Goal: Task Accomplishment & Management: Complete application form

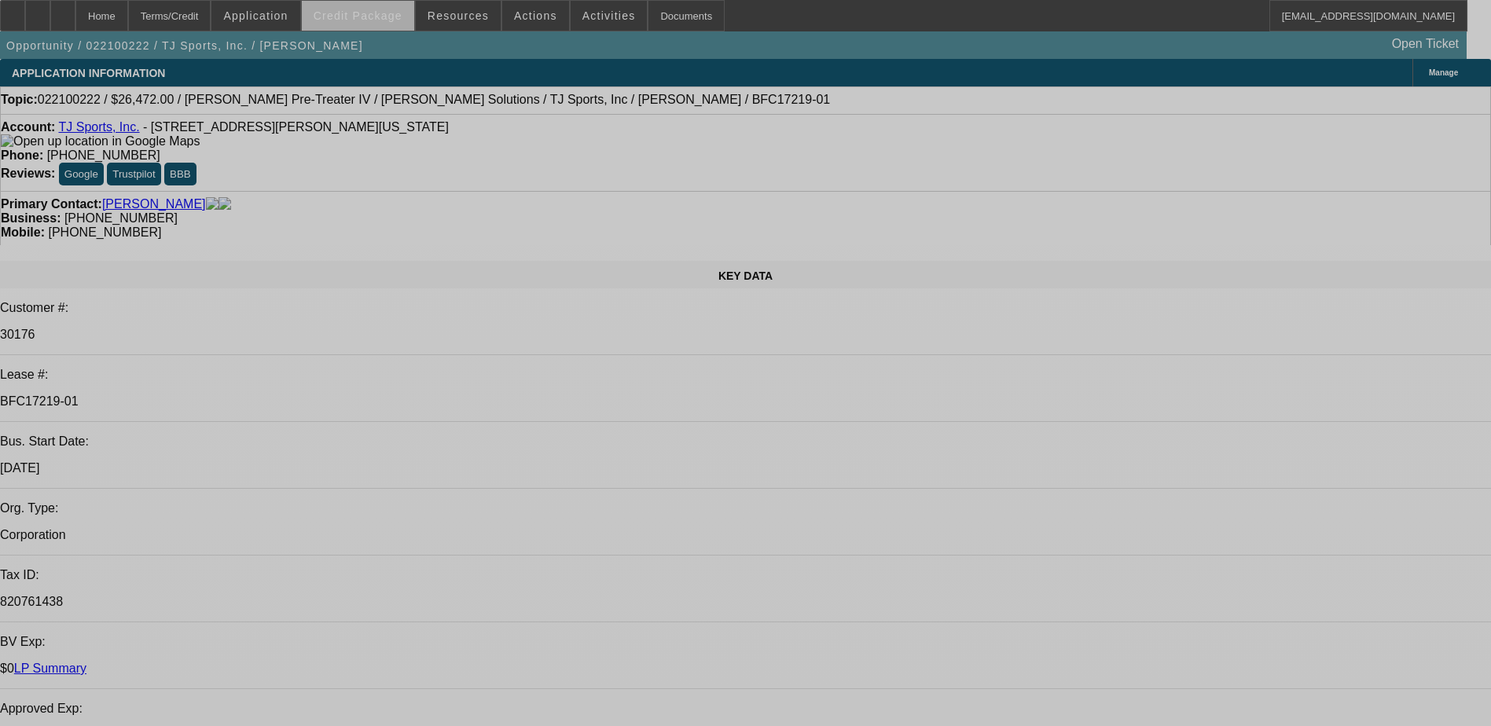
select select "0"
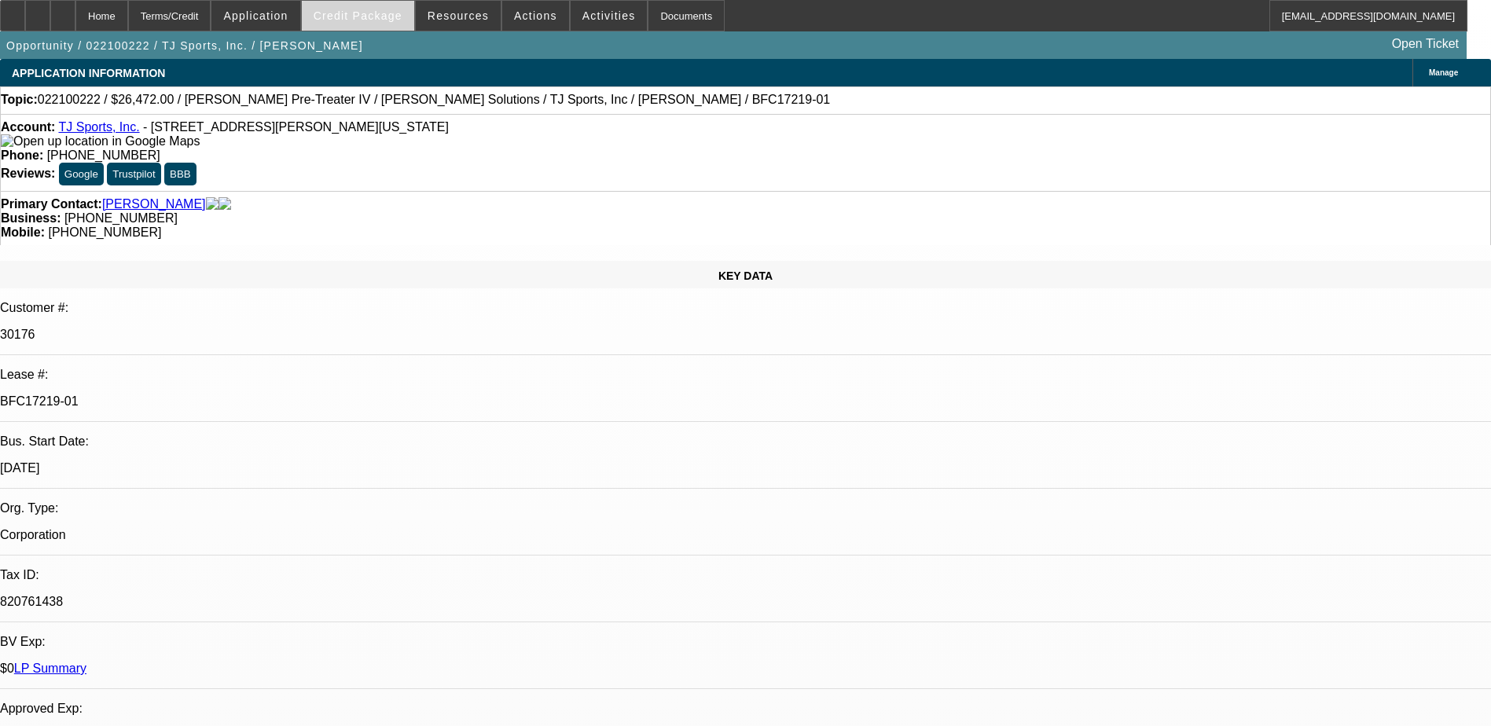
select select "2"
select select "0"
select select "2"
select select "0"
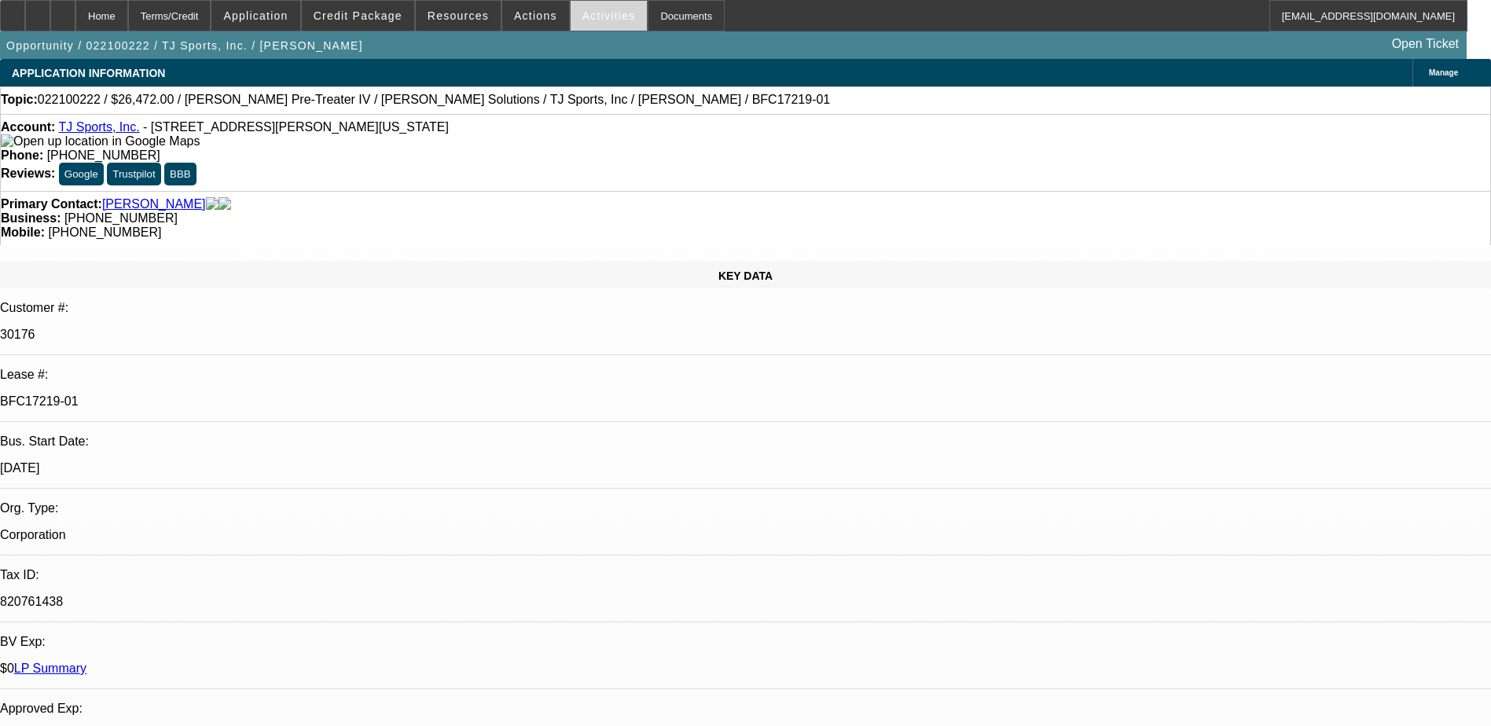
select select "1"
select select "2"
select select "1"
select select "2"
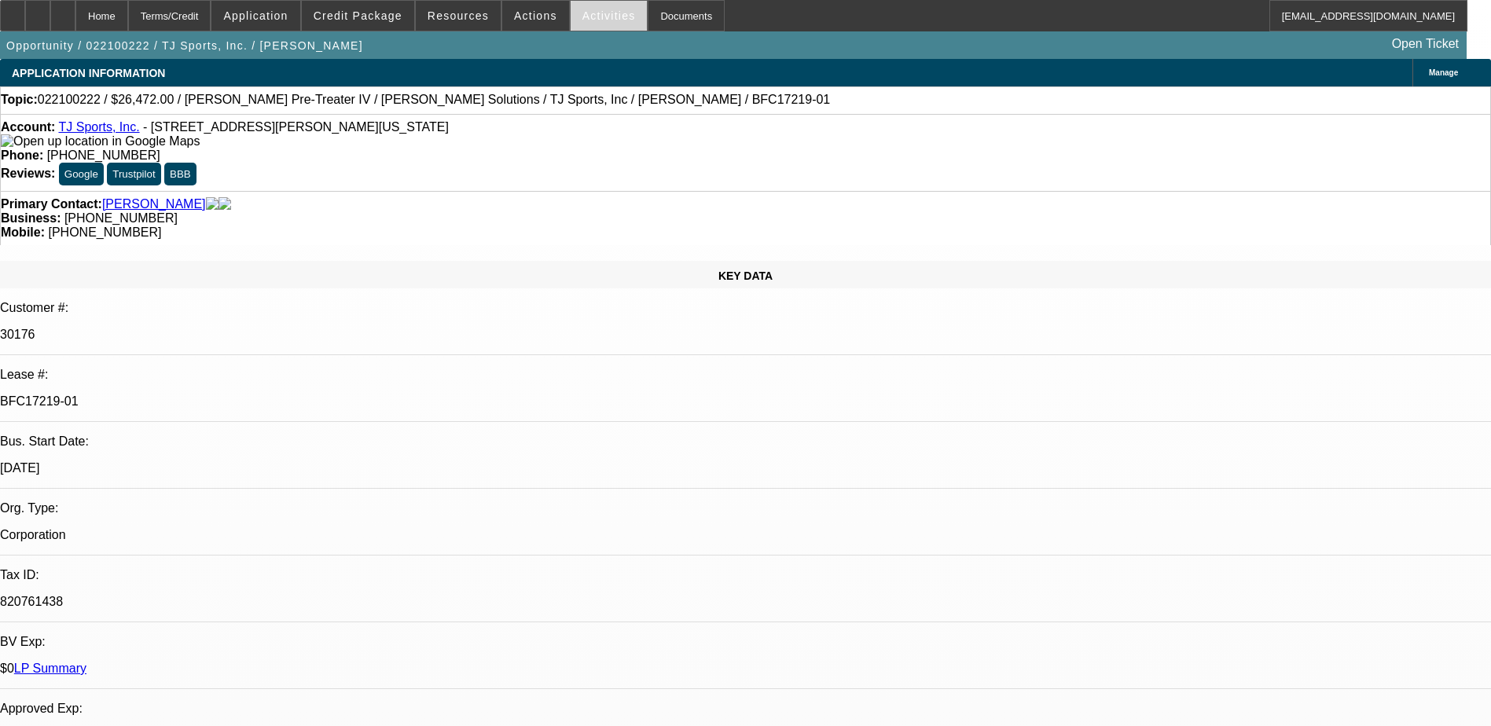
select select "2"
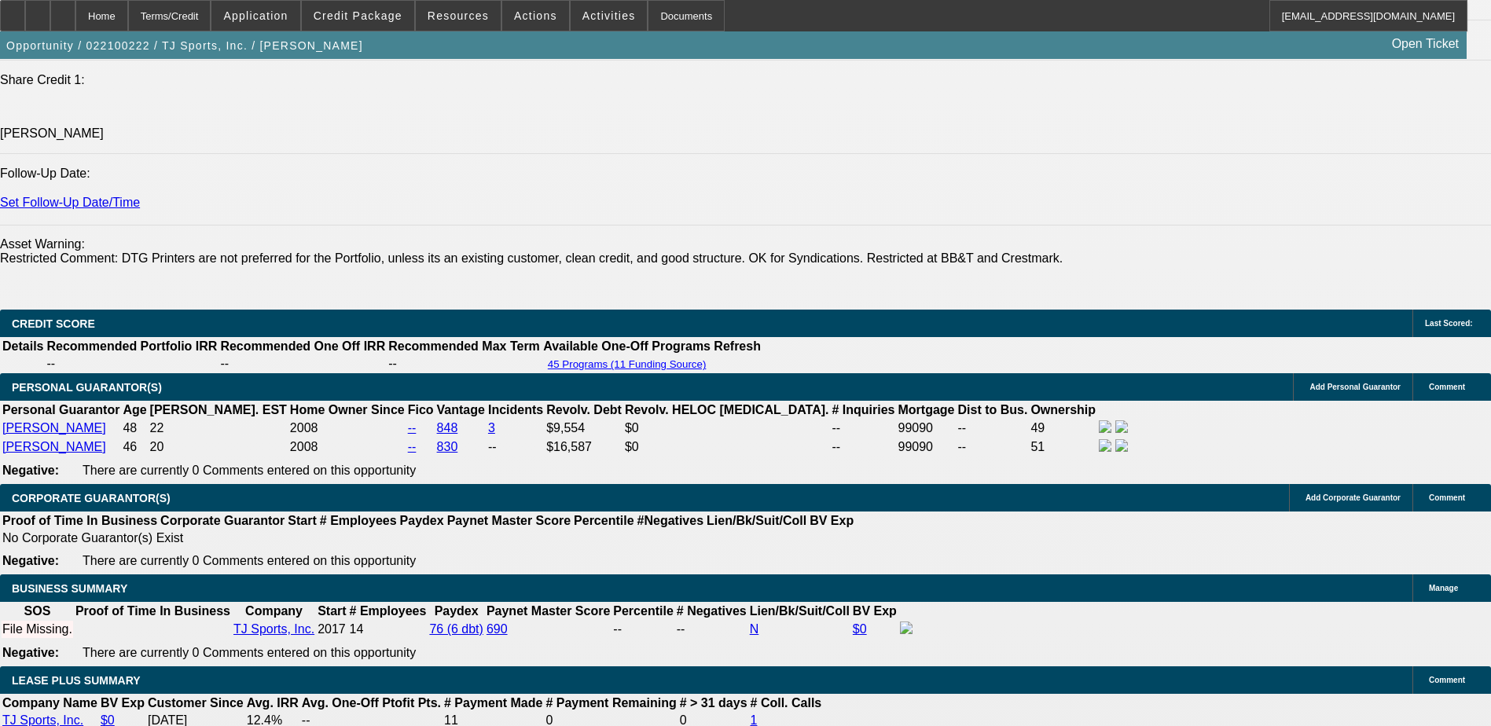
scroll to position [2200, 0]
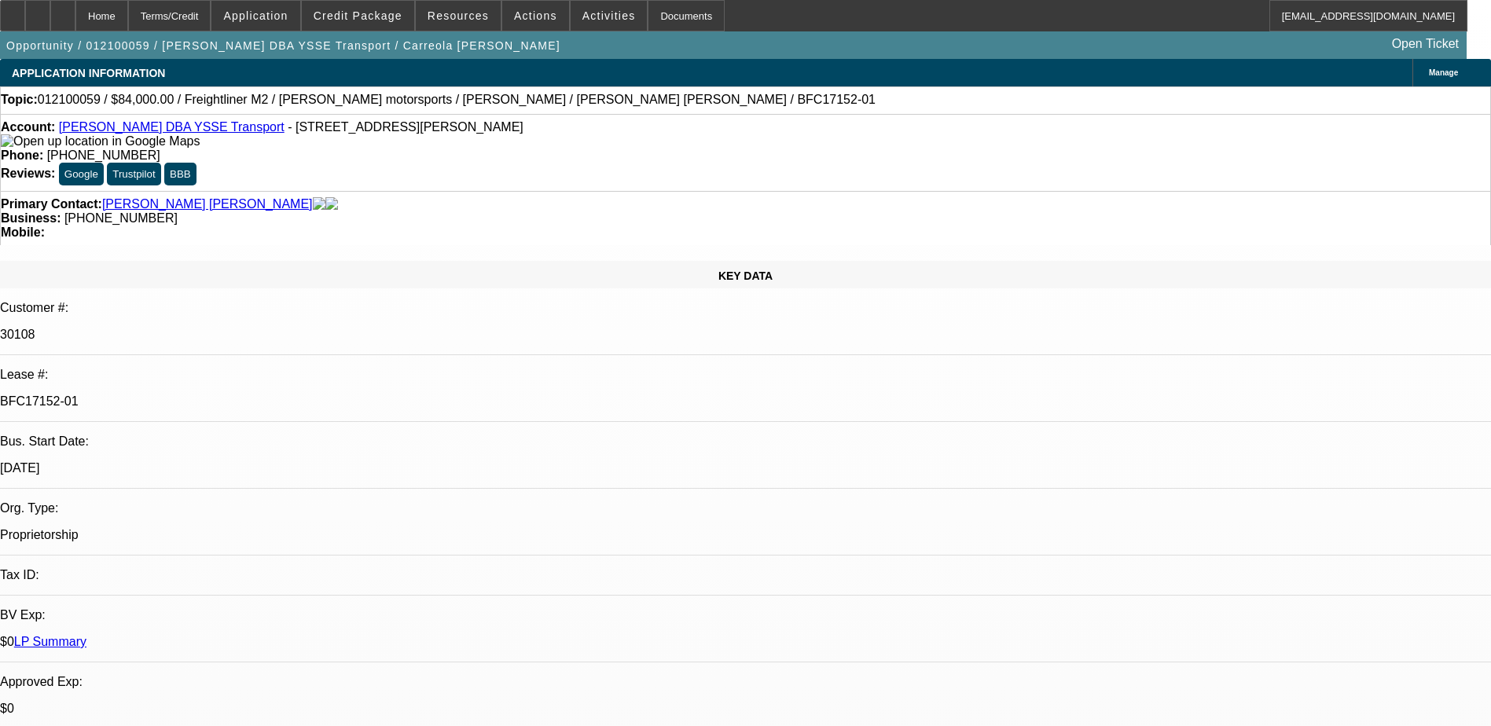
select select "0"
select select "2"
select select "0.1"
select select "0"
select select "2"
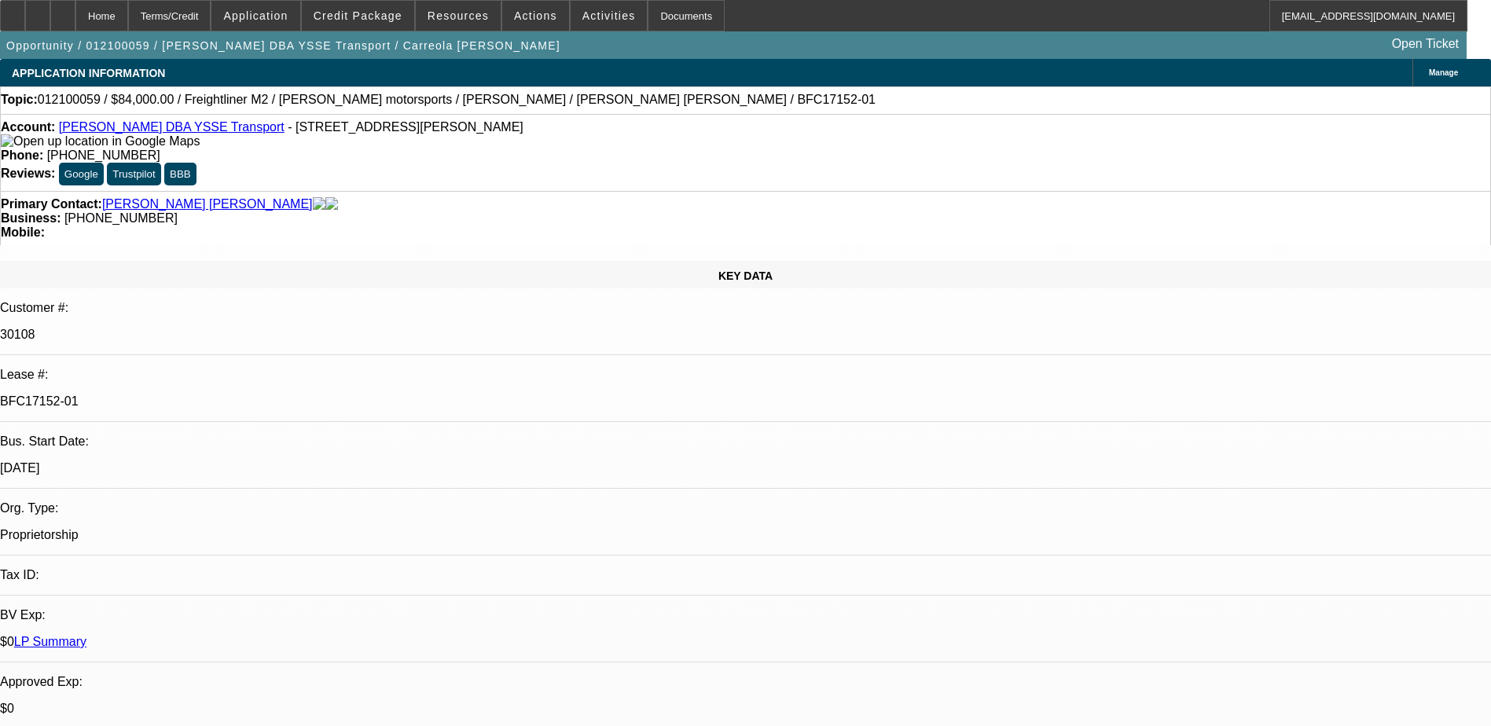
select select "0.1"
select select "0.2"
select select "0"
select select "0.1"
select select "0.15"
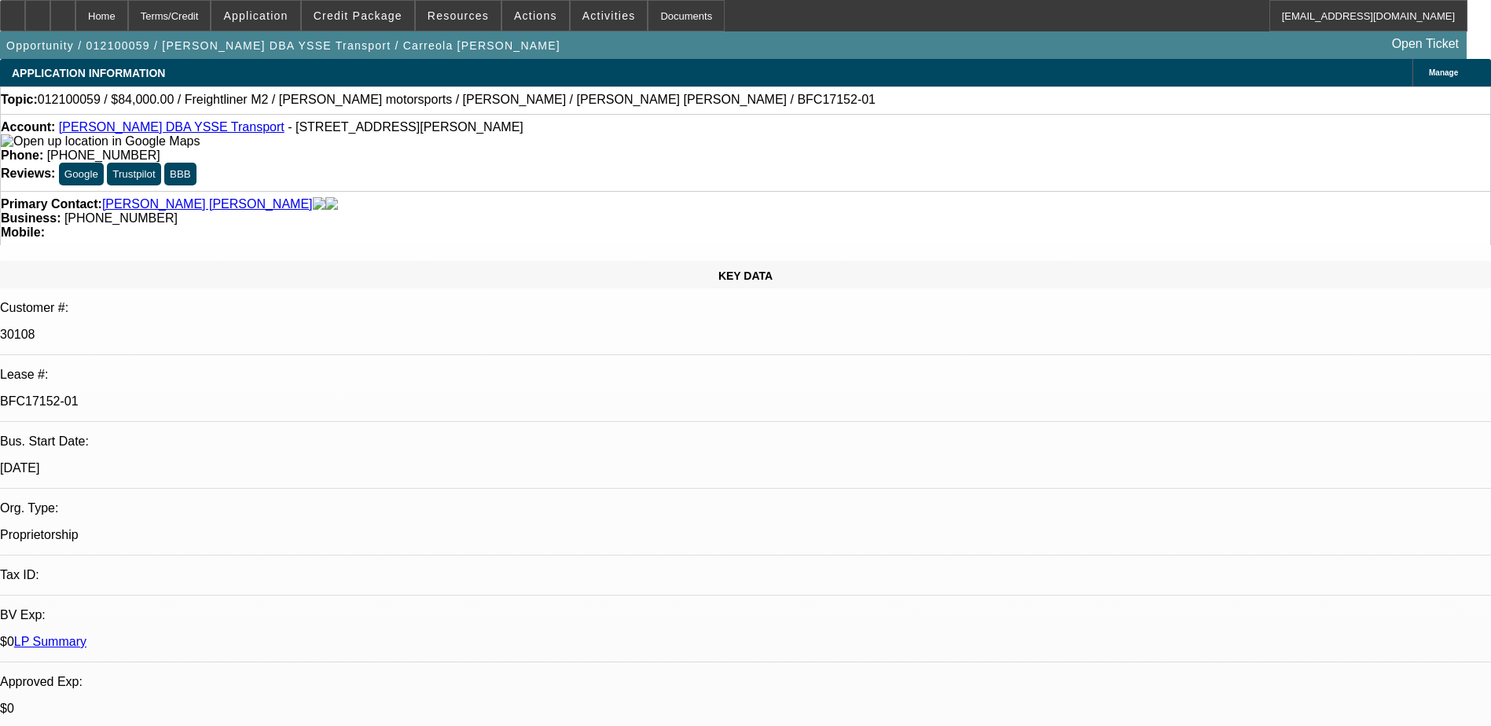
select select "0"
select select "0.1"
select select "1"
select select "2"
select select "4"
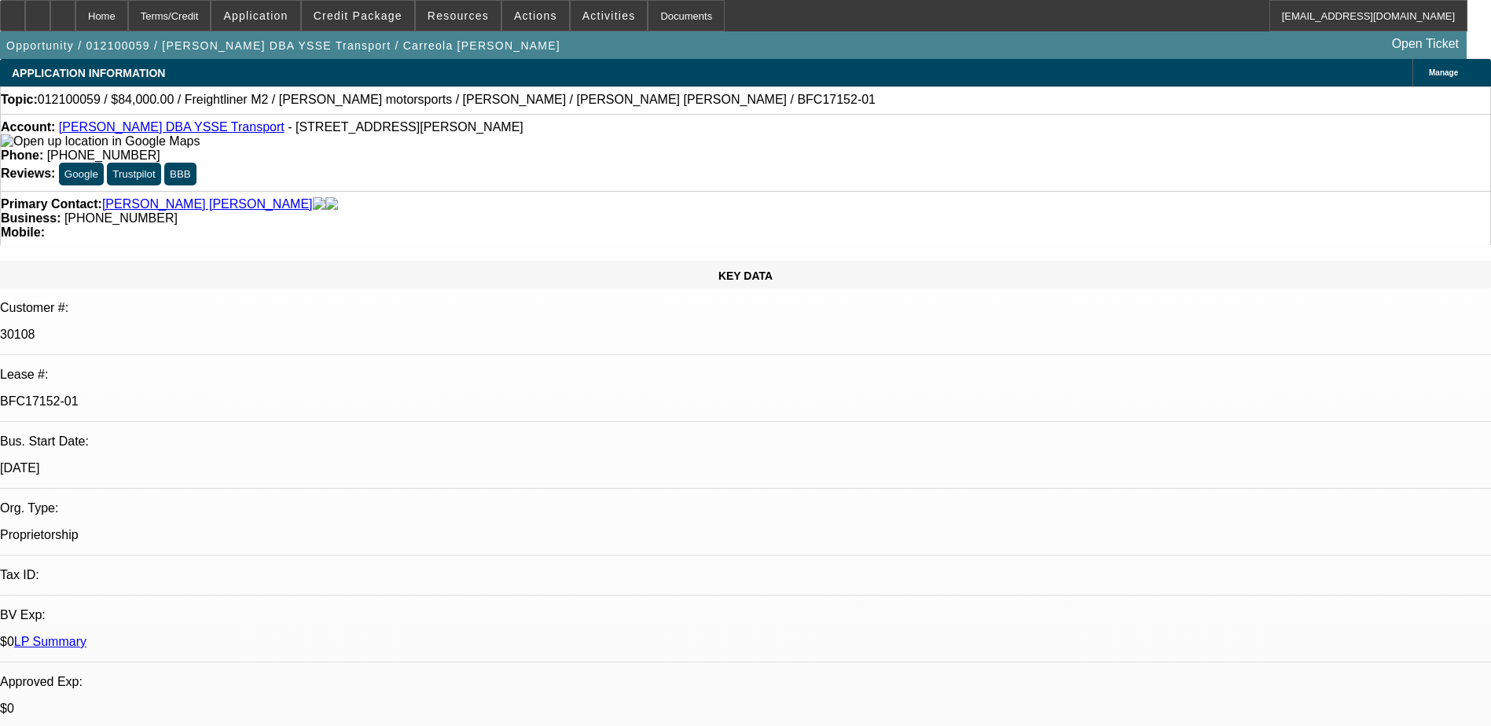
select select "1"
select select "2"
select select "4"
select select "1"
select select "2"
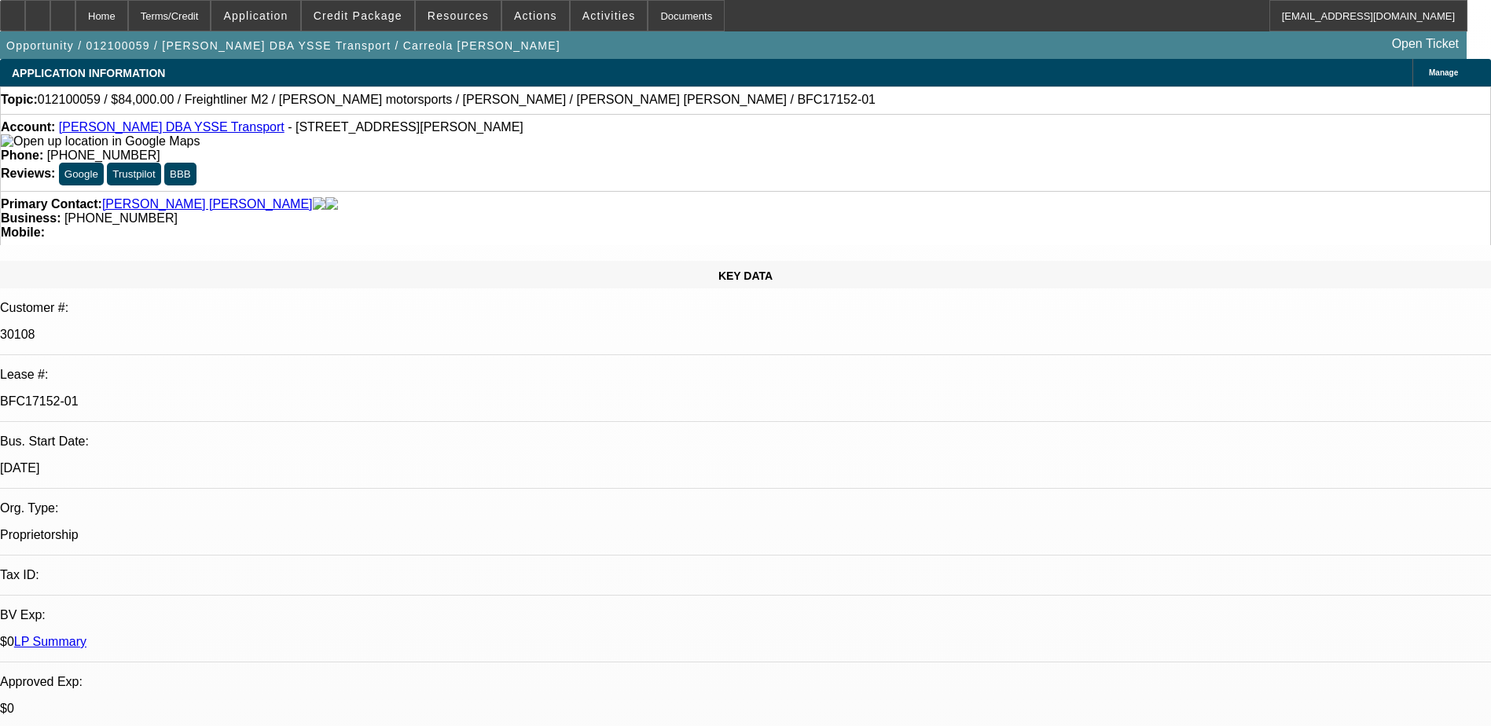
select select "4"
select select "1"
select select "2"
select select "4"
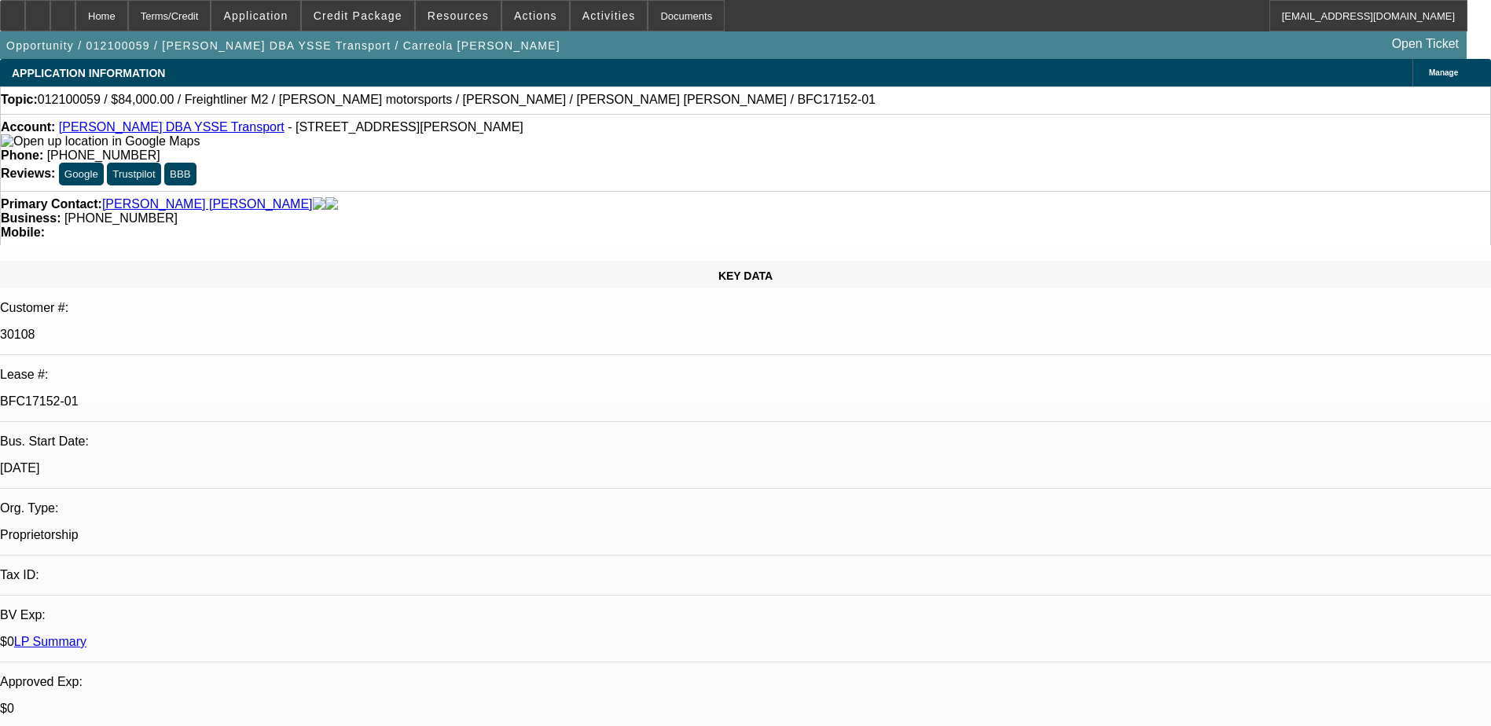
click at [384, 6] on span at bounding box center [358, 16] width 112 height 38
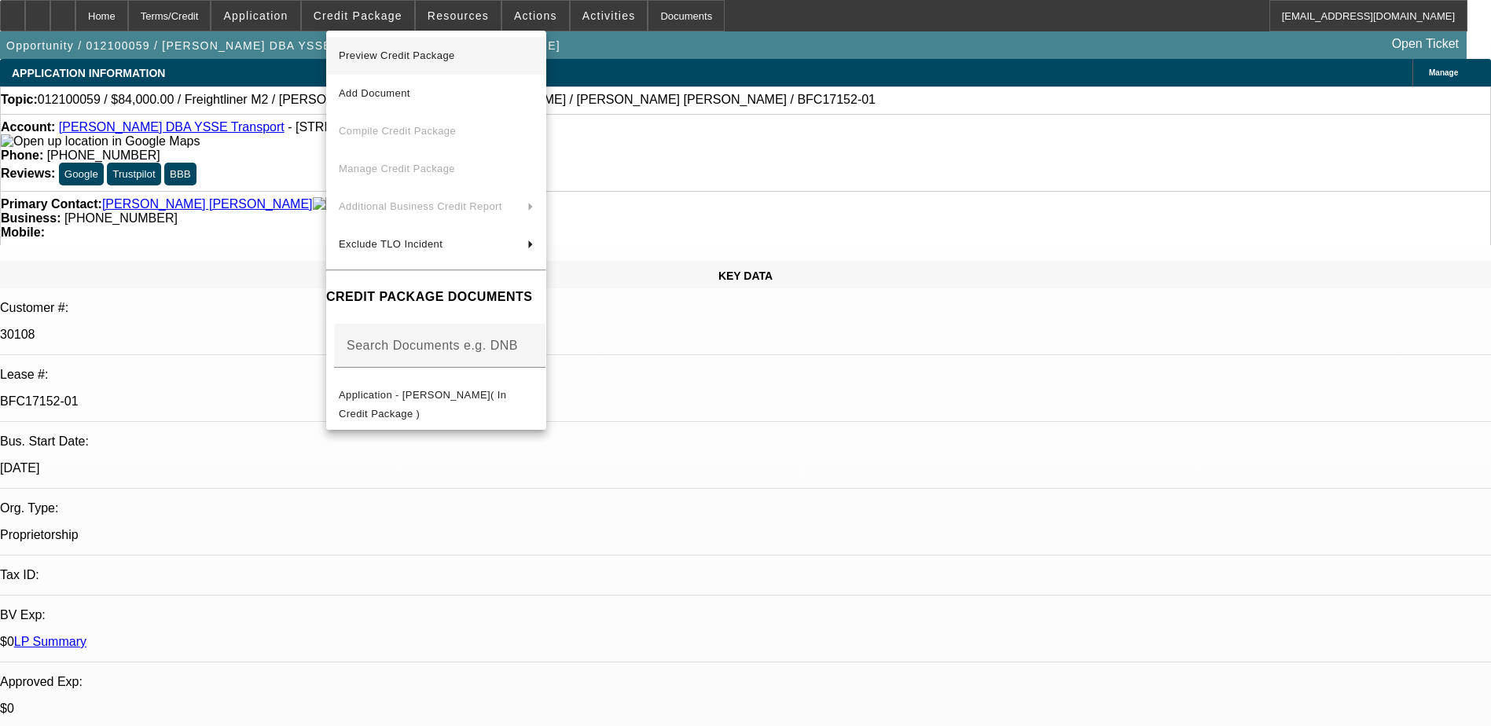
click at [426, 59] on span "Preview Credit Package" at bounding box center [397, 56] width 116 height 12
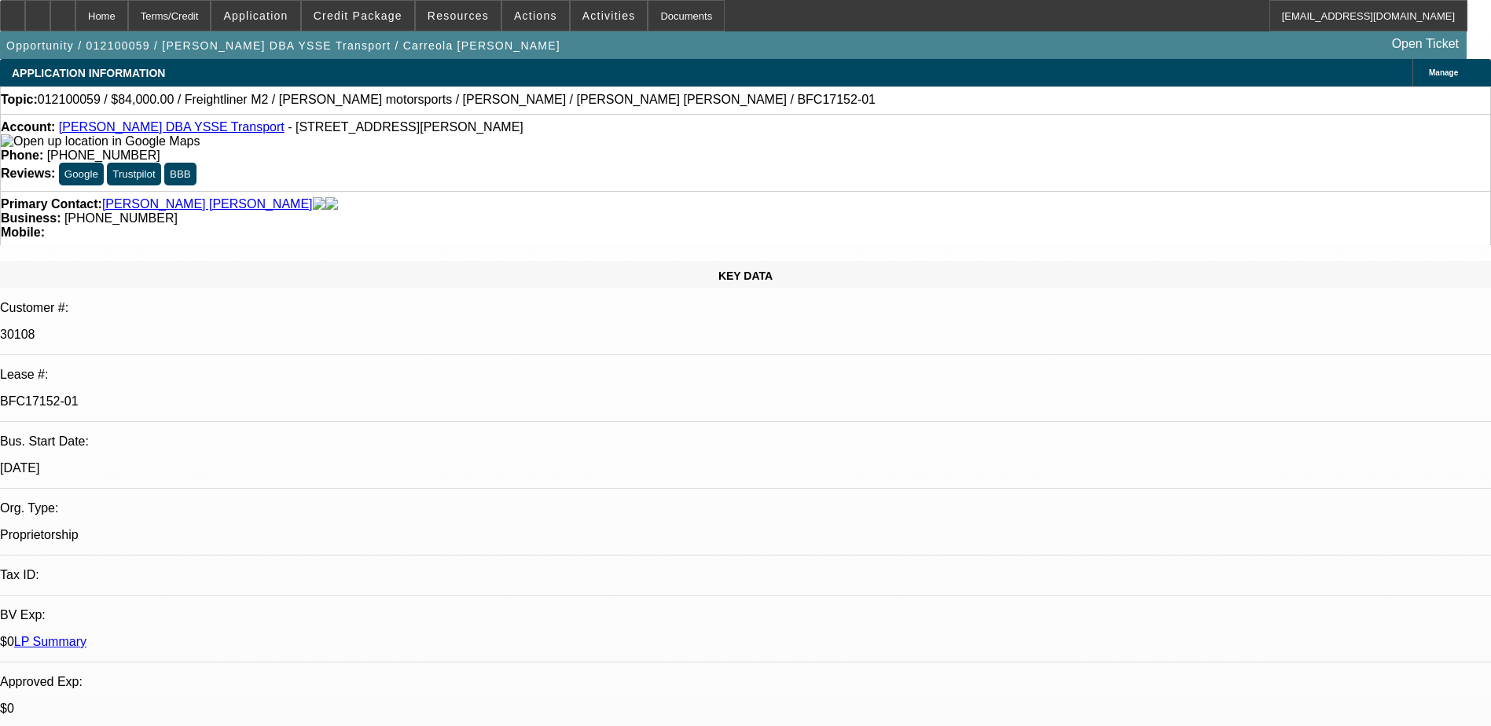
scroll to position [4480, 0]
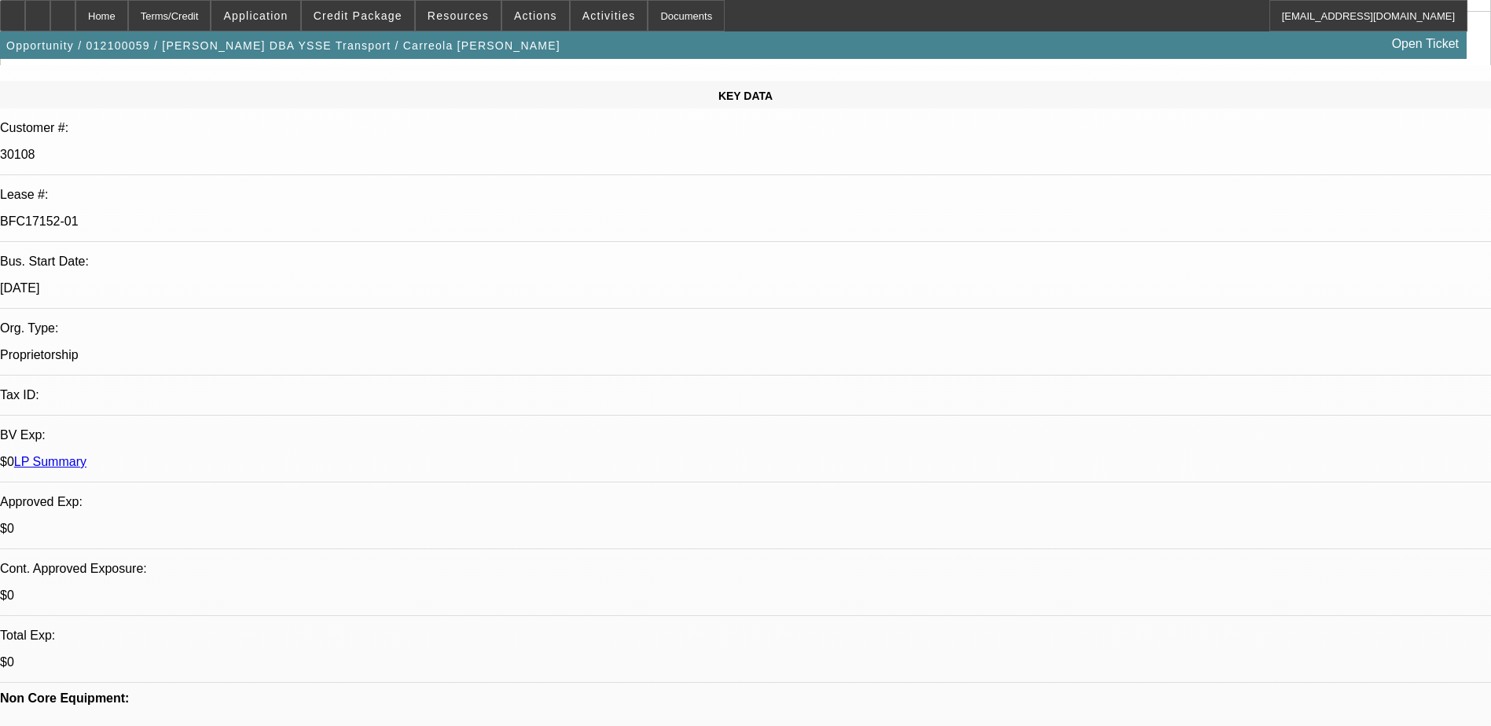
scroll to position [0, 0]
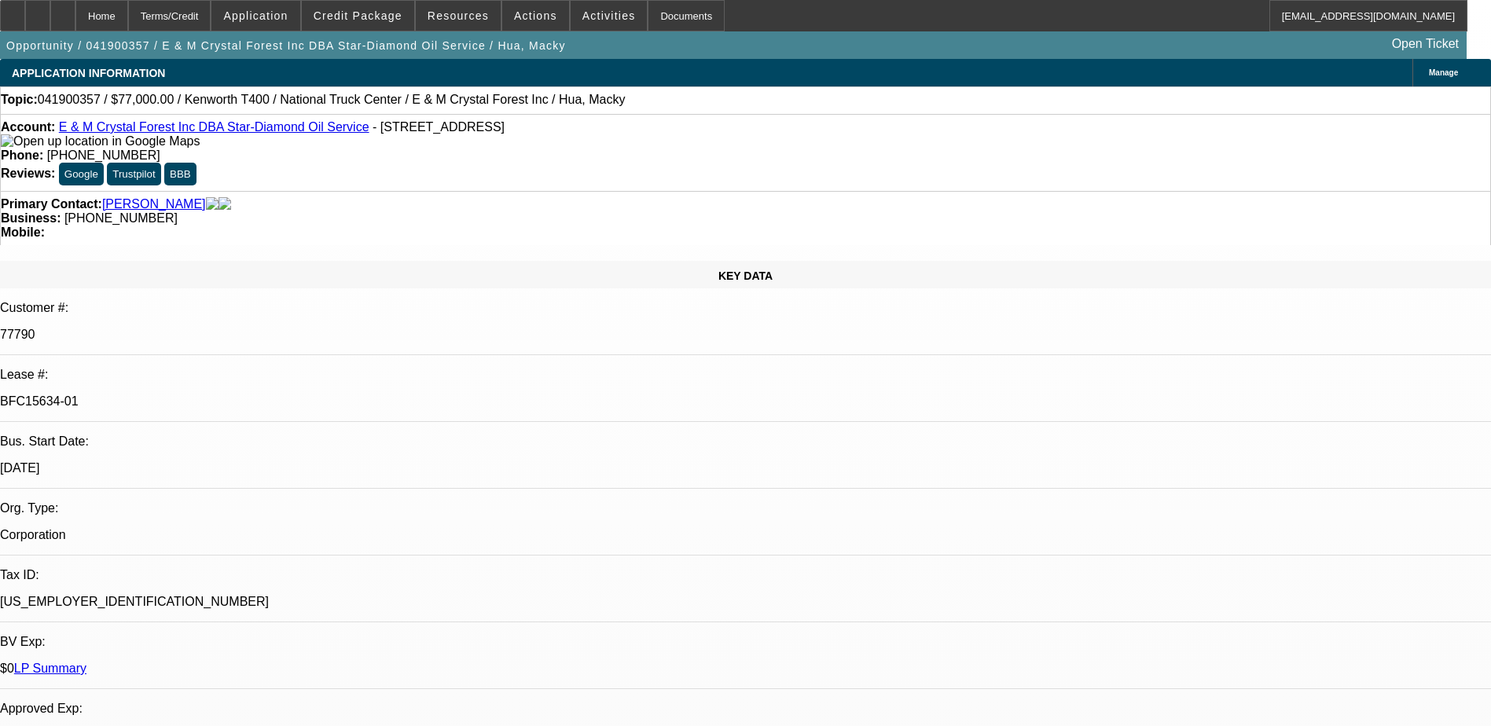
select select "0"
select select "2"
select select "0.1"
select select "0"
select select "2"
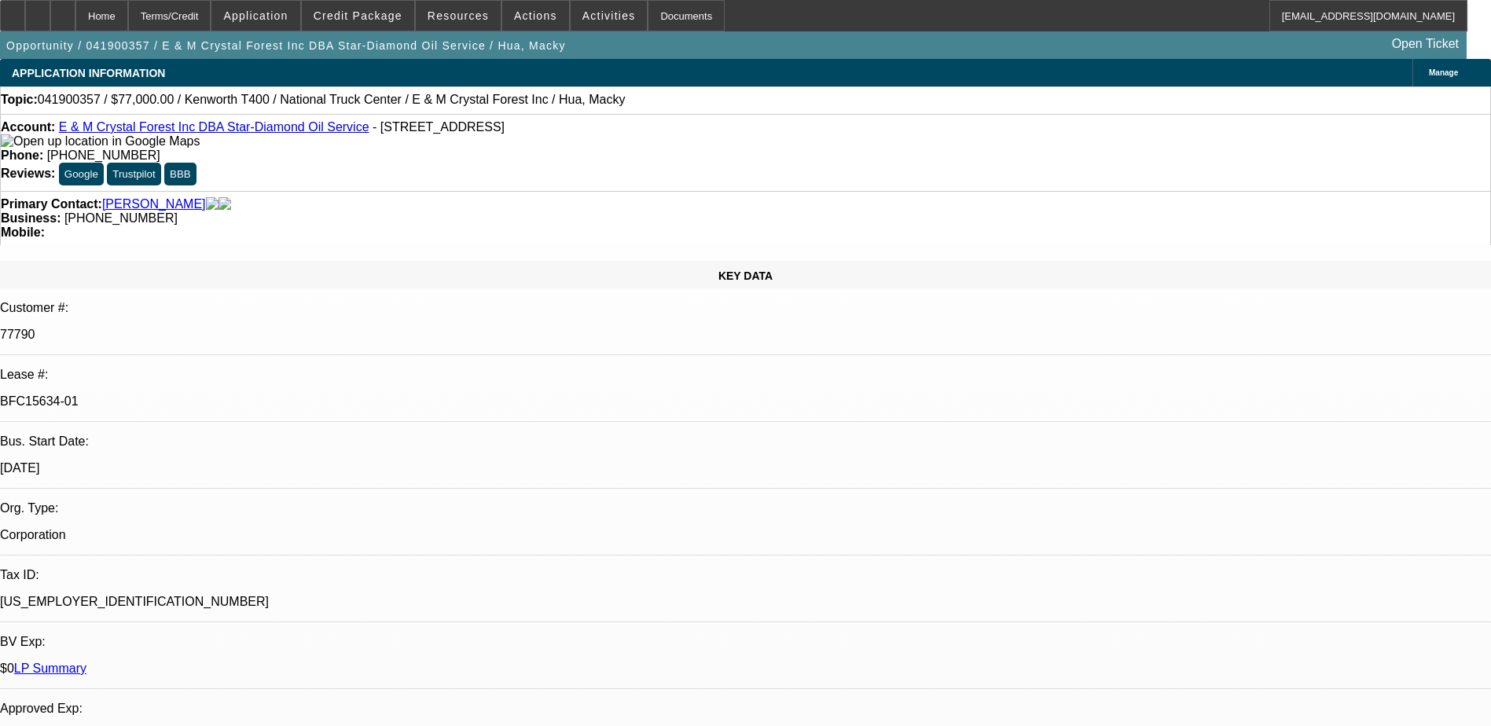
select select "0.1"
select select "0"
select select "2"
select select "0.1"
select select "0"
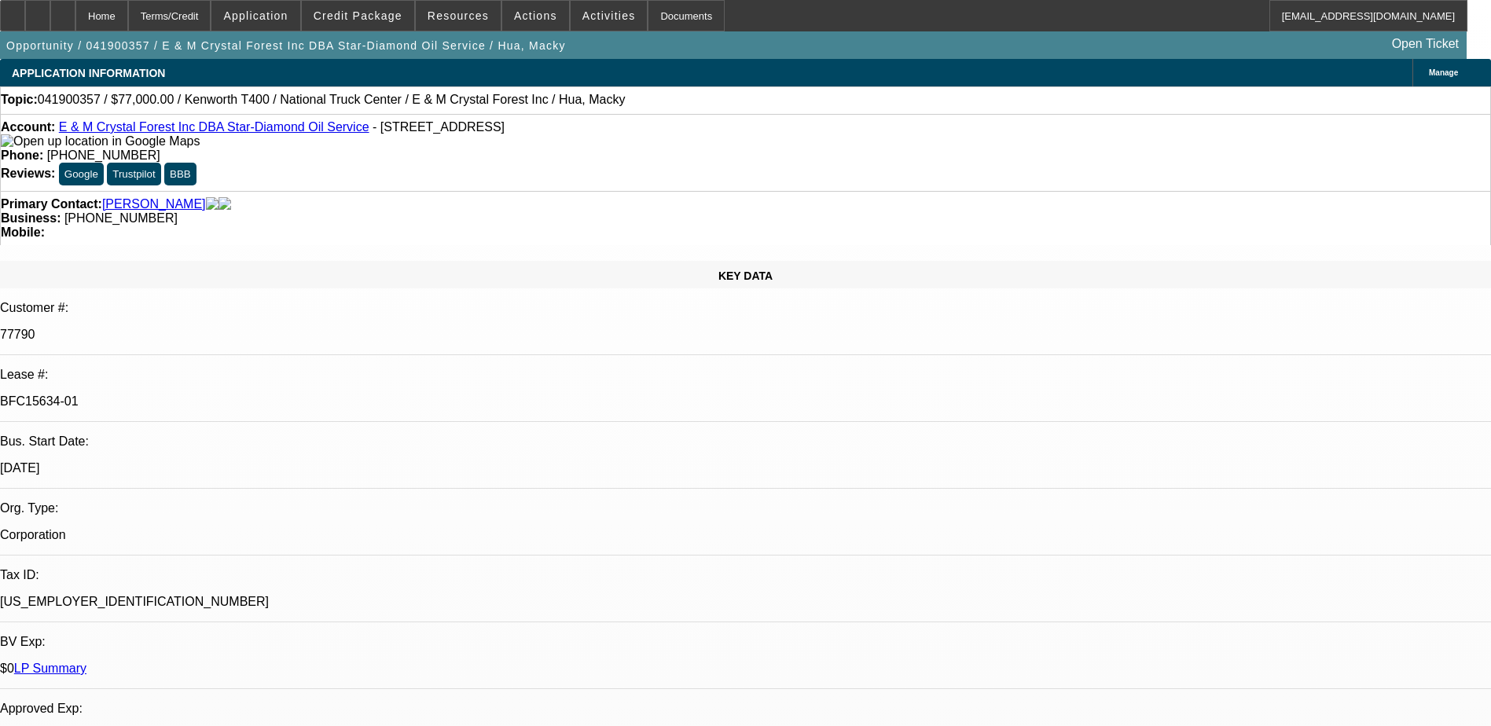
select select "2"
select select "0.1"
select select "1"
select select "2"
select select "4"
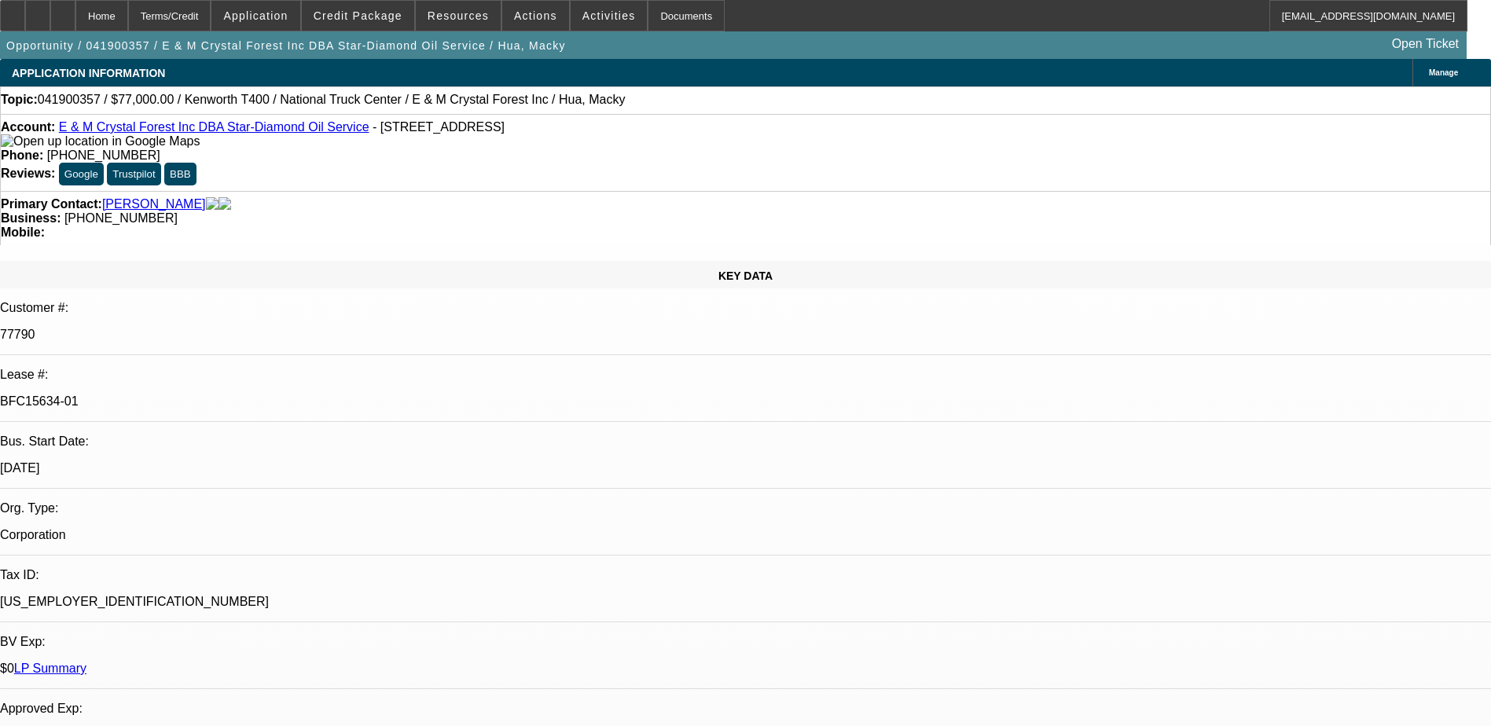
select select "1"
select select "2"
select select "4"
select select "1"
select select "2"
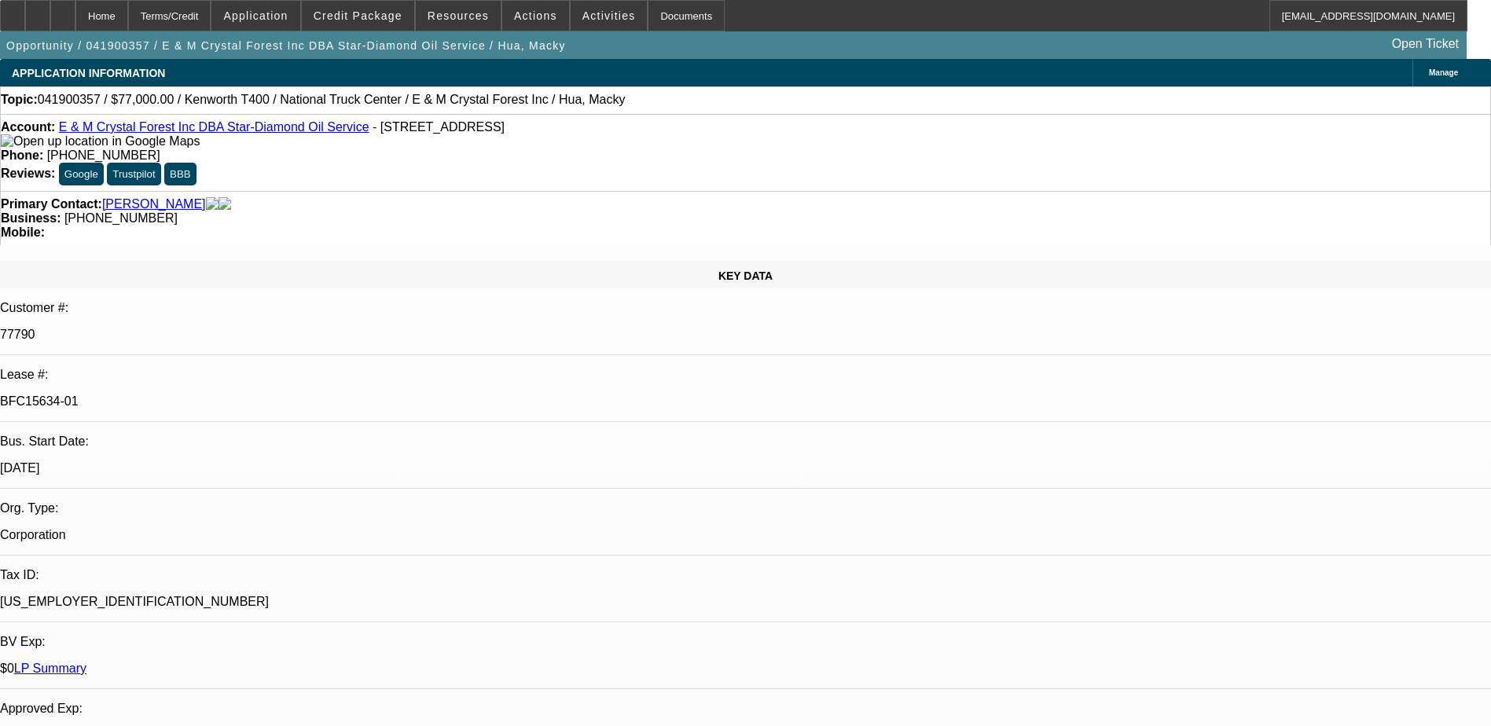
select select "4"
select select "1"
select select "2"
select select "4"
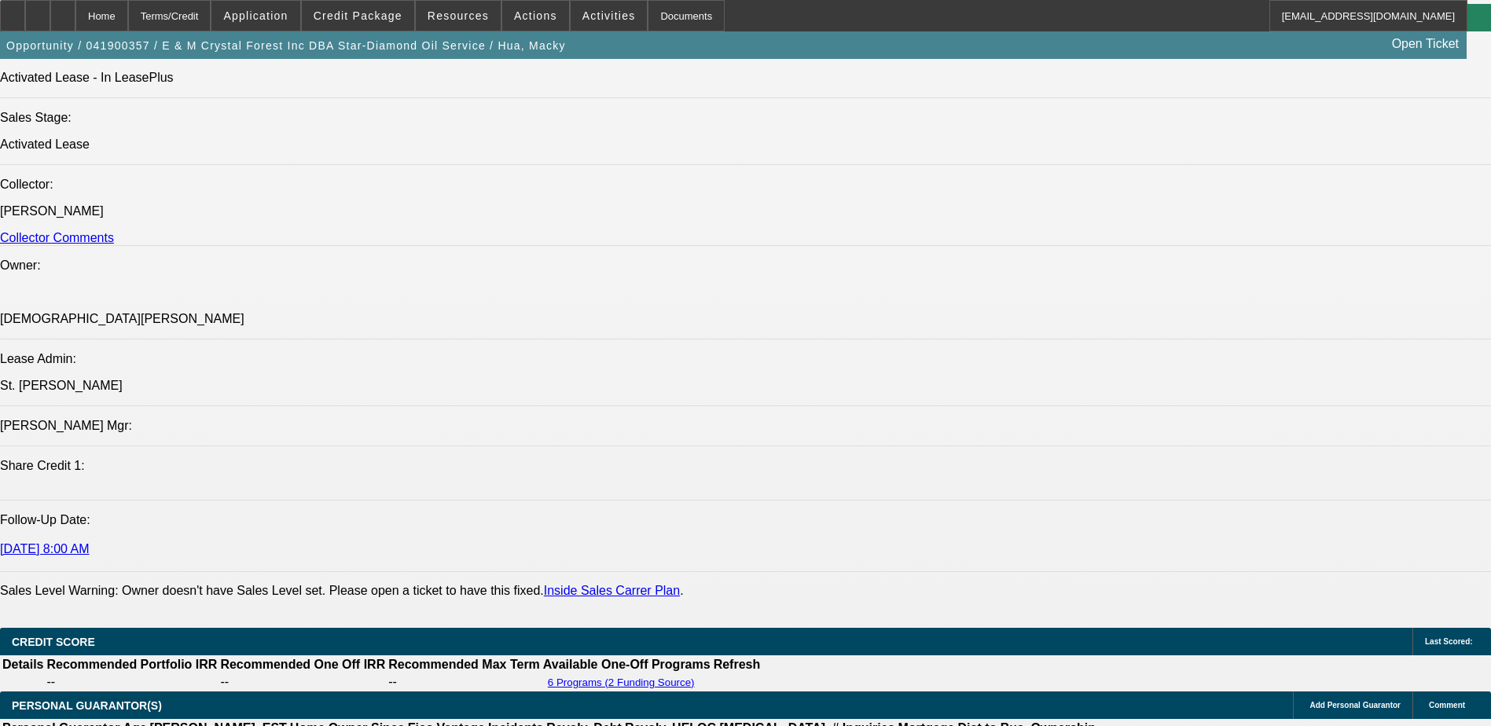
scroll to position [1808, 0]
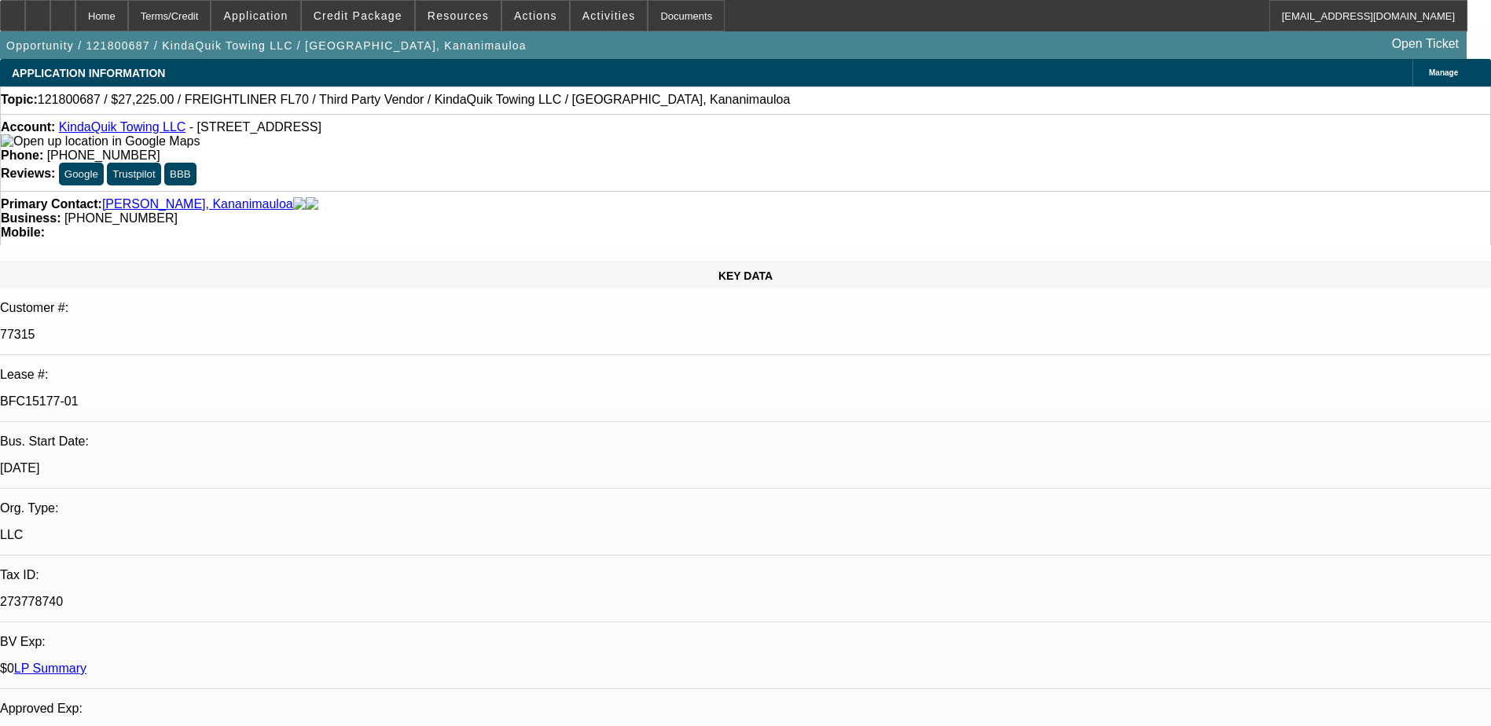
select select "0.1"
select select "0"
select select "0.1"
select select "0"
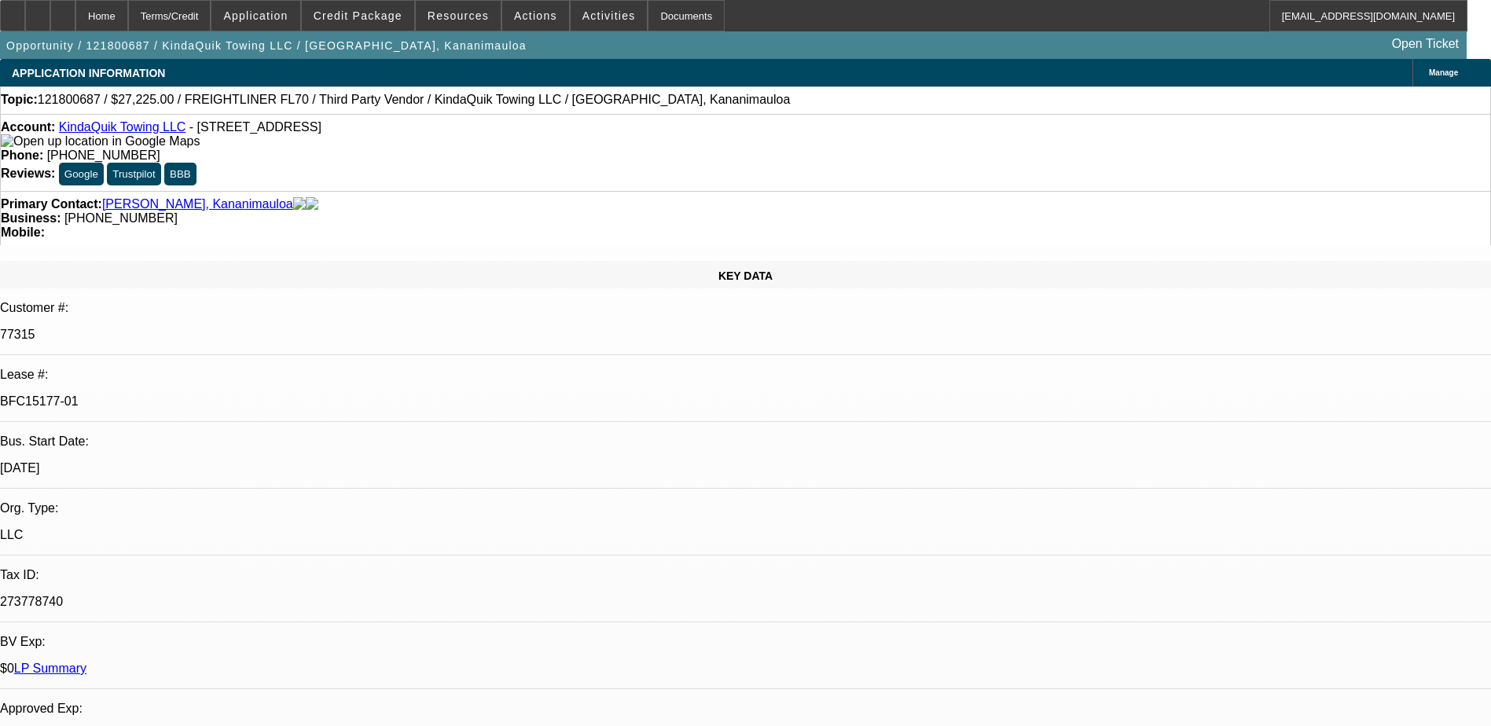
select select "0.1"
select select "0"
select select "0.1"
select select "0"
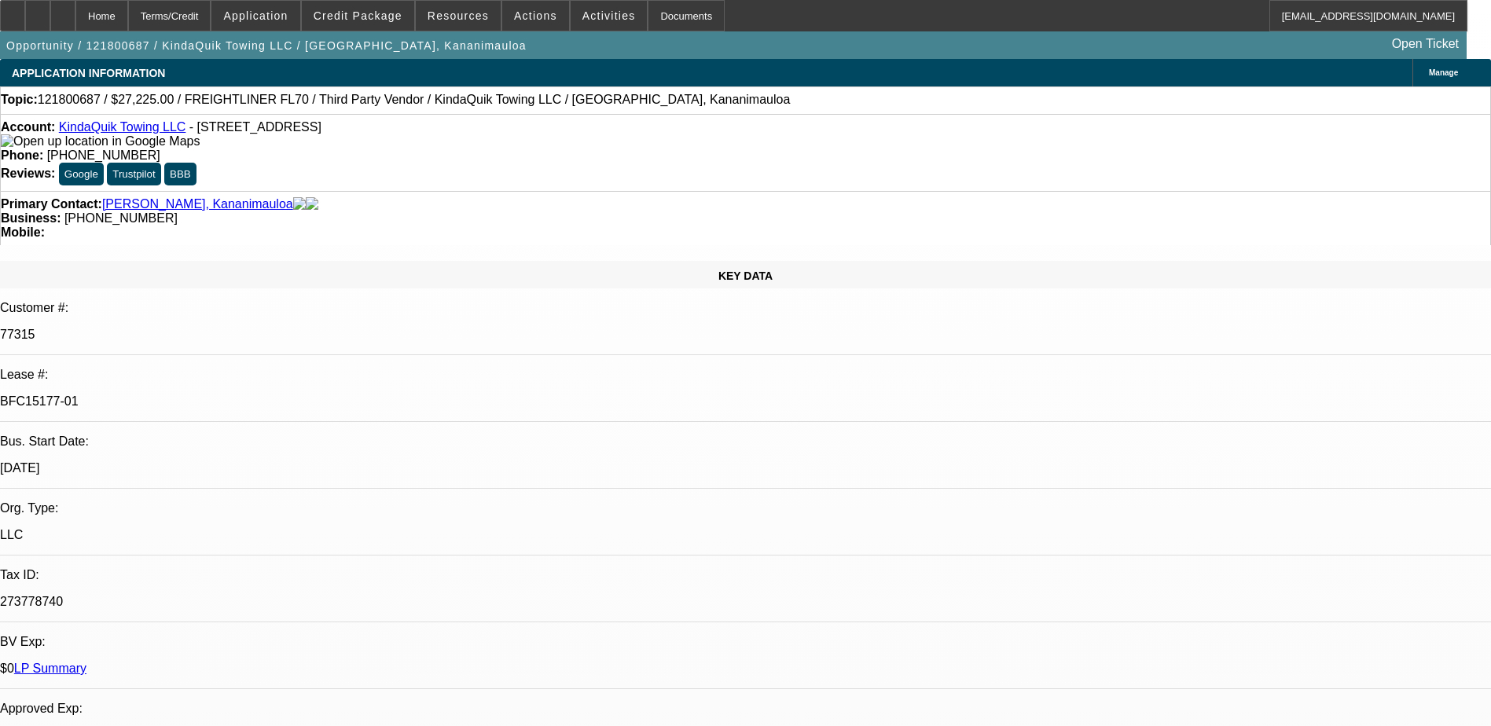
select select "0"
select select "0.1"
select select "1"
select select "2"
select select "4"
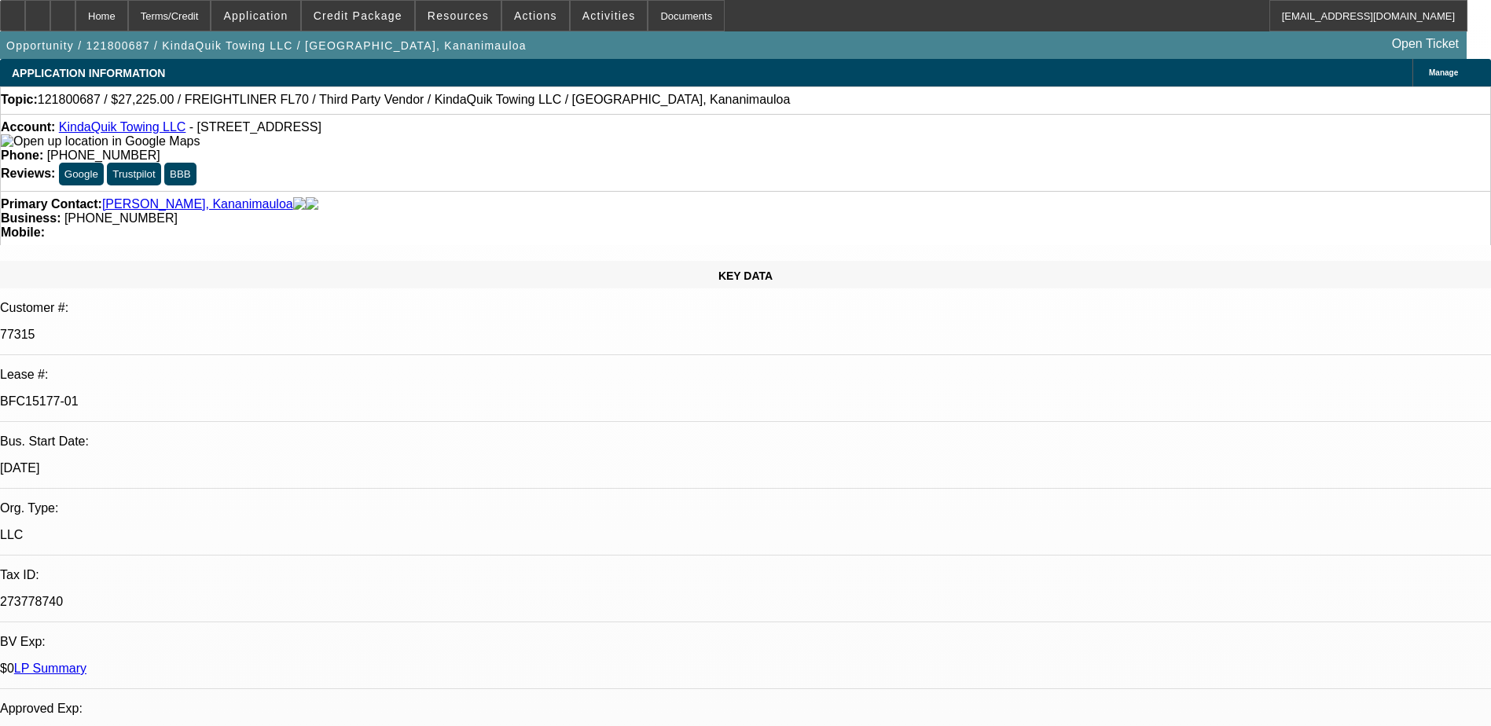
select select "1"
select select "4"
select select "1"
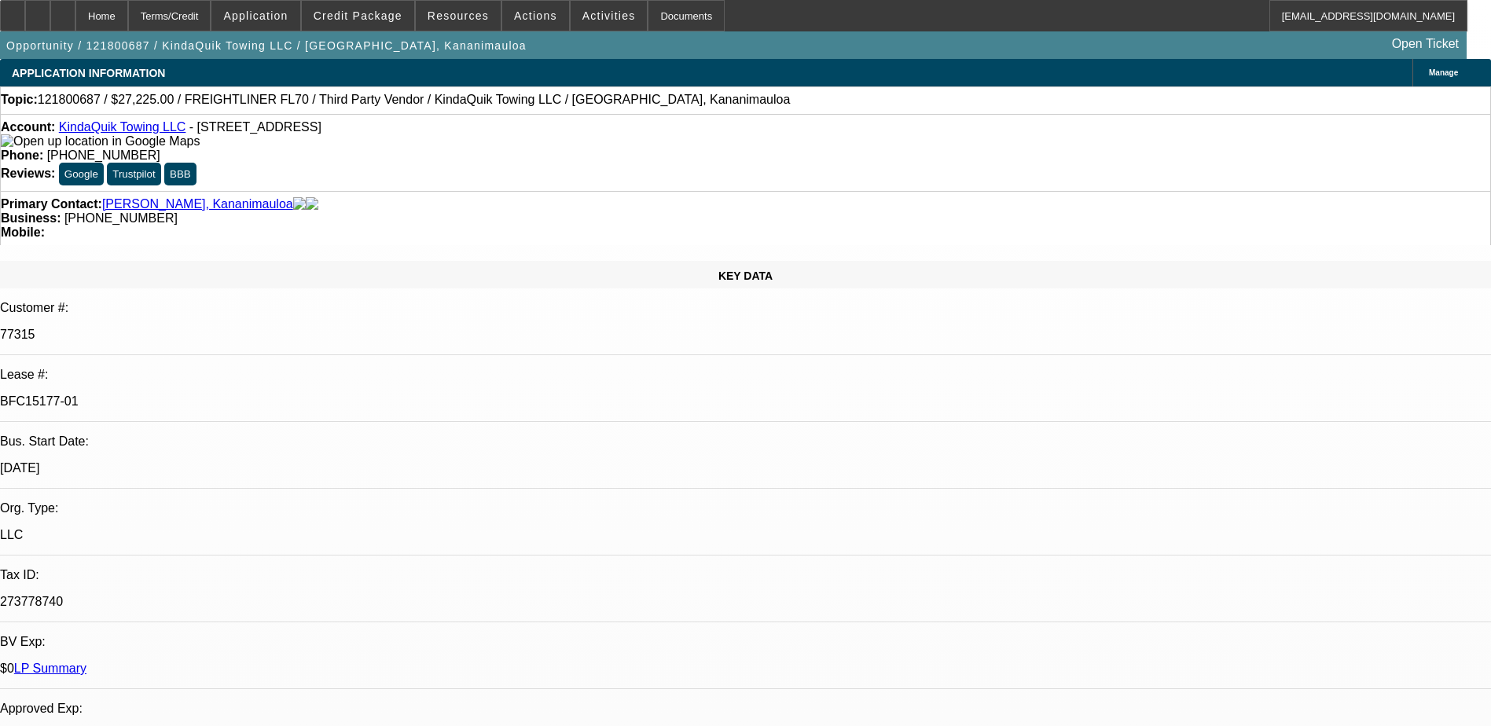
select select "4"
select select "1"
select select "4"
click at [391, 19] on span "Credit Package" at bounding box center [358, 15] width 89 height 13
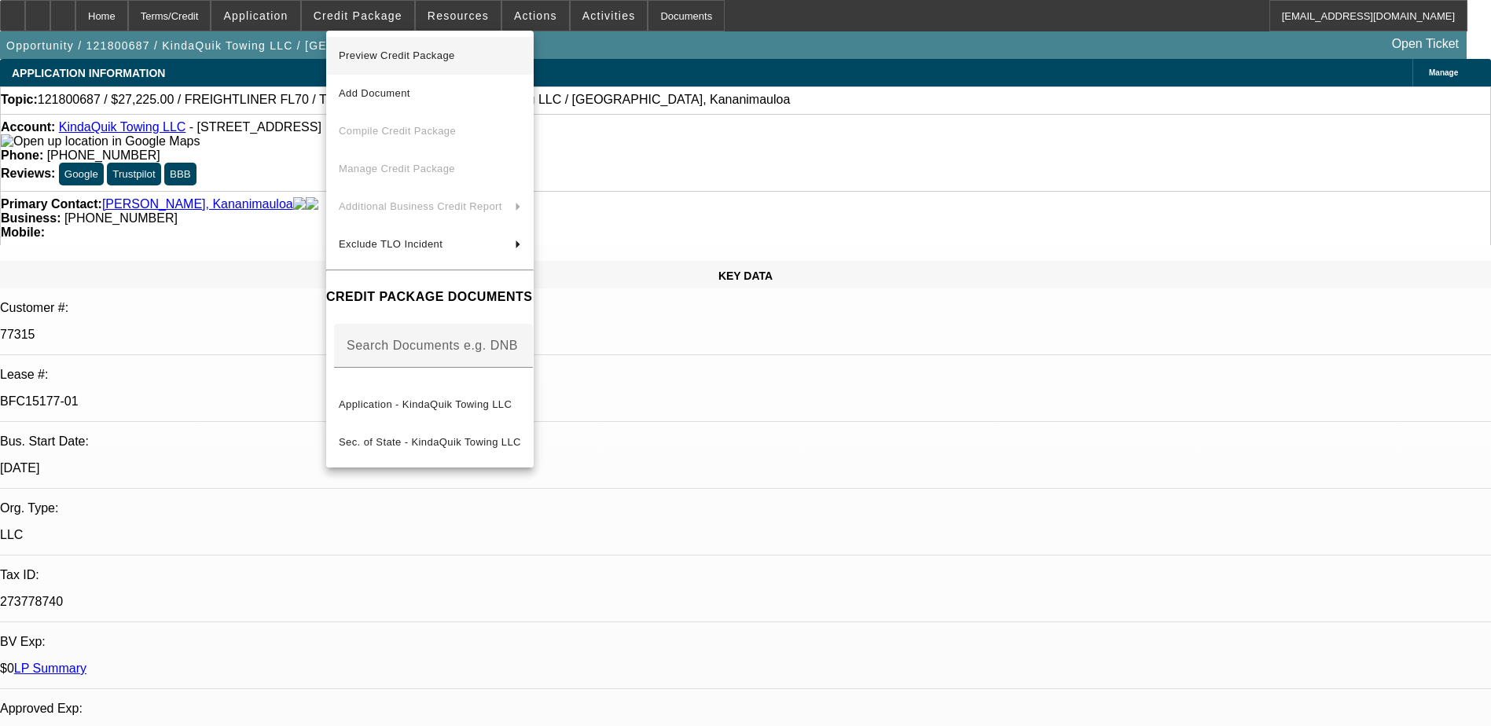
click at [432, 58] on span "Preview Credit Package" at bounding box center [397, 56] width 116 height 12
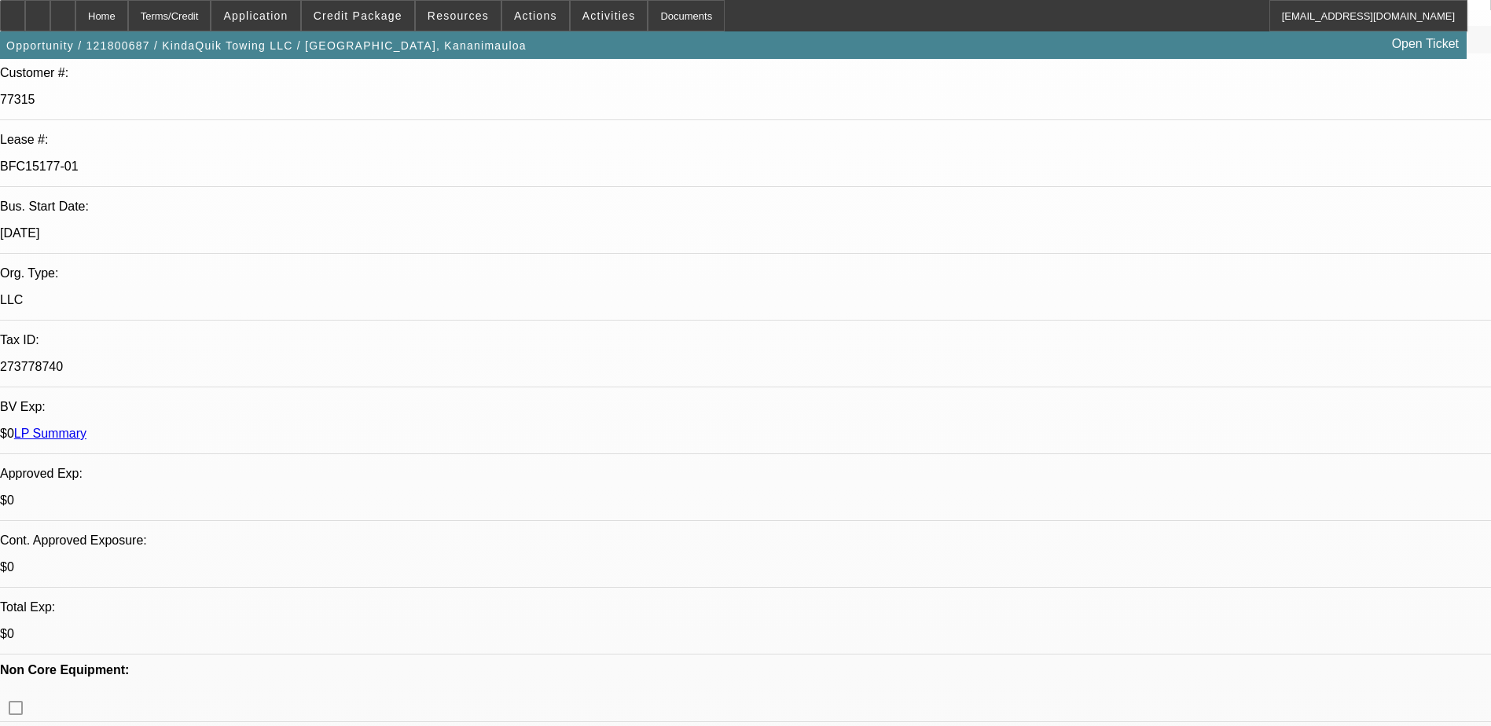
scroll to position [236, 0]
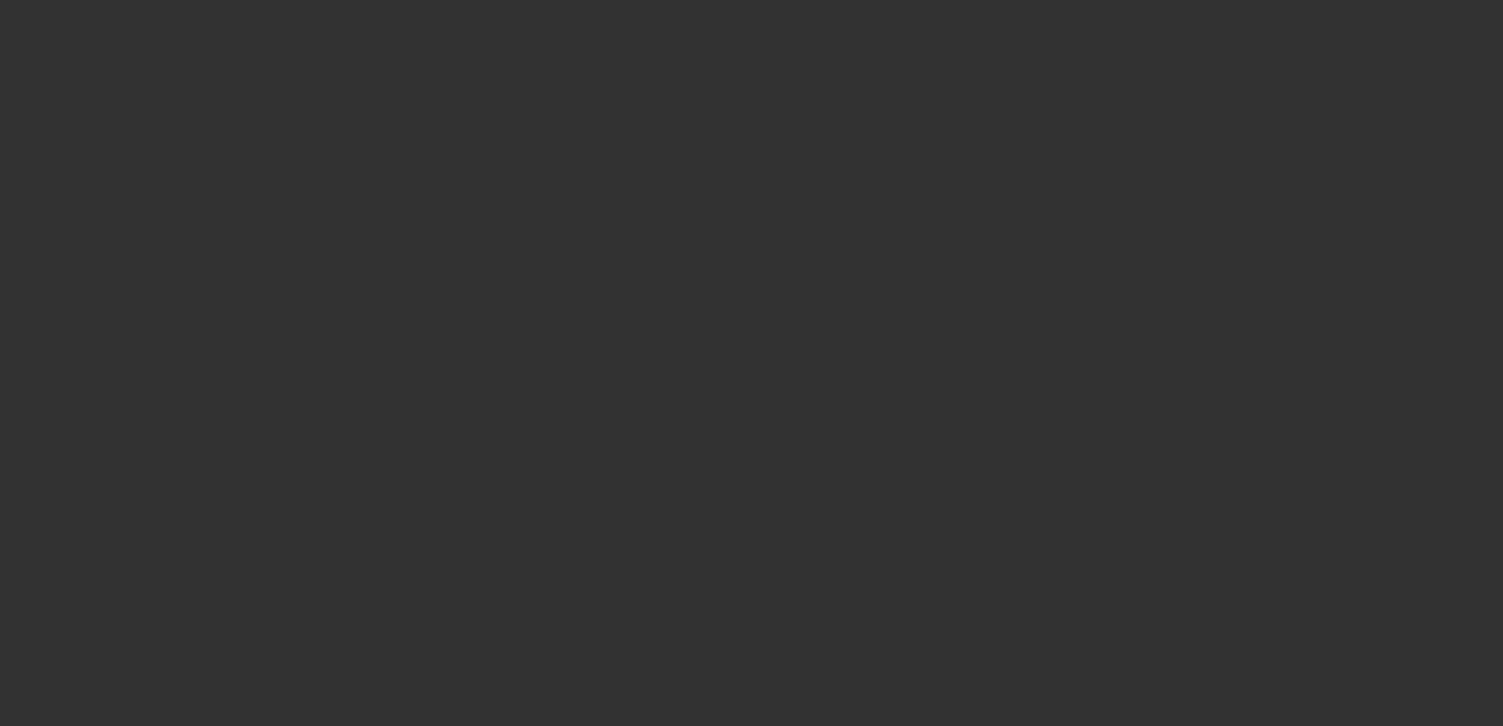
select select "0"
select select "6"
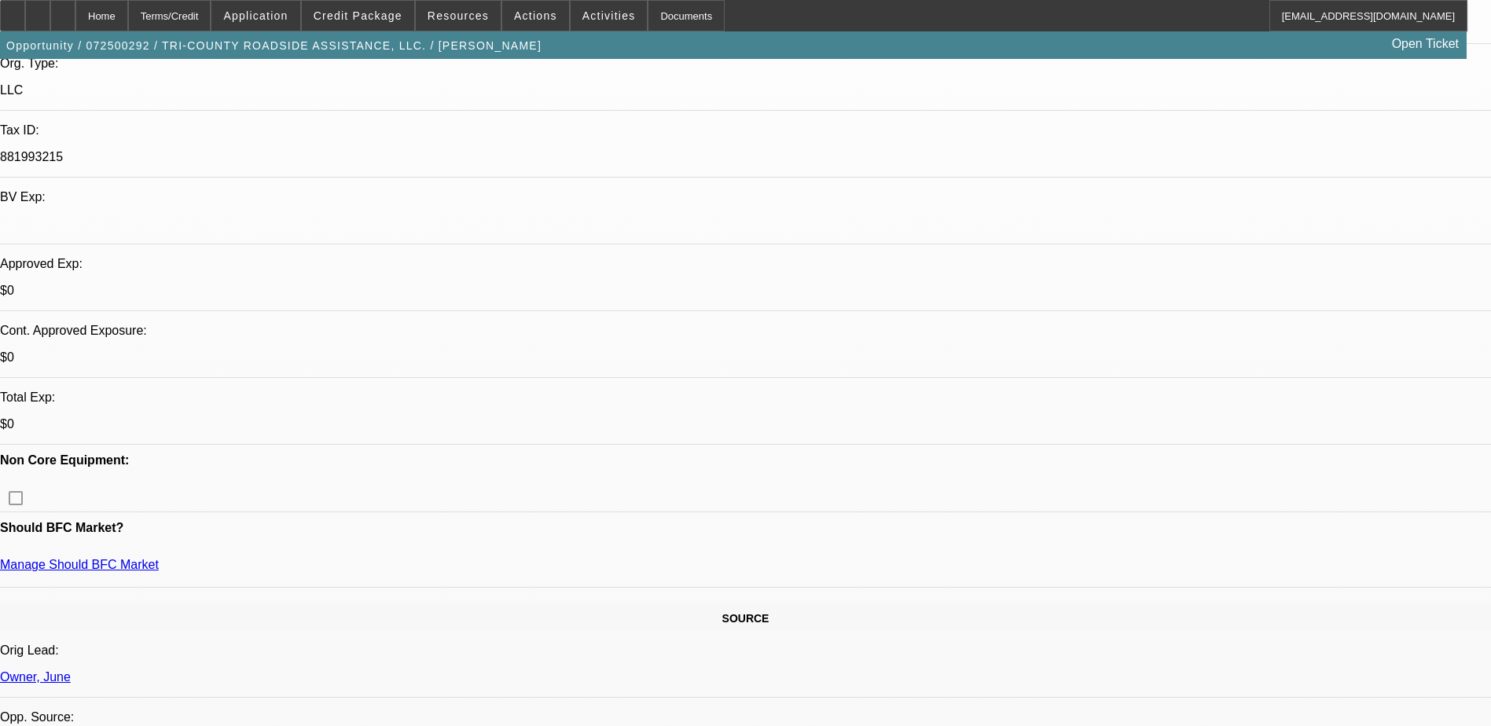
scroll to position [393, 0]
click at [368, 17] on span "Credit Package" at bounding box center [358, 15] width 89 height 13
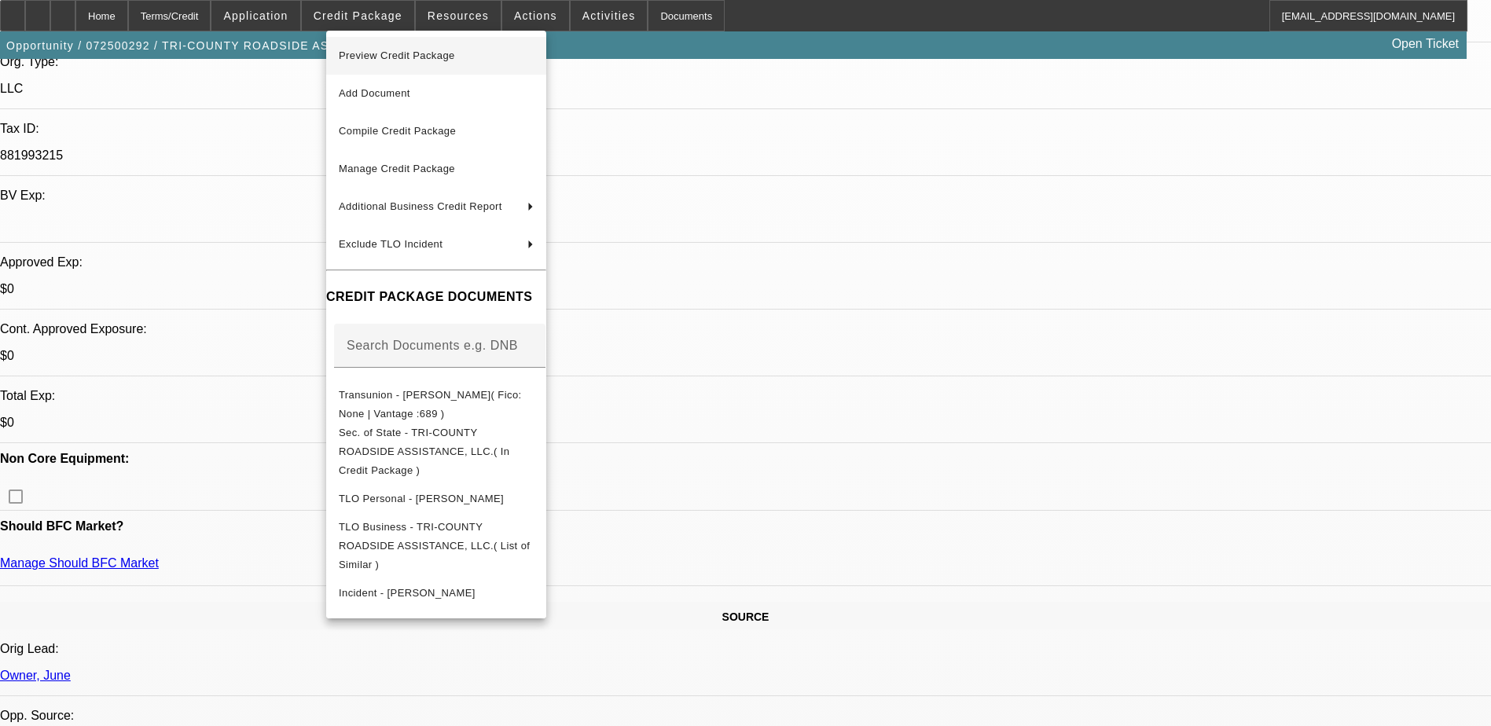
click at [450, 56] on span "Preview Credit Package" at bounding box center [397, 56] width 116 height 12
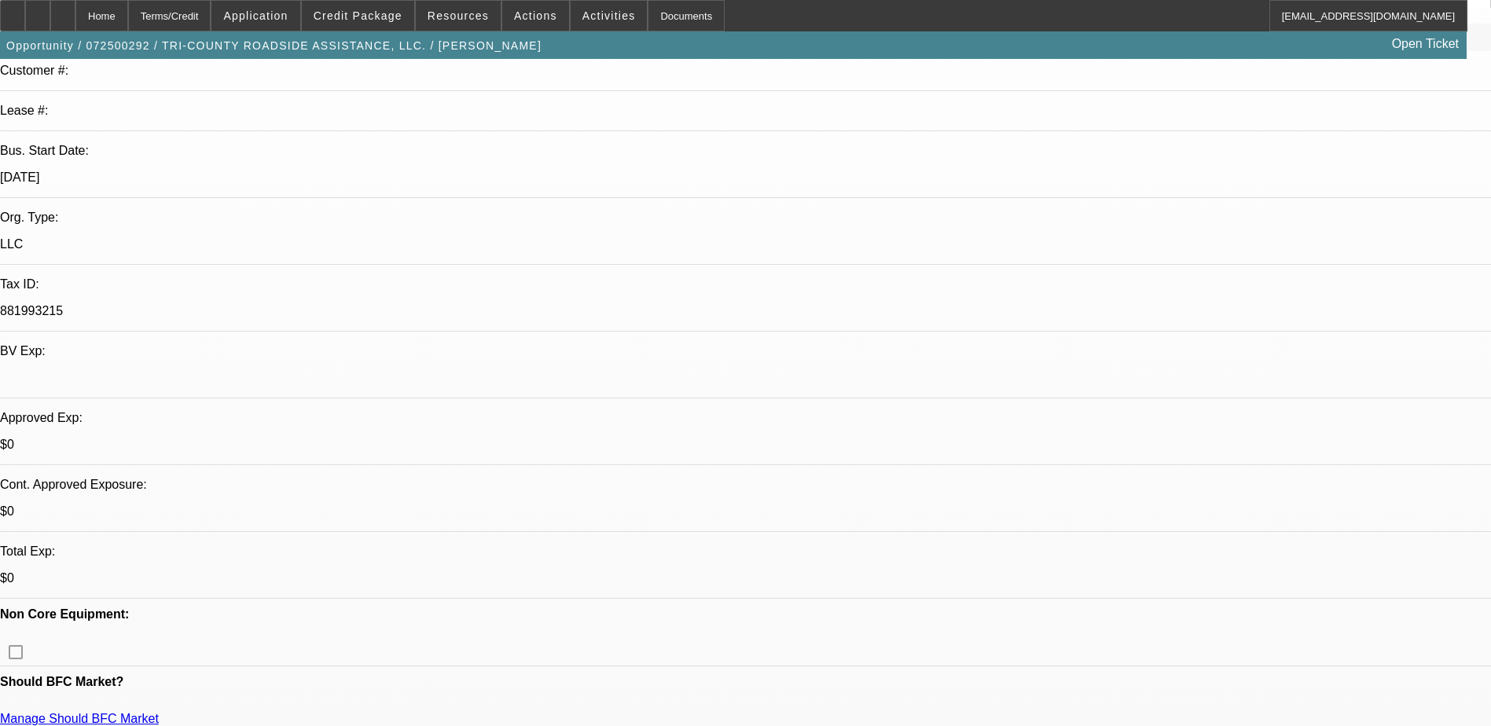
scroll to position [550, 0]
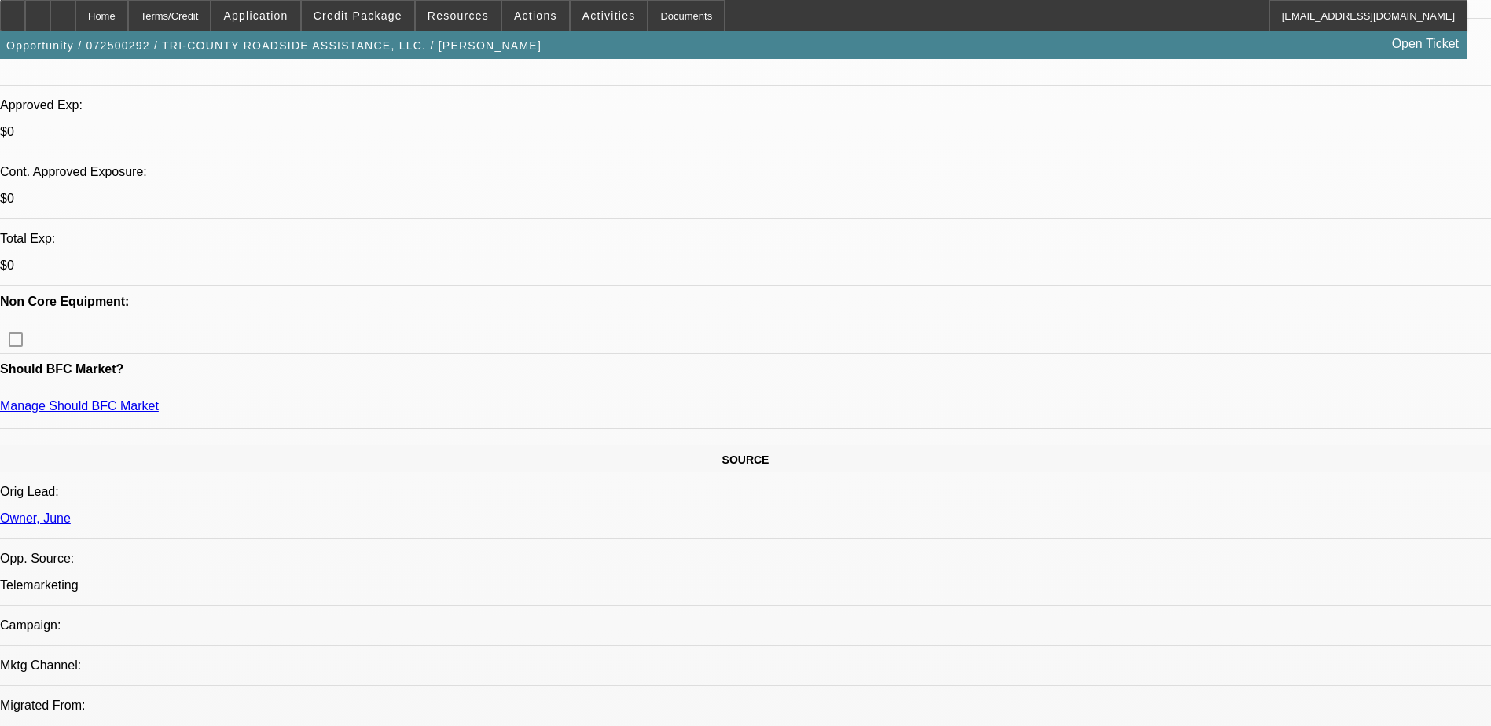
drag, startPoint x: 185, startPoint y: 499, endPoint x: 399, endPoint y: 507, distance: 213.9
copy link "TRI-COUNTY ROADSIDE ASSISTANCE, LLC"
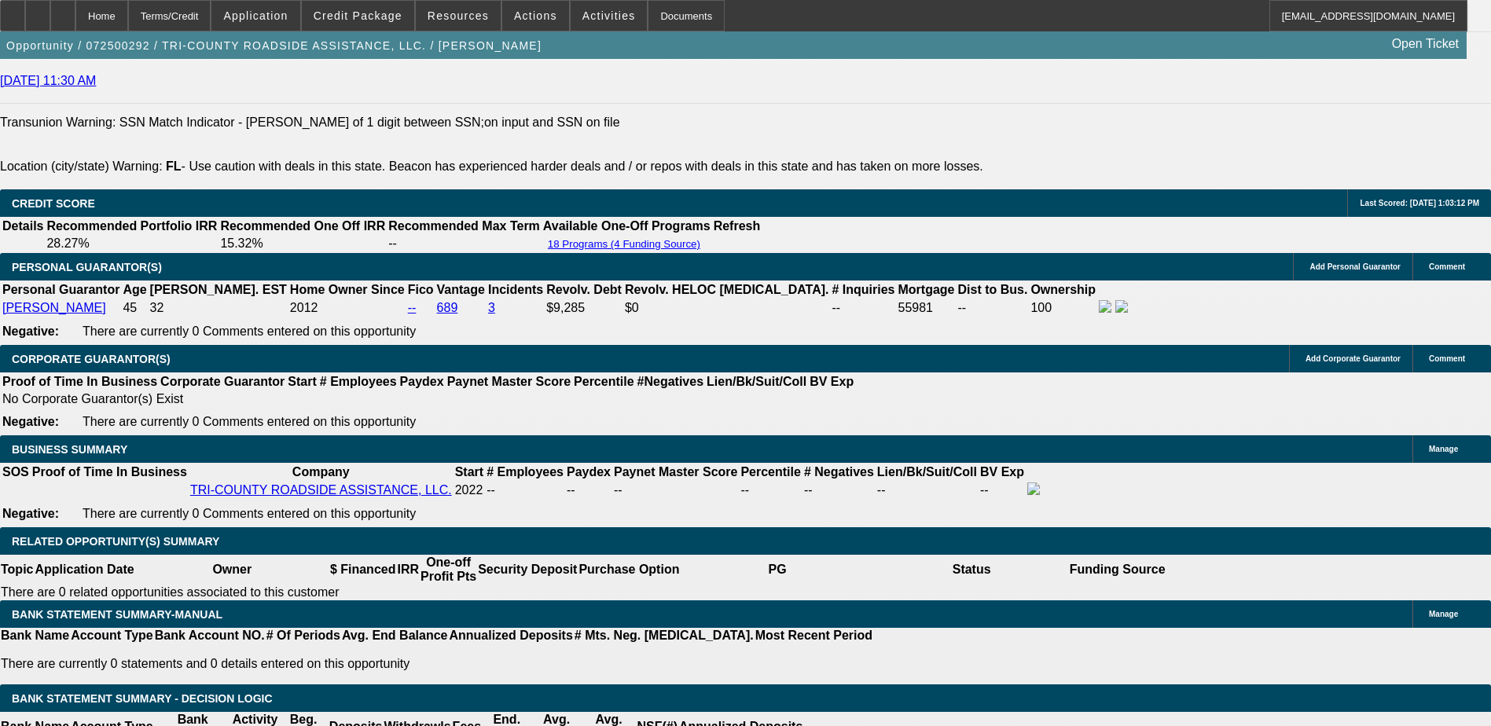
scroll to position [2200, 0]
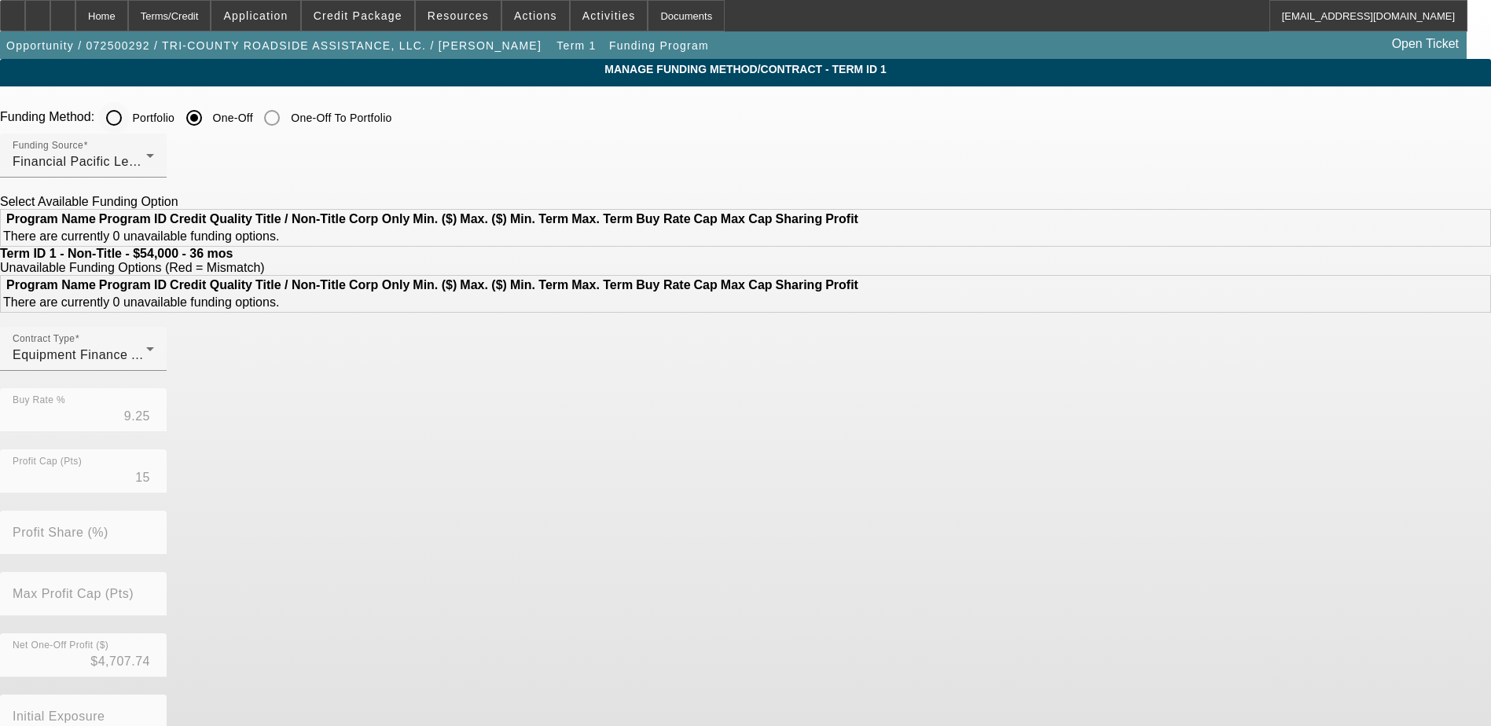
click at [130, 118] on input "Portfolio" at bounding box center [113, 117] width 31 height 31
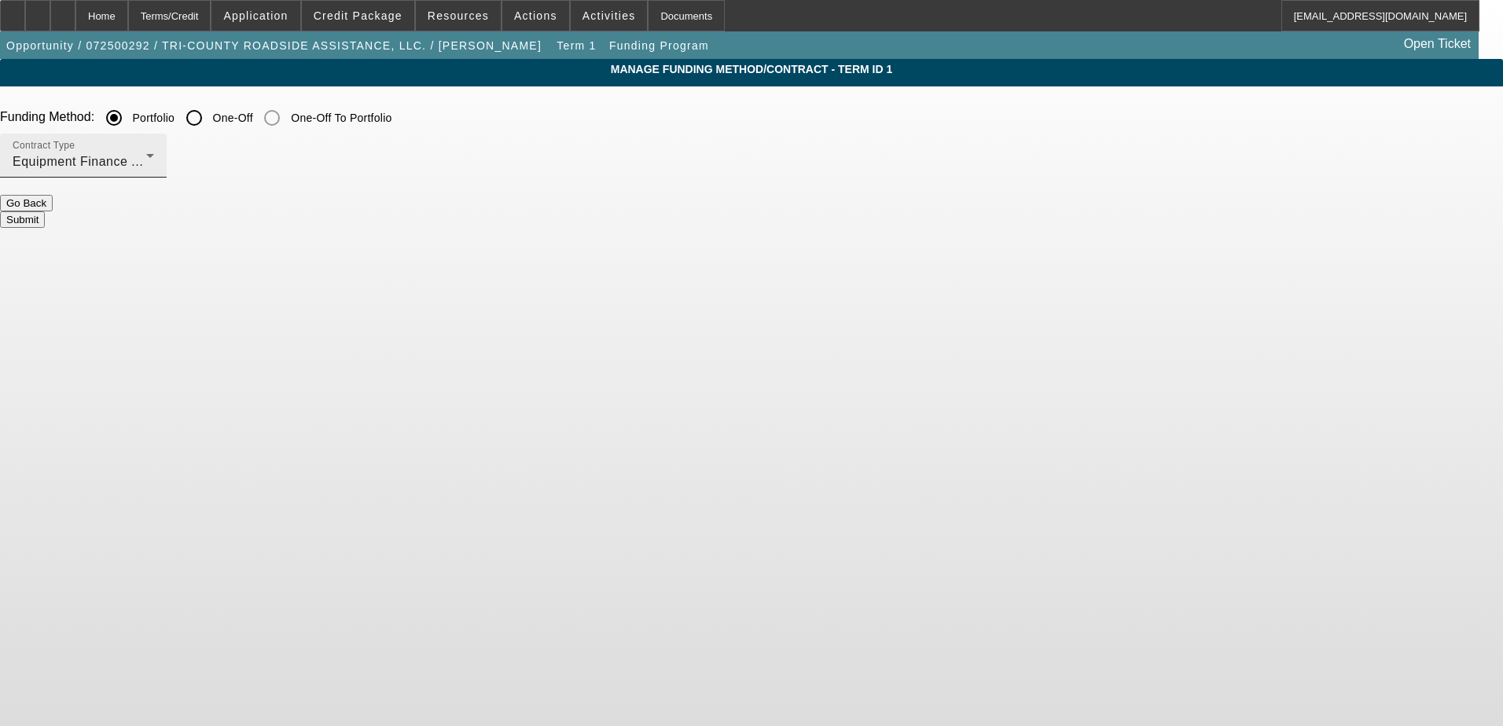
click at [146, 154] on div "Equipment Finance Agreement" at bounding box center [80, 161] width 134 height 19
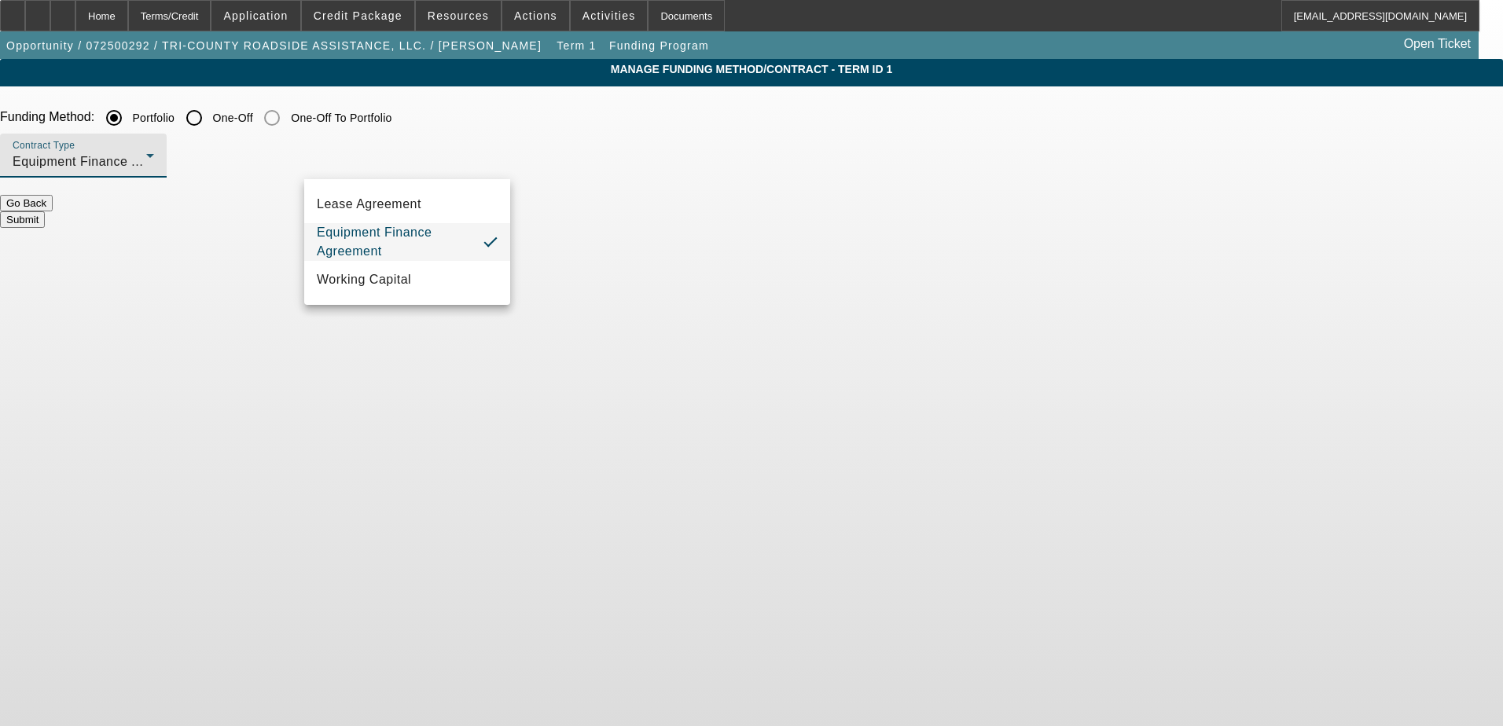
click at [599, 167] on div at bounding box center [751, 363] width 1503 height 726
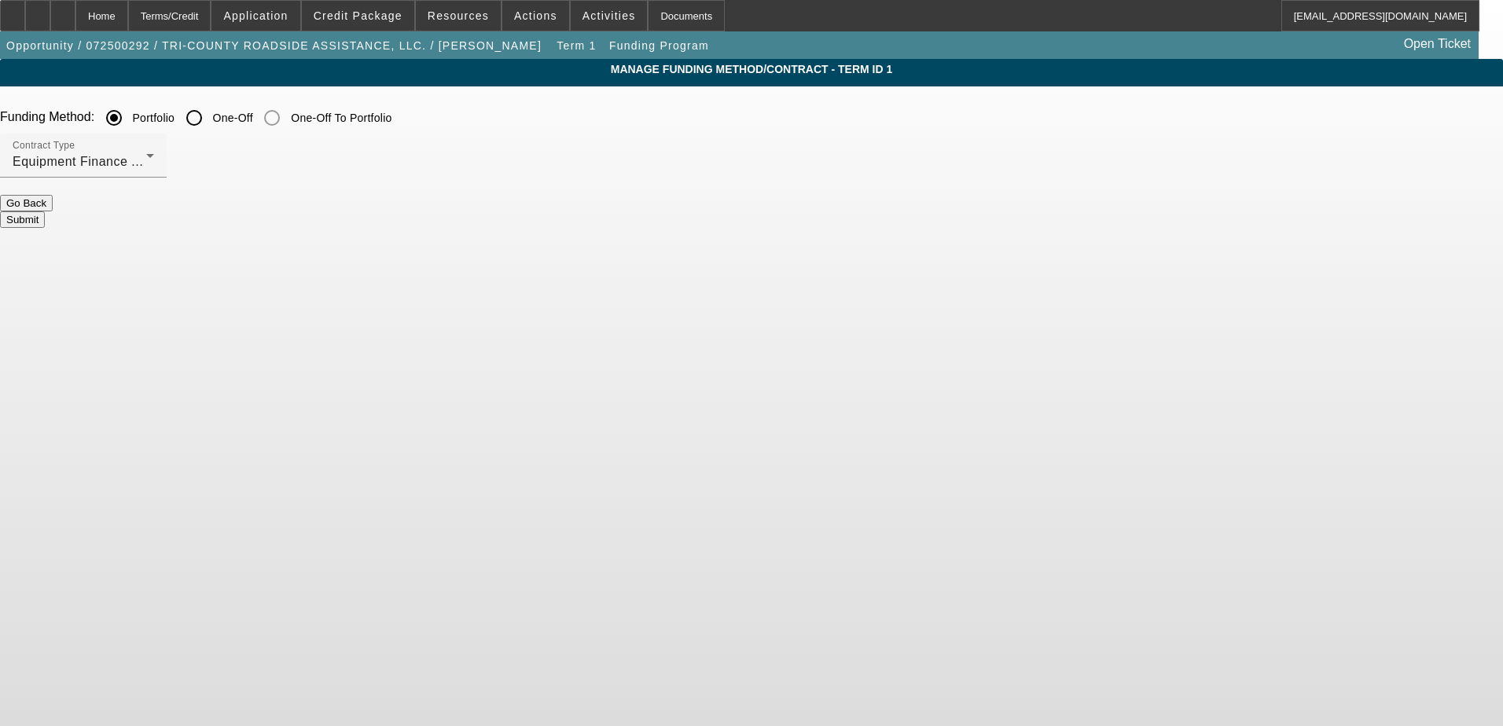
click at [45, 211] on button "Submit" at bounding box center [22, 219] width 45 height 17
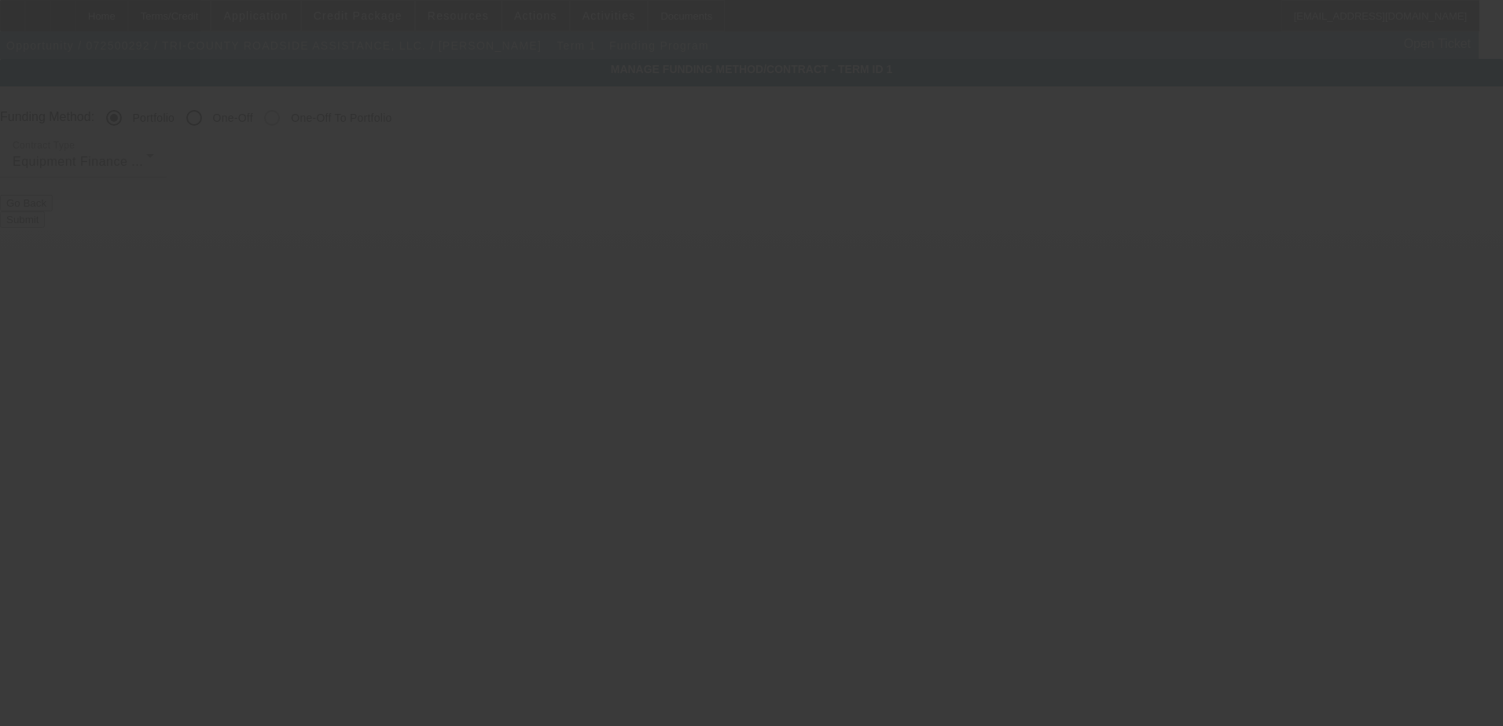
radio input "false"
radio input "true"
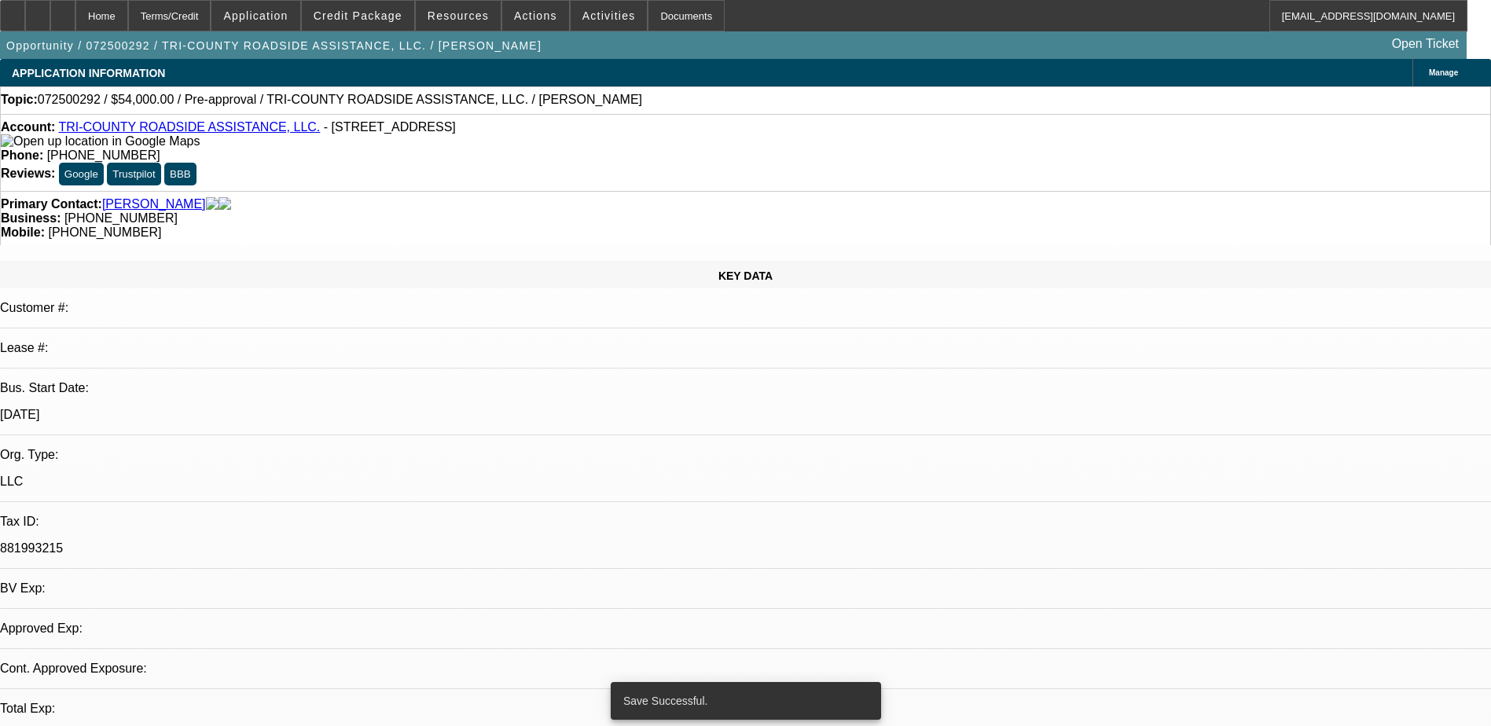
select select "0"
select select "6"
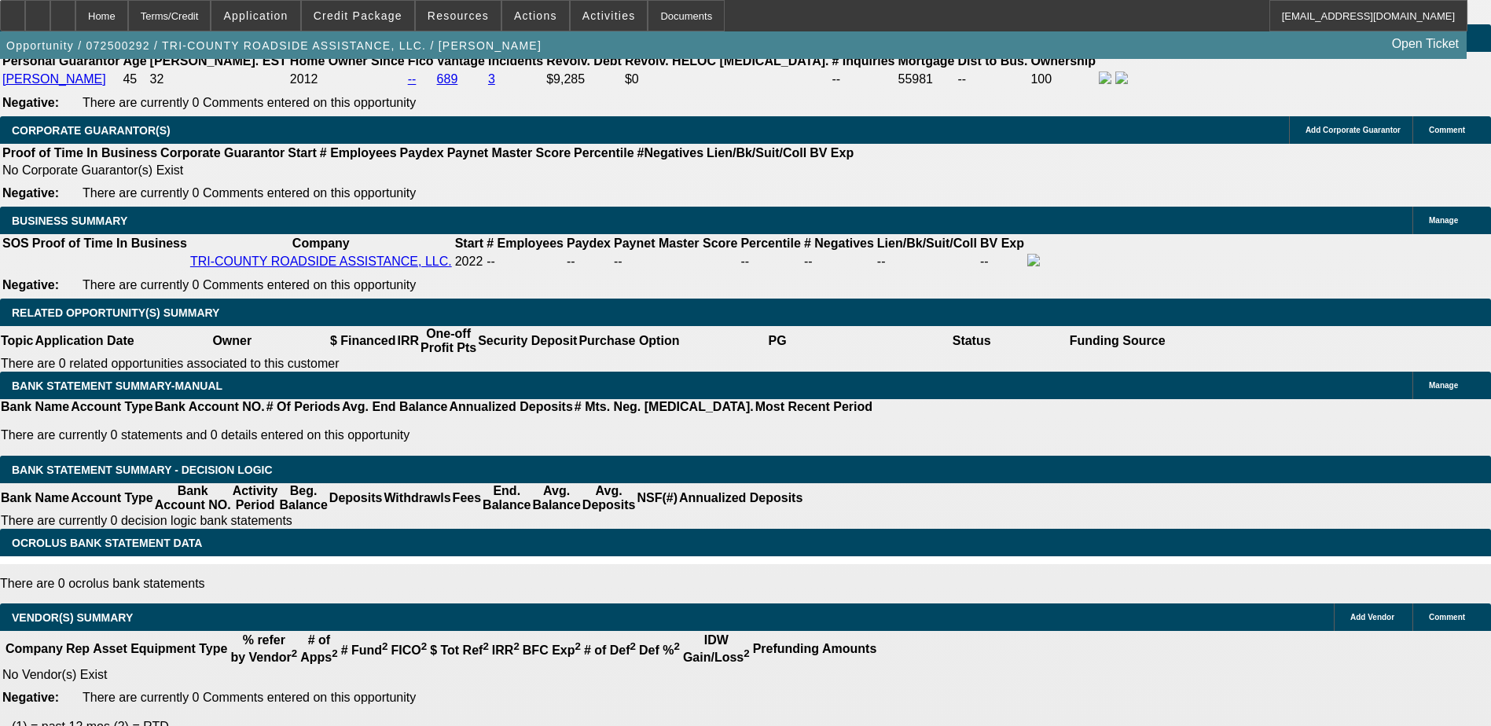
scroll to position [1965, 0]
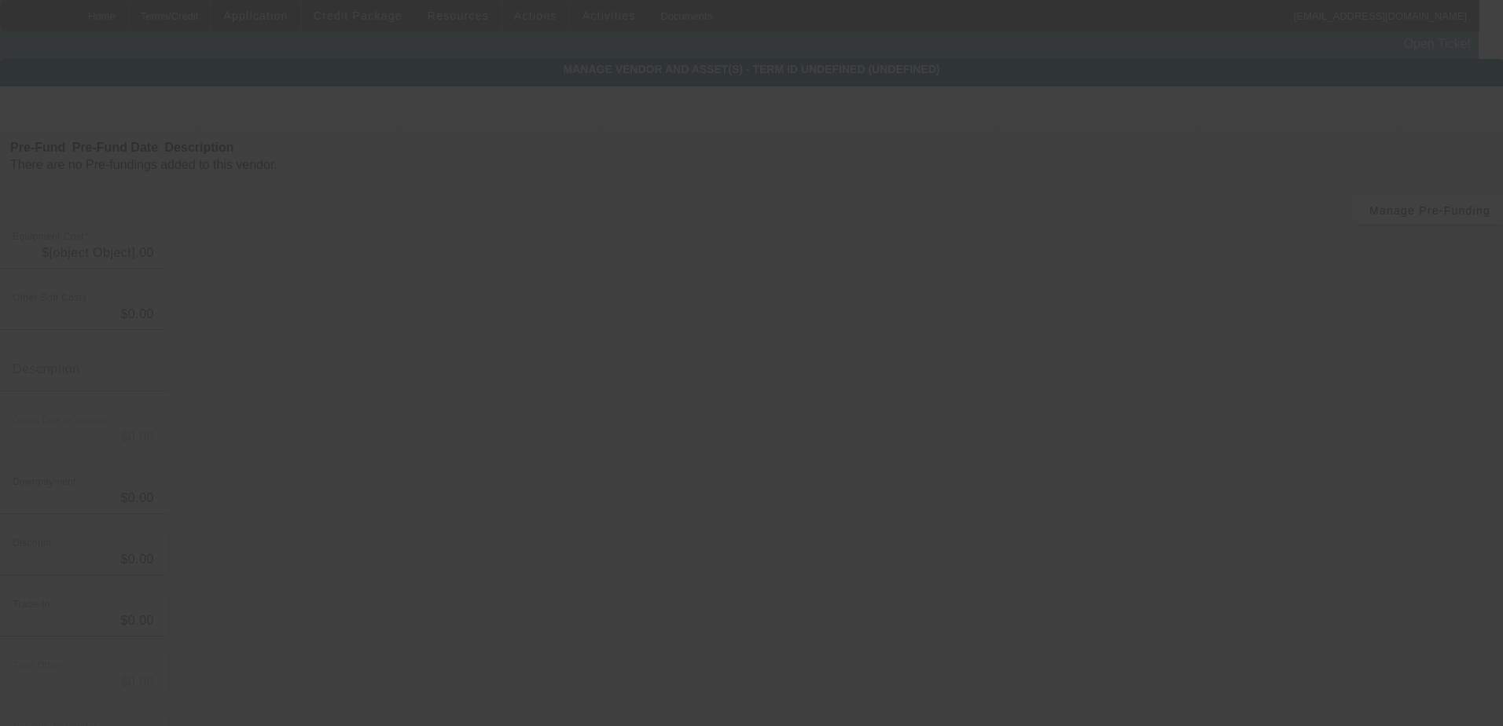
type input "$54,000.00"
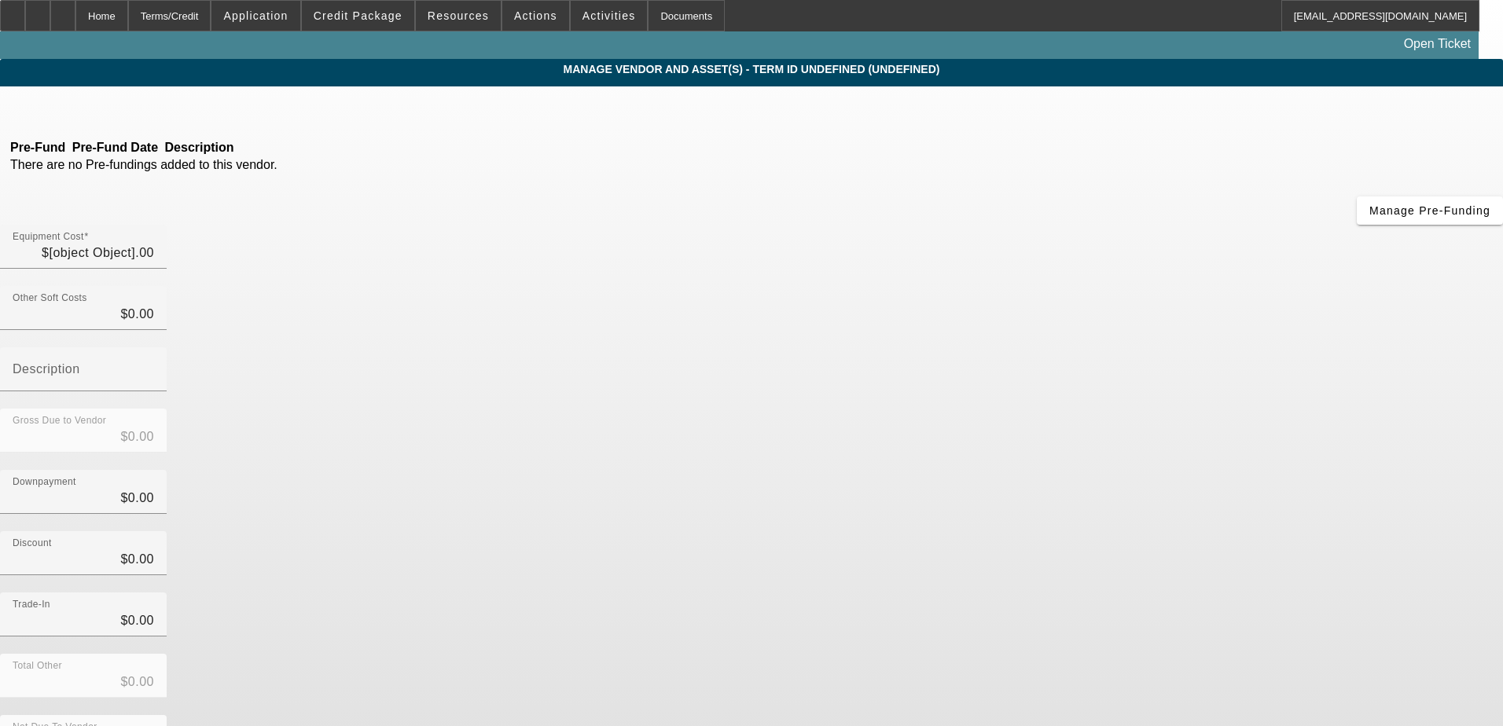
type input "$54,000.00"
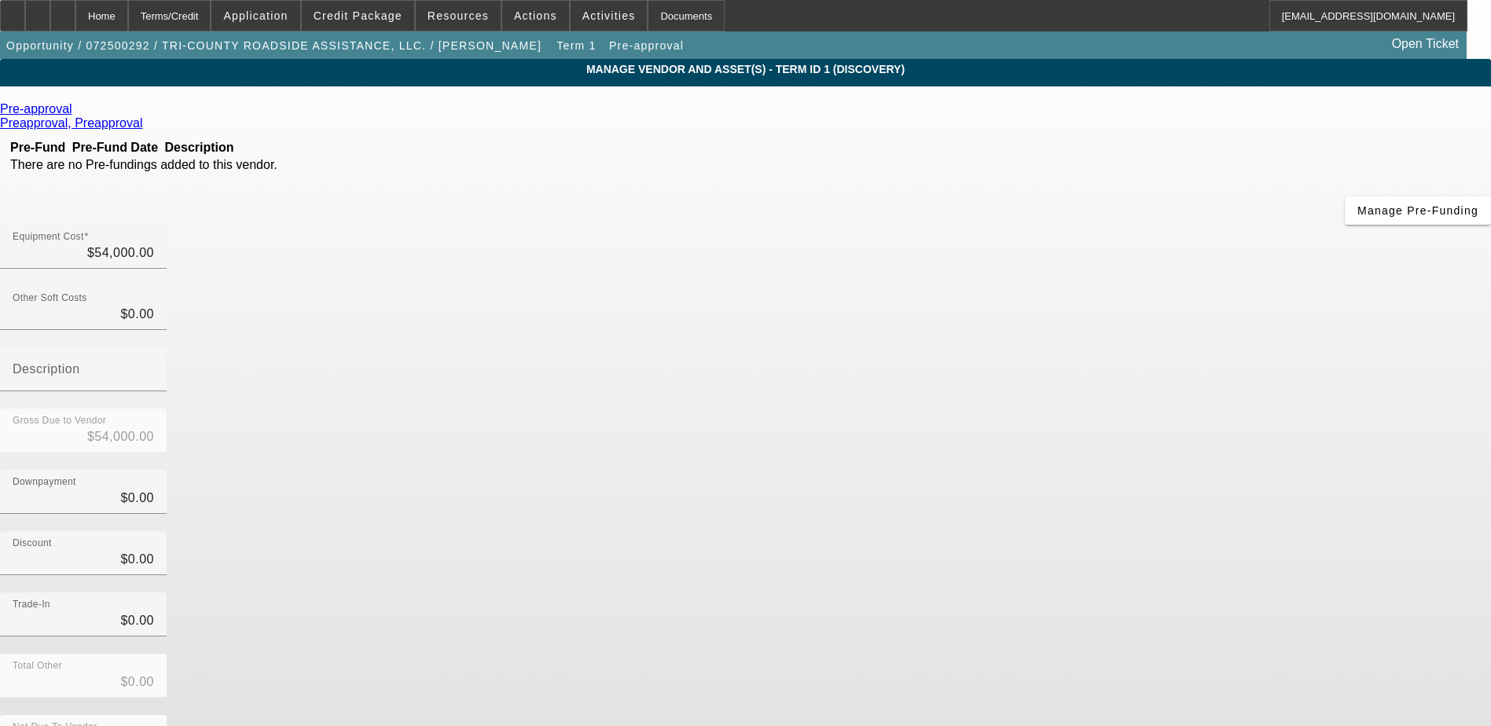
click at [76, 112] on icon at bounding box center [76, 108] width 0 height 13
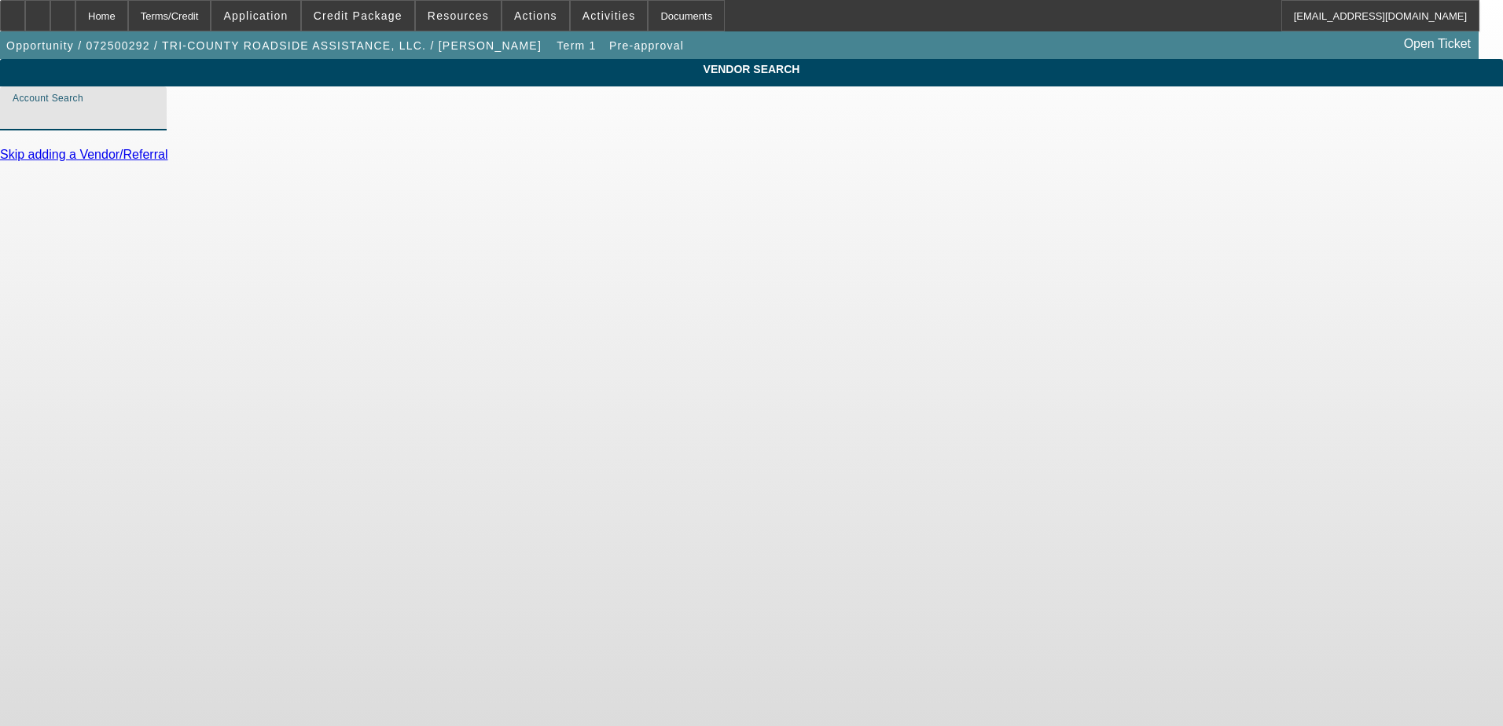
click at [154, 124] on input "Account Search" at bounding box center [83, 114] width 141 height 19
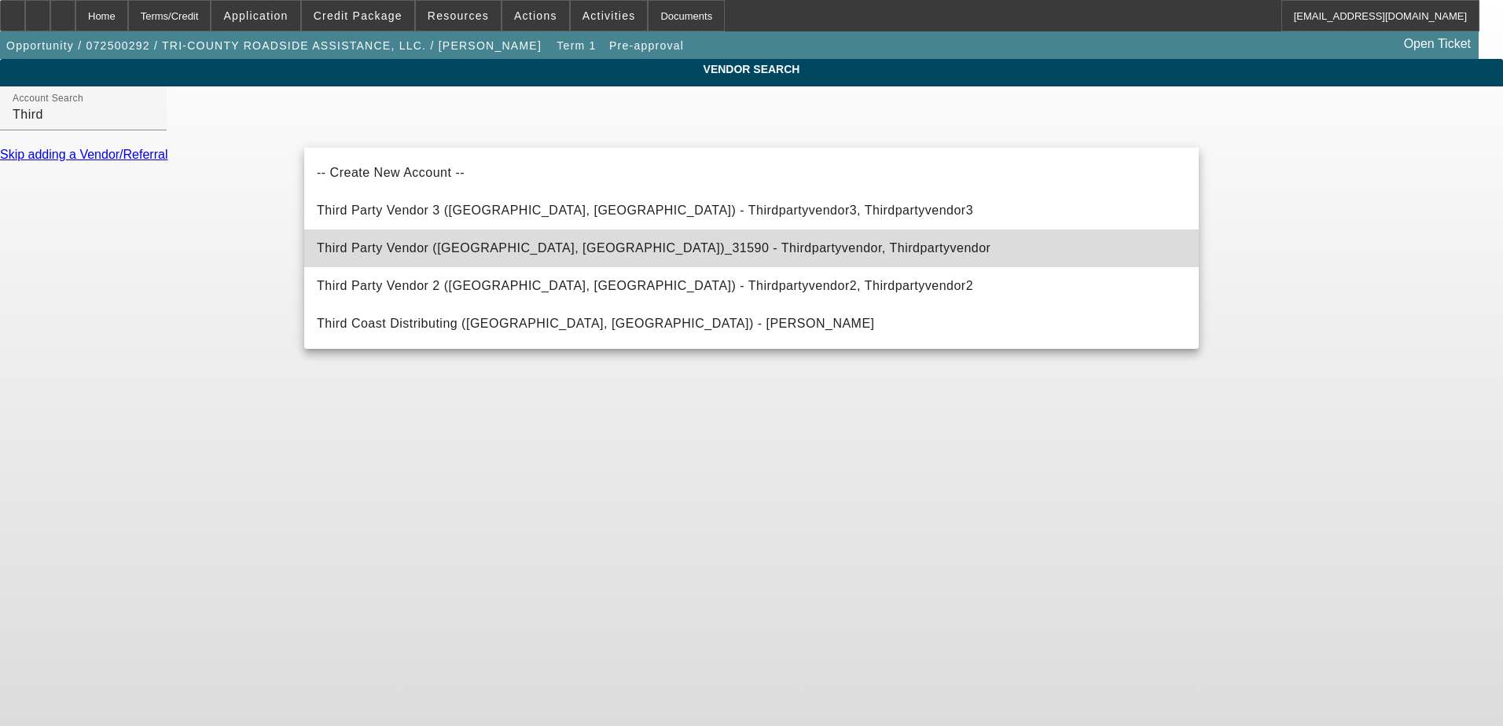
click at [439, 255] on span "Third Party Vendor (Northbrook, IL)_31590 - Thirdpartyvendor, Thirdpartyvendor" at bounding box center [653, 248] width 673 height 19
type input "Third Party Vendor (Northbrook, IL)_31590 - Thirdpartyvendor, Thirdpartyvendor"
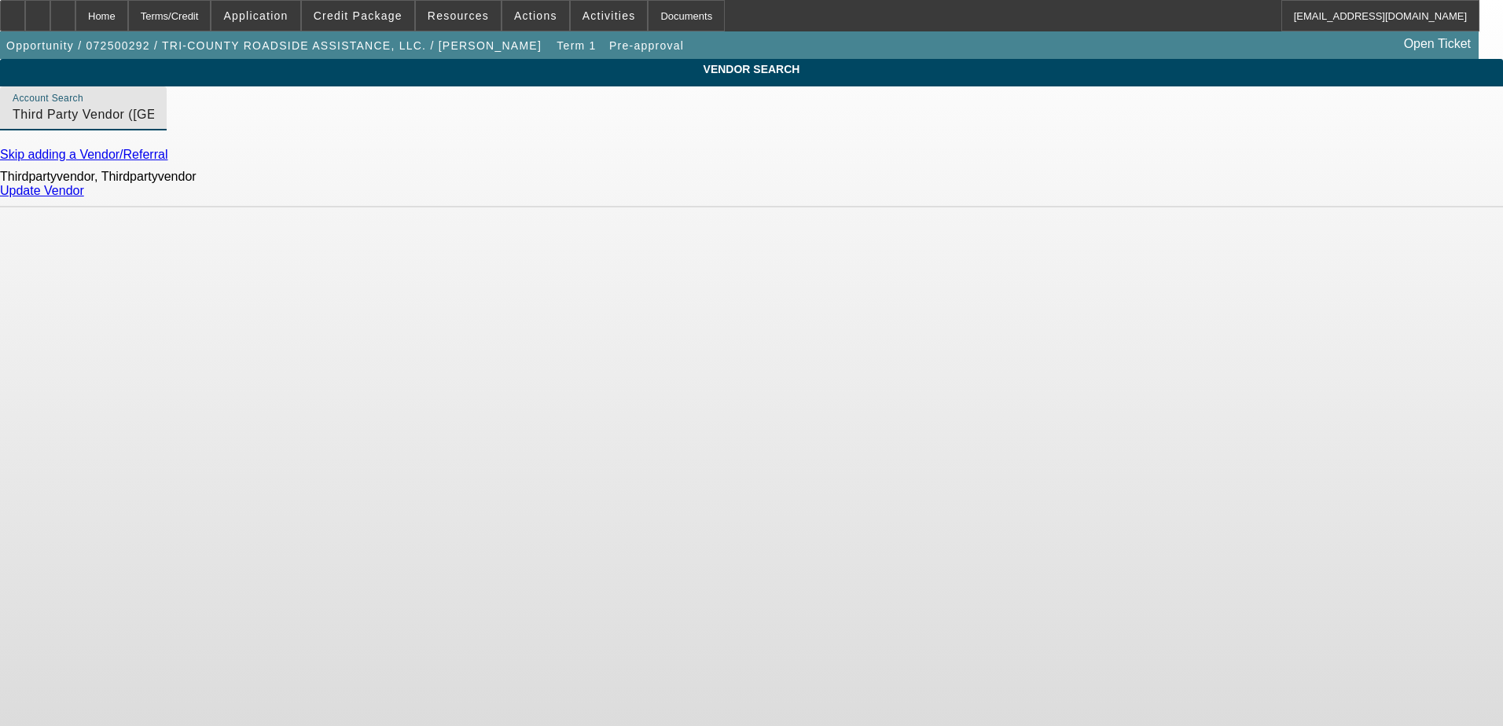
click at [84, 197] on link "Update Vendor" at bounding box center [42, 190] width 84 height 13
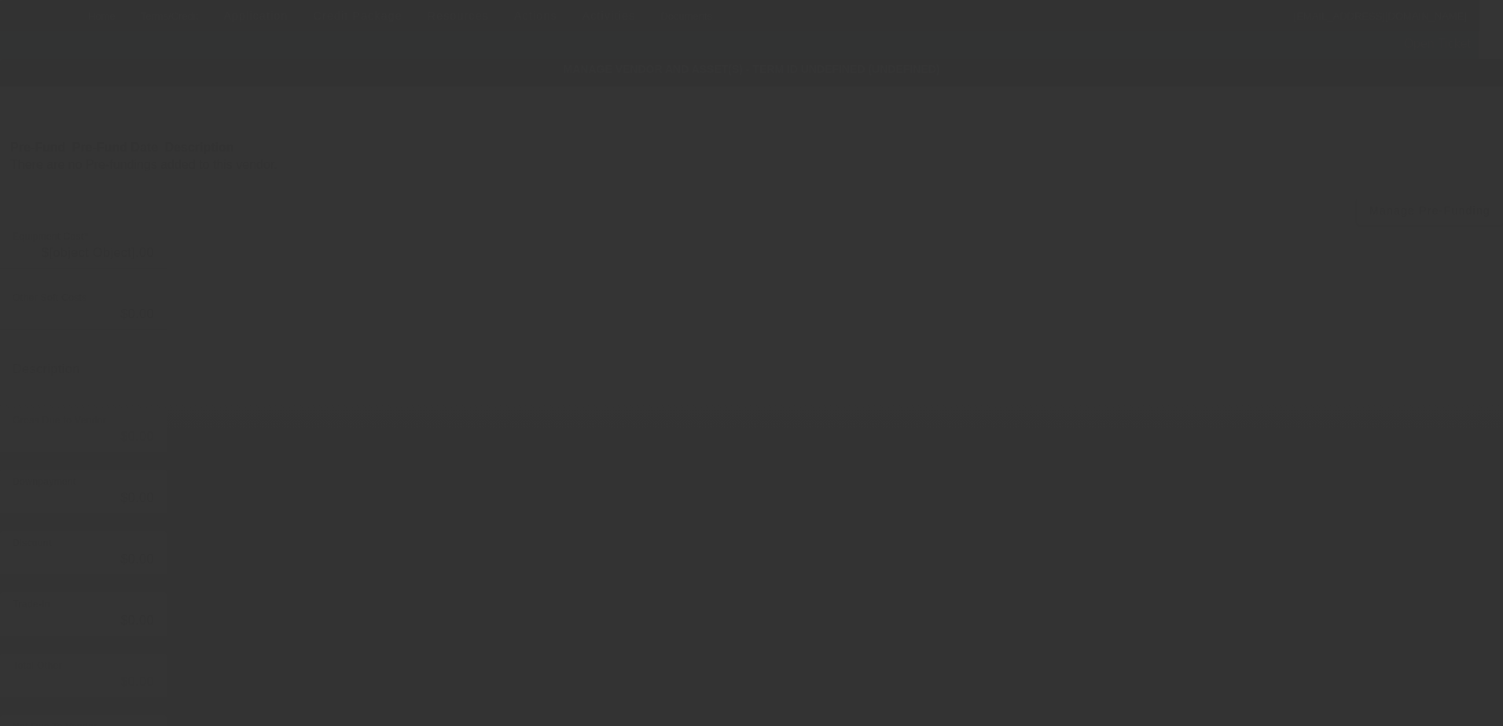
type input "$54,000.00"
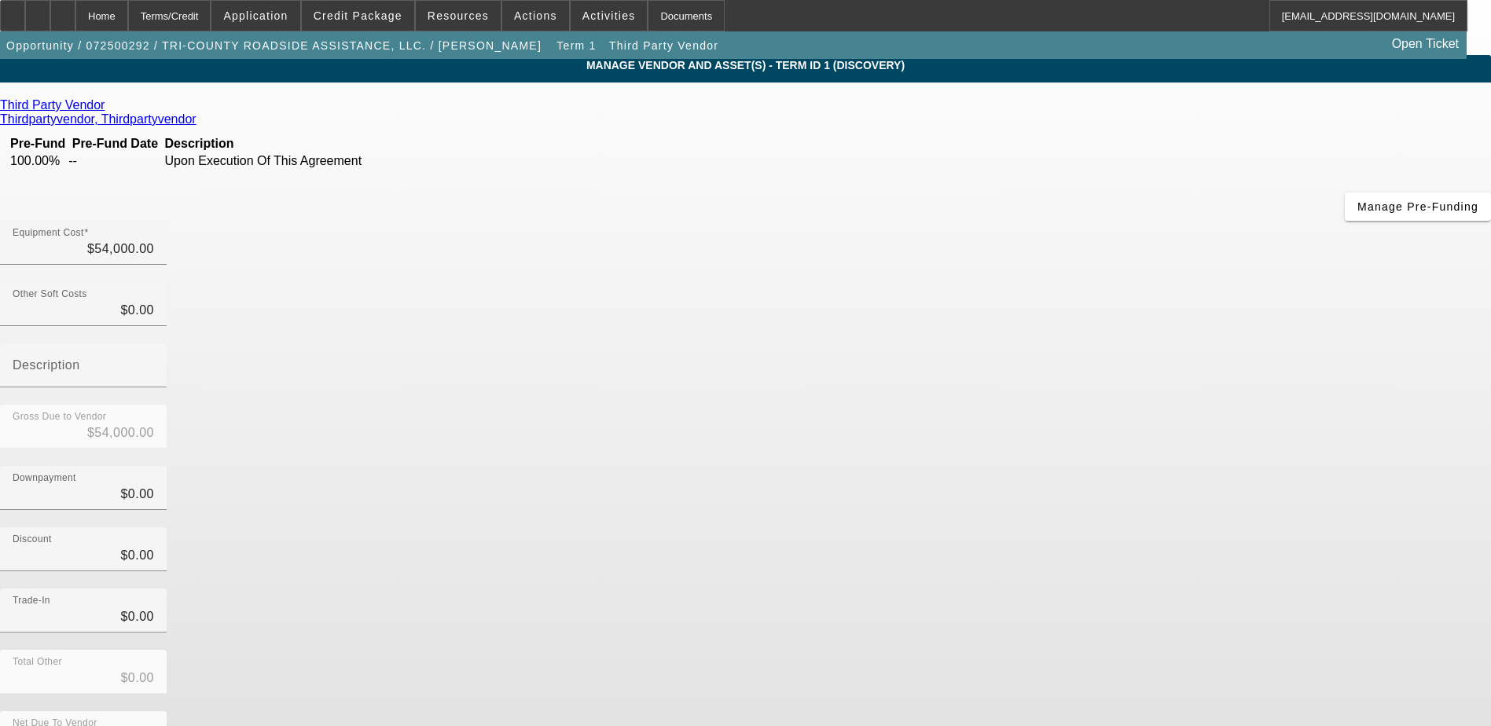
scroll to position [5, 0]
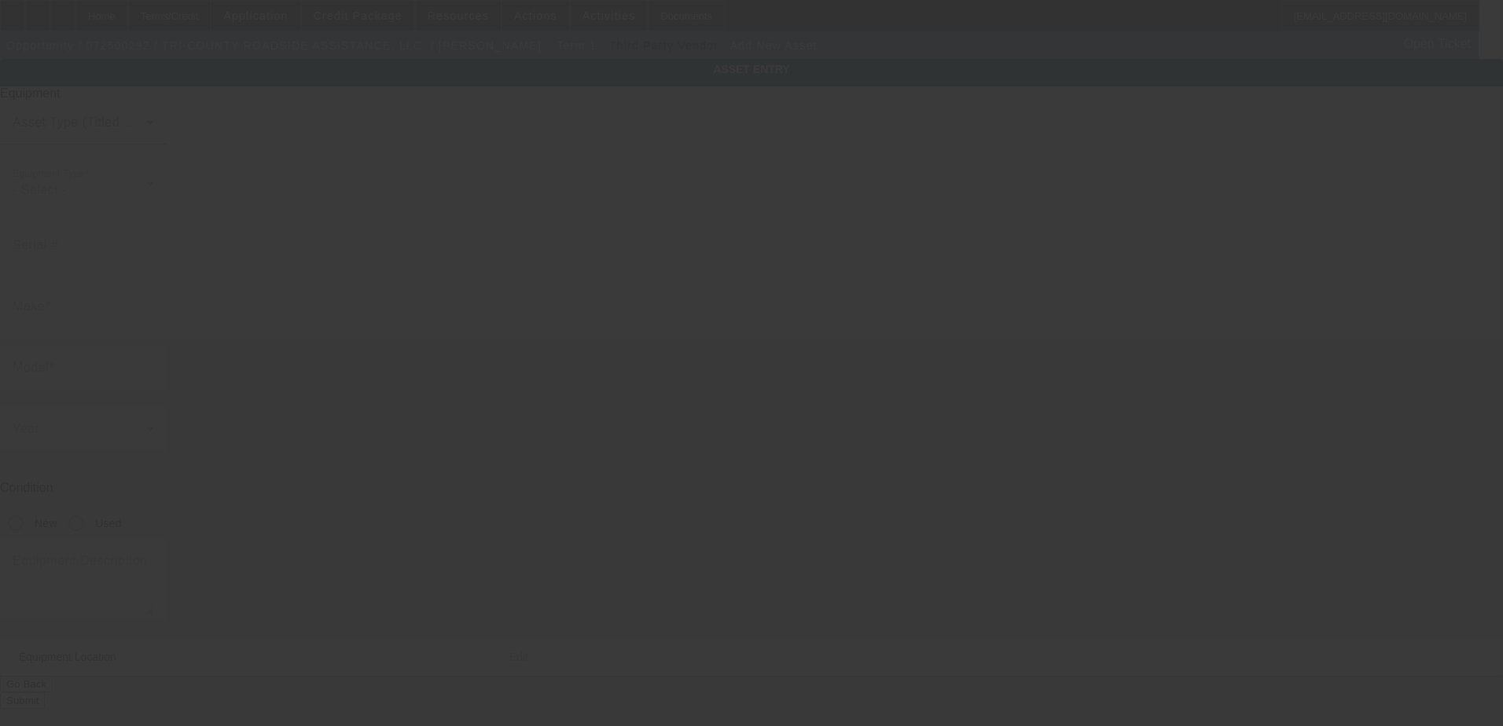
type input "2556 SW Highway 17"
type input "Arcadia"
type input "34266"
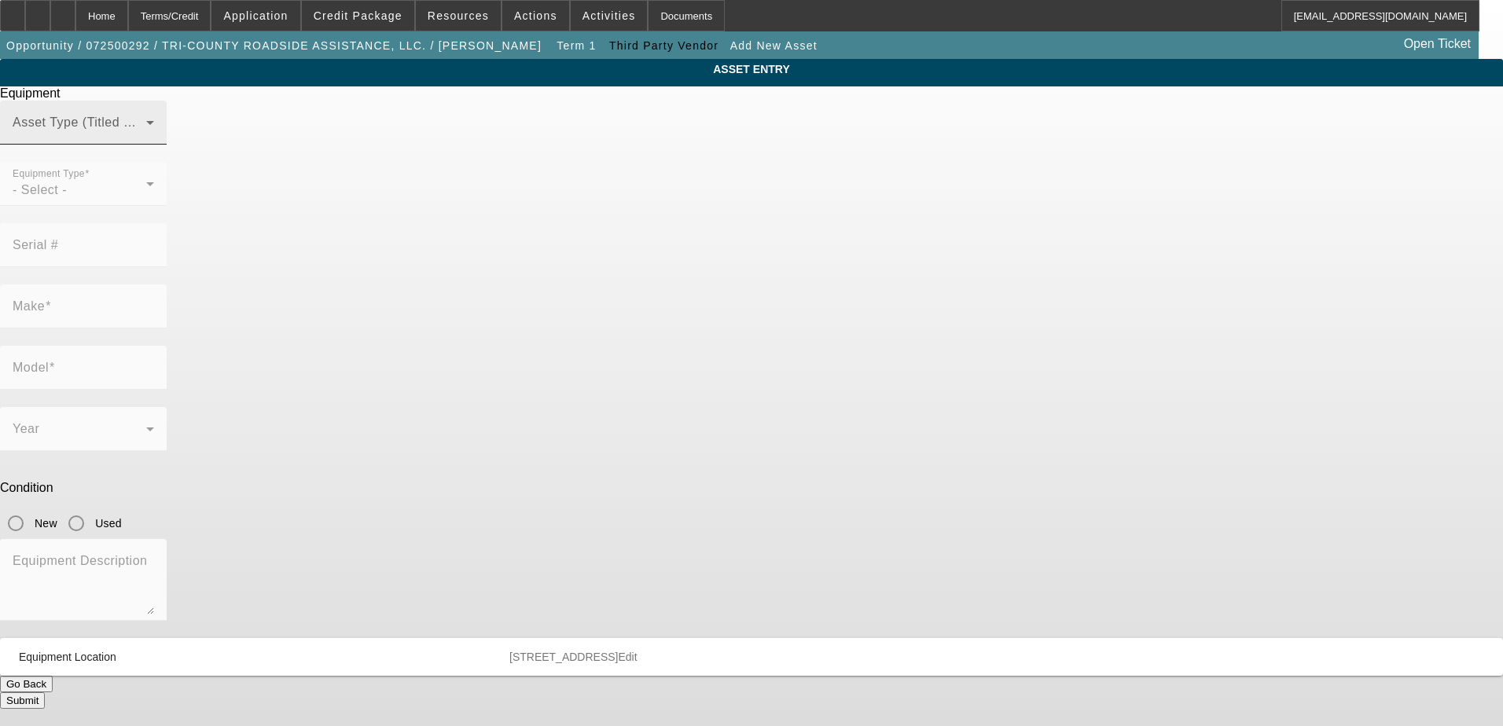
click at [154, 141] on div "Asset Type (Titled or Non-Titled)" at bounding box center [83, 123] width 141 height 44
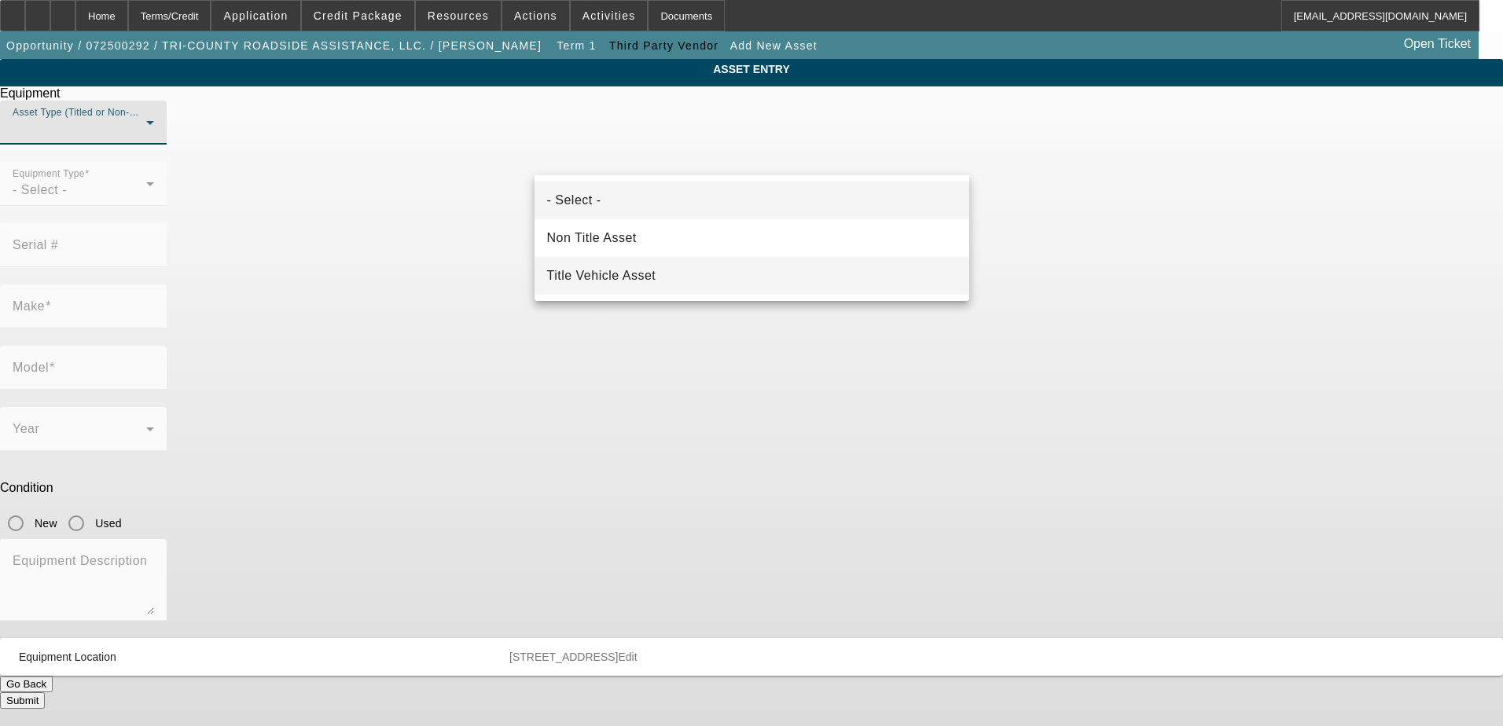
click at [618, 283] on span "Title Vehicle Asset" at bounding box center [601, 275] width 109 height 19
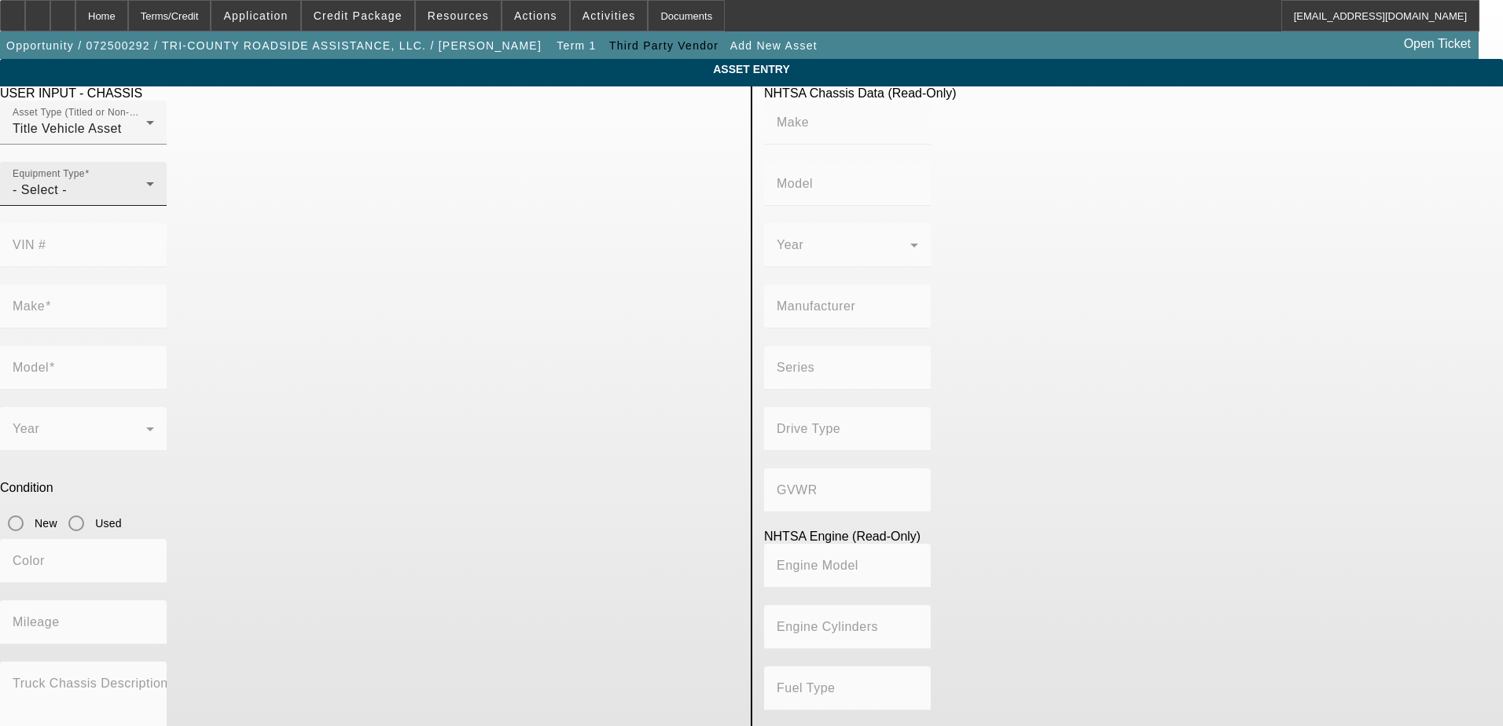
click at [154, 206] on div "Equipment Type - Select -" at bounding box center [83, 184] width 141 height 44
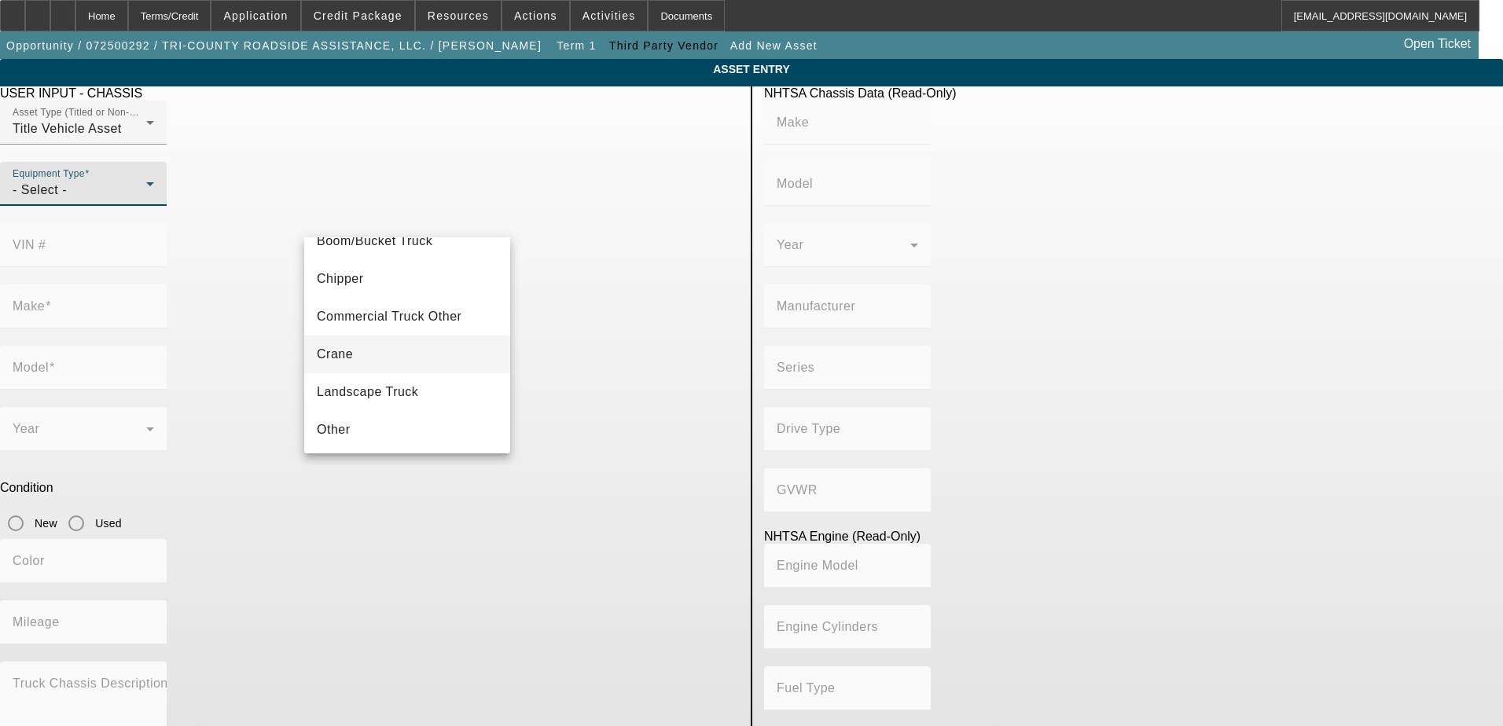
scroll to position [174, 0]
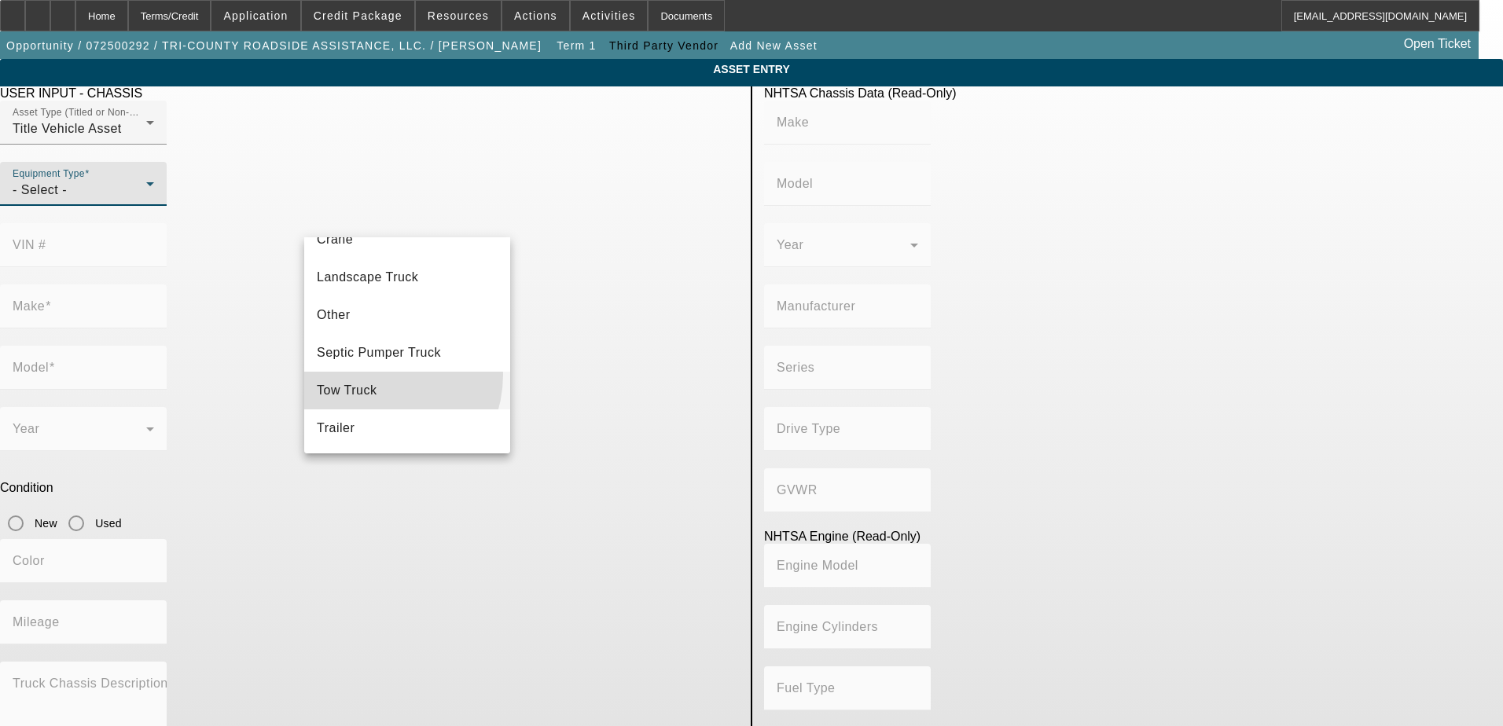
click at [369, 374] on mat-option "Tow Truck" at bounding box center [407, 391] width 206 height 38
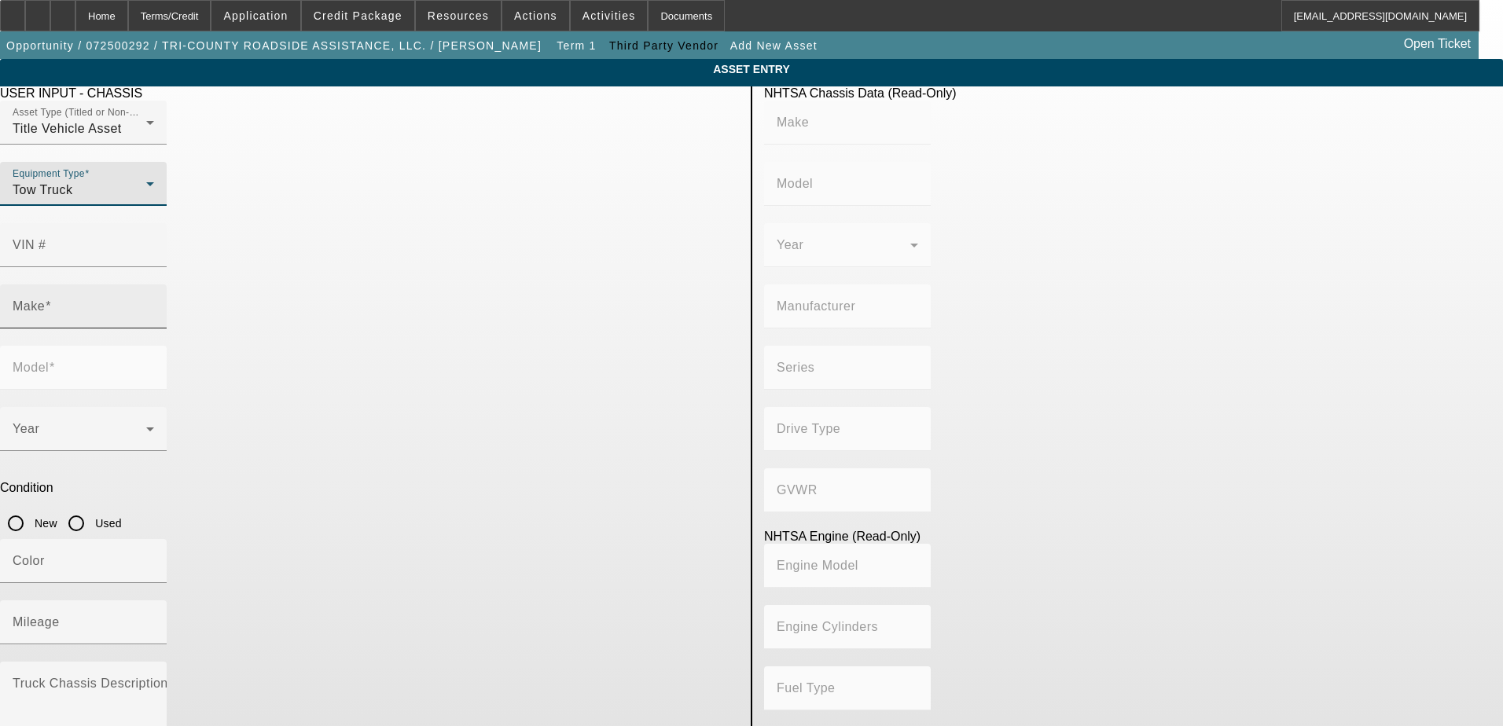
click at [154, 303] on input "Make" at bounding box center [83, 312] width 141 height 19
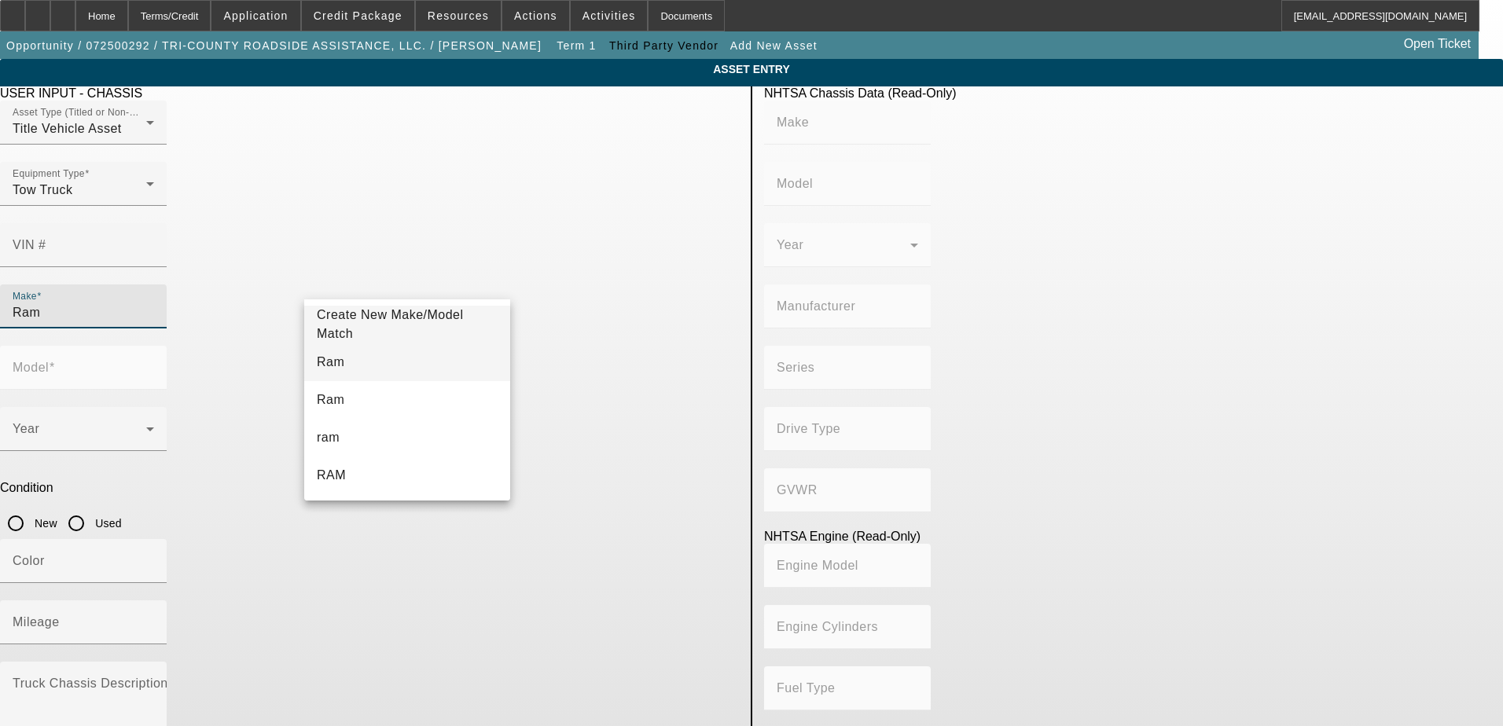
click at [362, 363] on mat-option "Ram" at bounding box center [407, 362] width 206 height 38
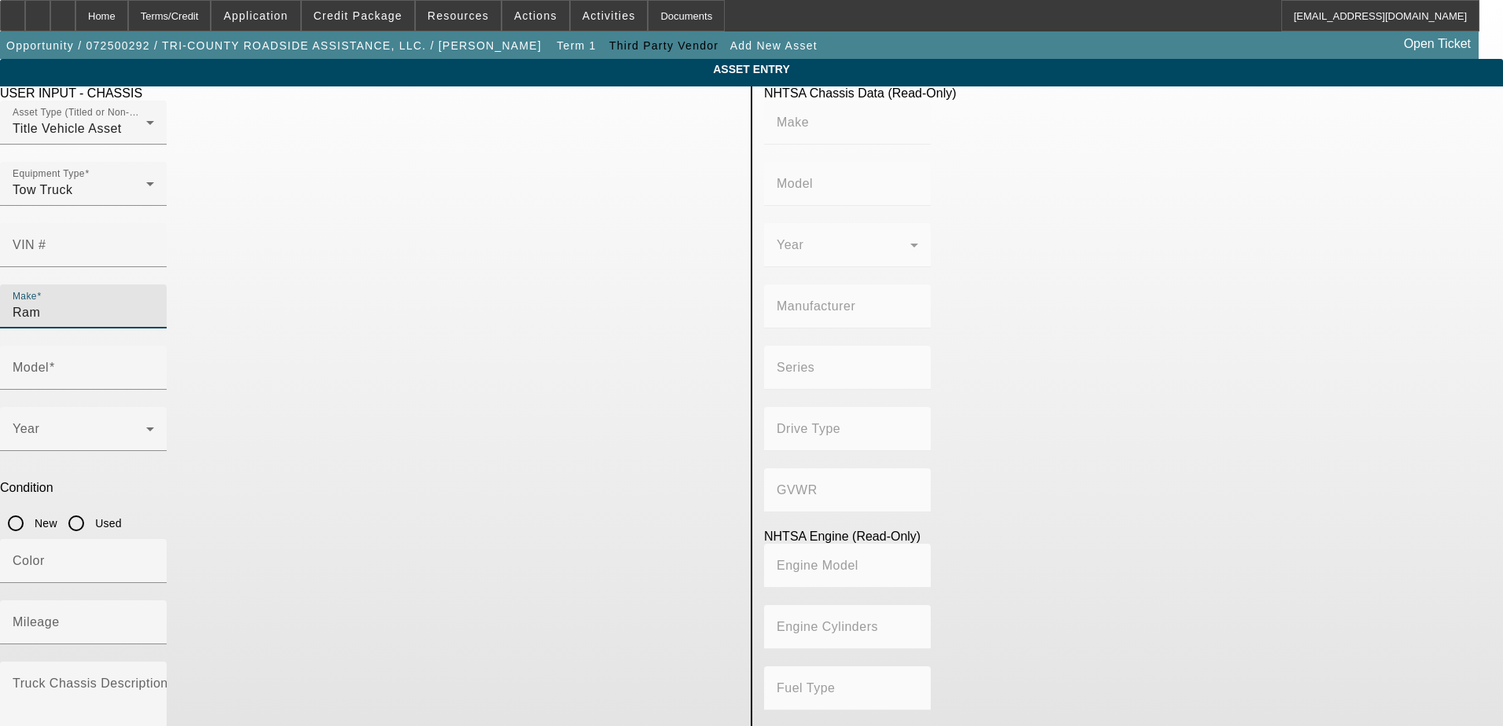
type input "Ram"
click at [154, 346] on div "Model" at bounding box center [83, 368] width 141 height 44
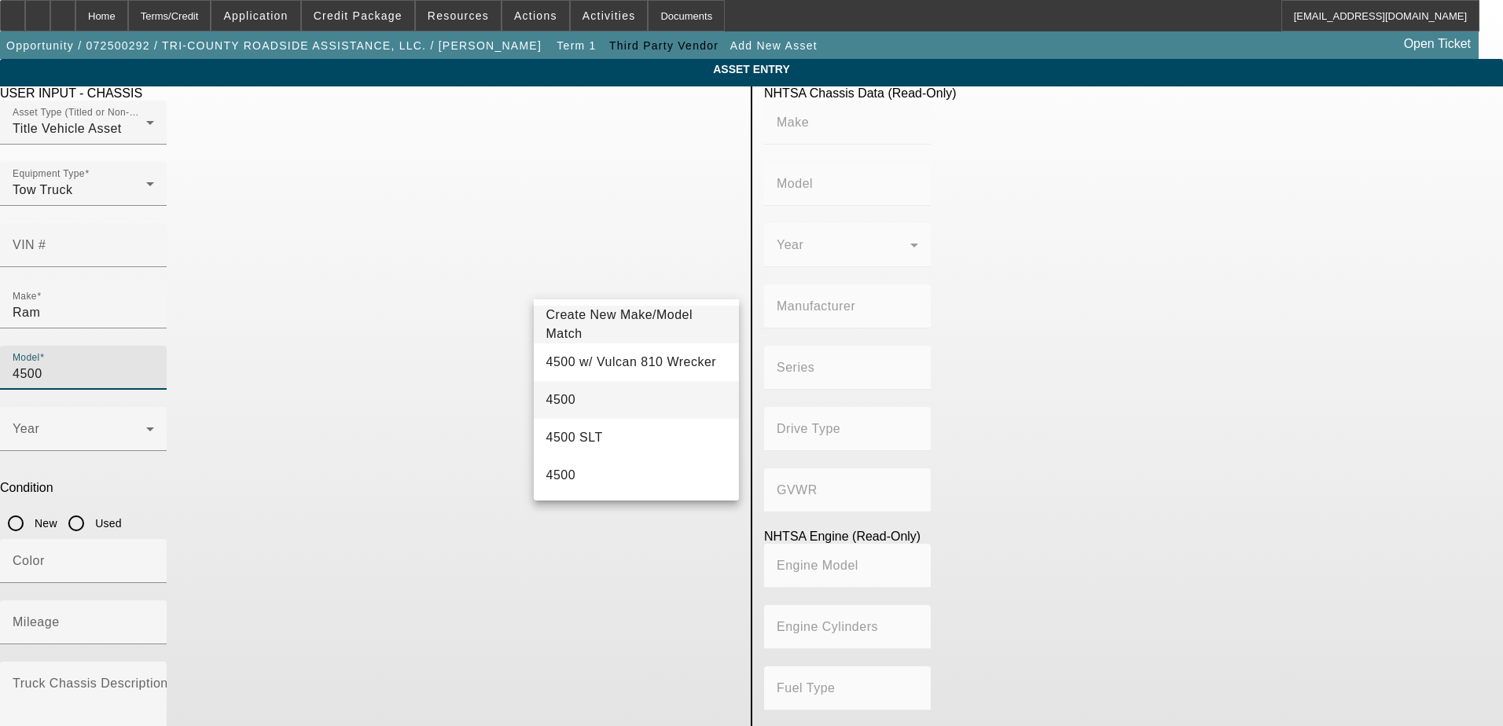
type input "4500"
click at [594, 400] on mat-option "4500" at bounding box center [637, 400] width 206 height 38
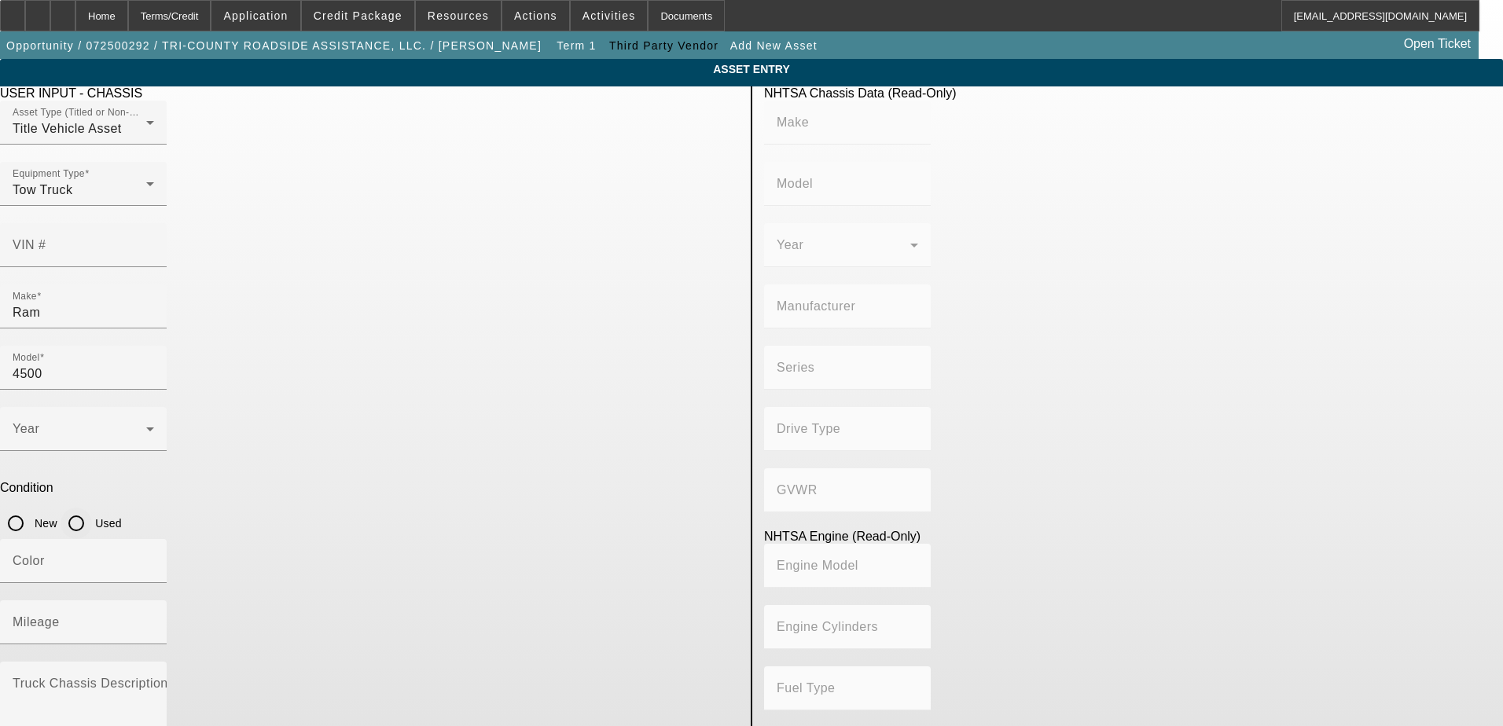
click at [92, 508] on input "Used" at bounding box center [76, 523] width 31 height 31
radio input "true"
click at [60, 615] on mat-label "Mileage" at bounding box center [36, 621] width 47 height 13
click at [154, 619] on input "Mileage" at bounding box center [83, 628] width 141 height 19
type input "119250"
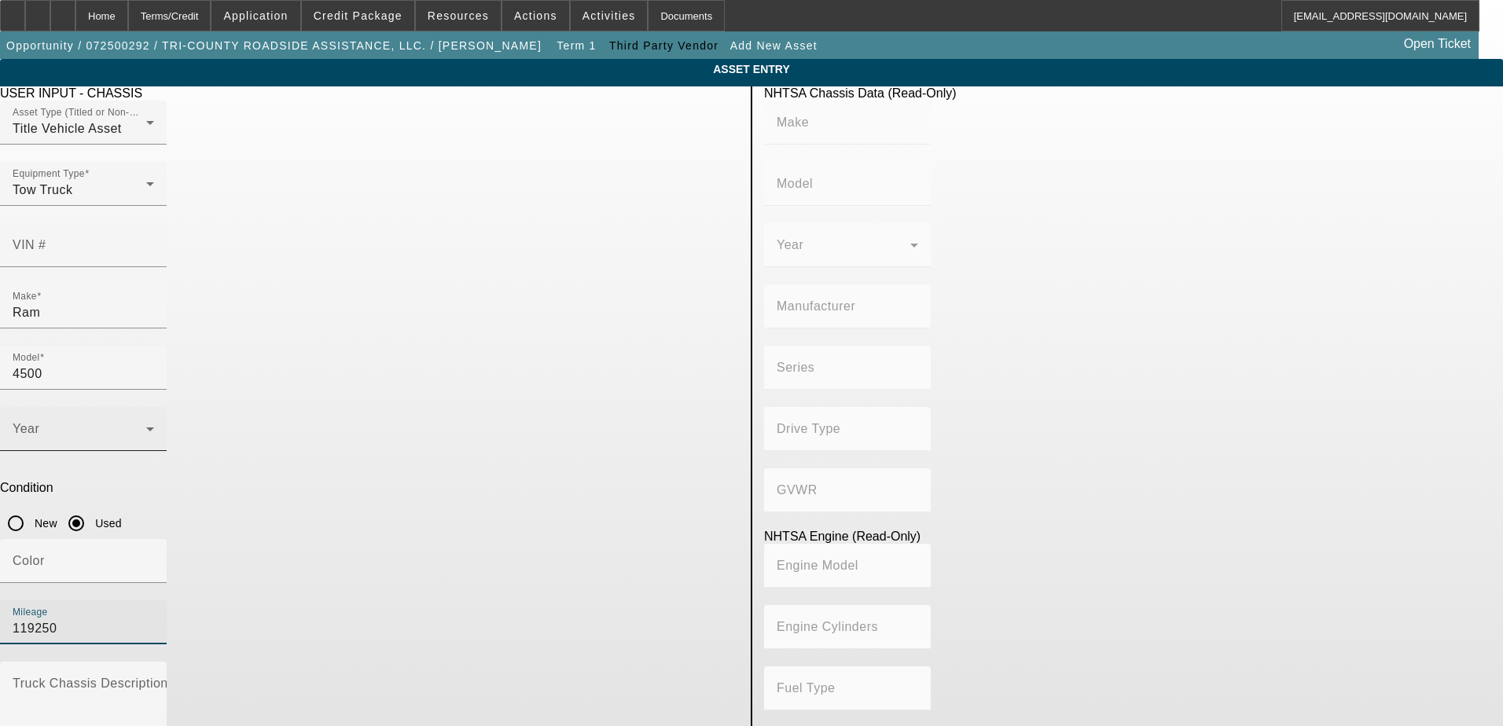
click at [146, 426] on span at bounding box center [80, 435] width 134 height 19
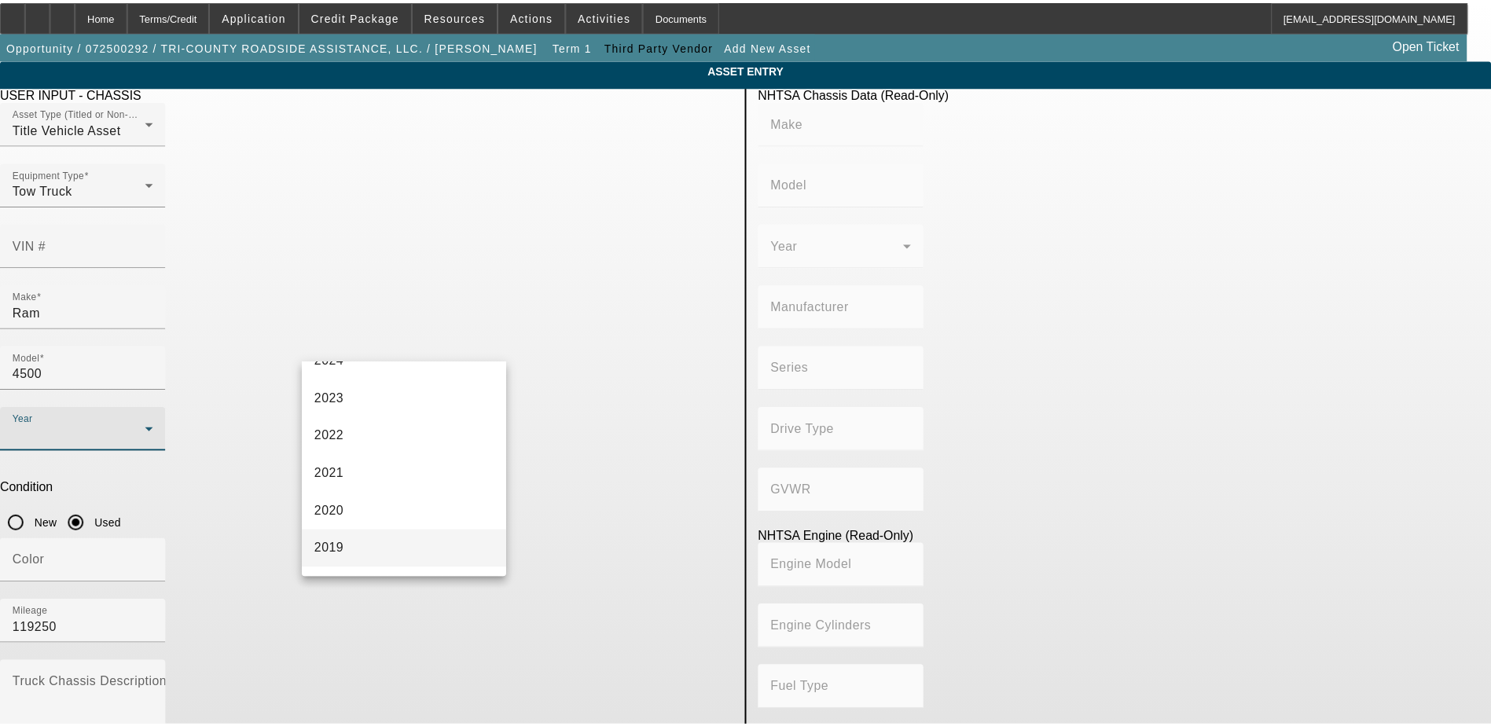
scroll to position [236, 0]
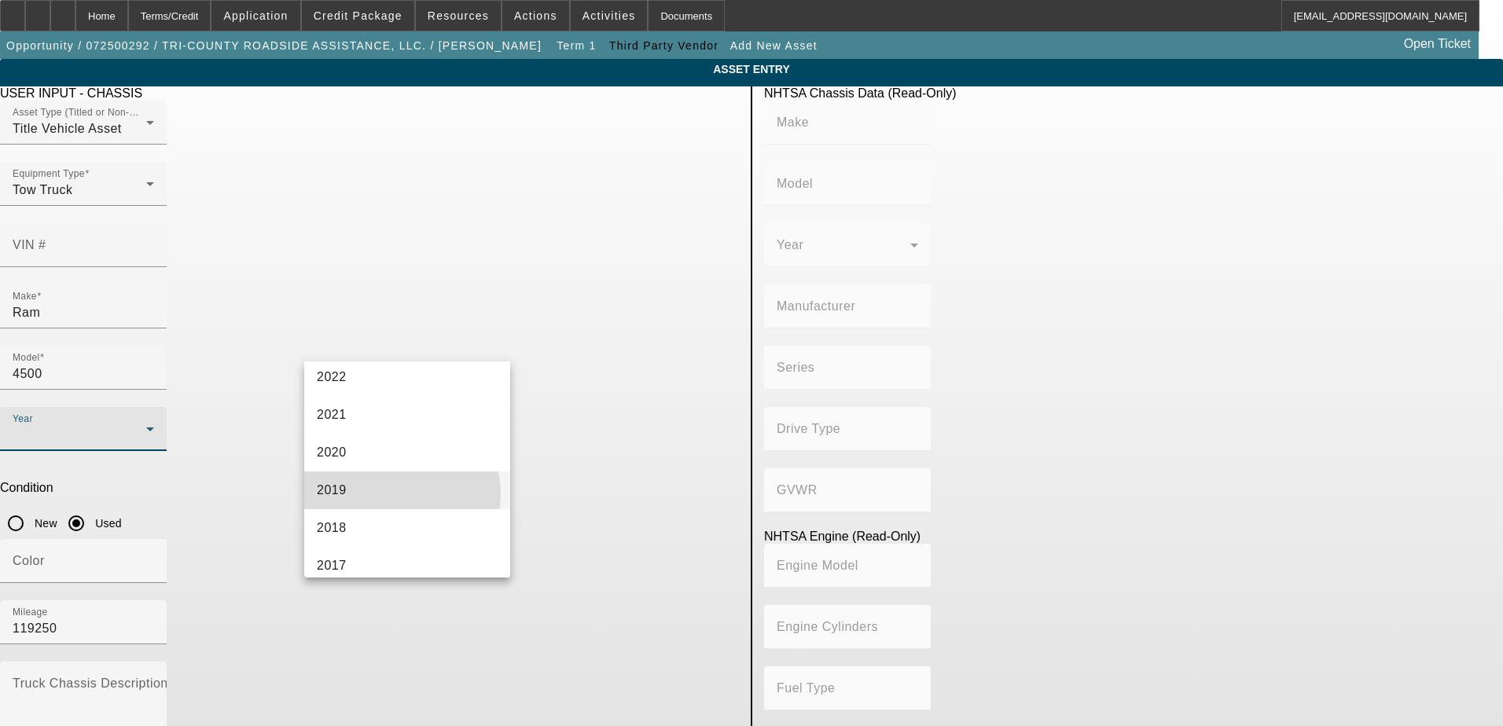
click at [390, 494] on mat-option "2019" at bounding box center [407, 491] width 206 height 38
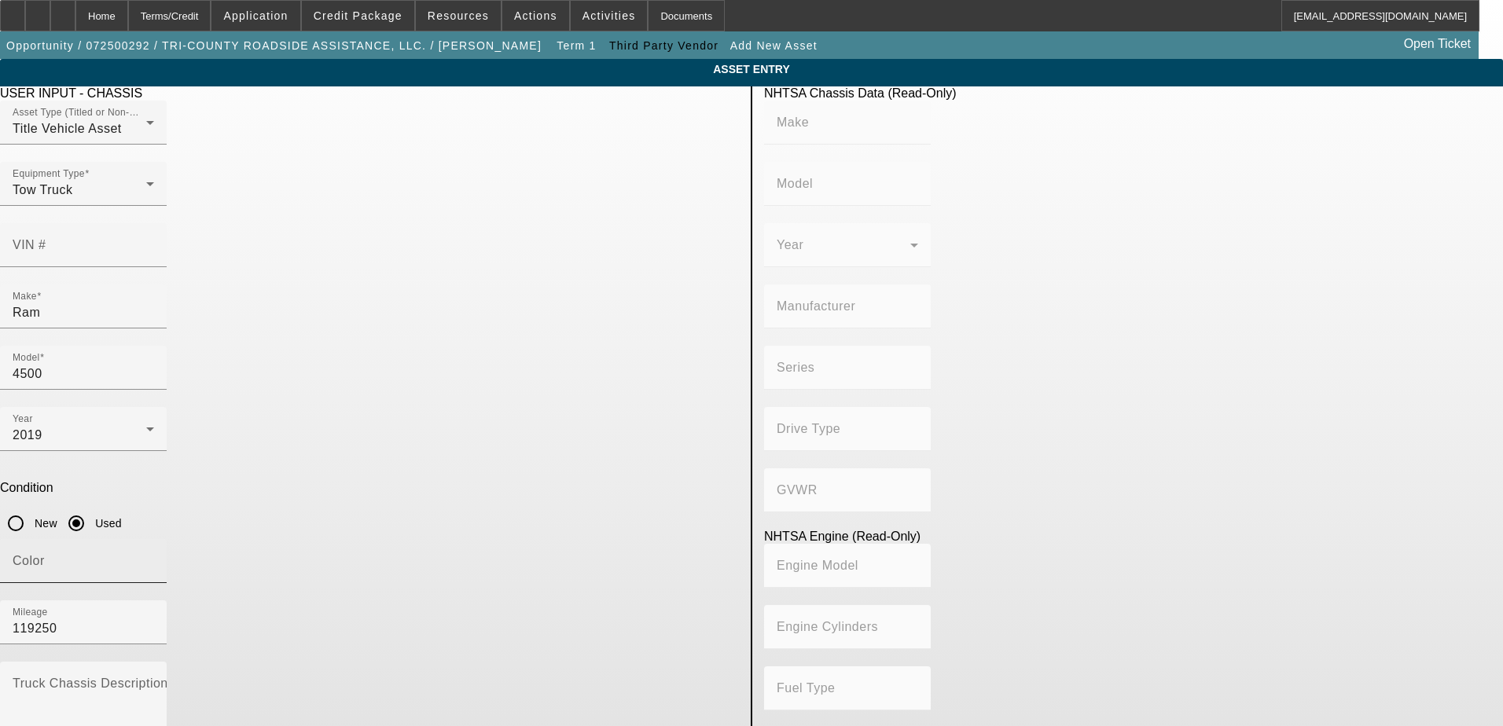
click at [154, 539] on div "Color" at bounding box center [83, 561] width 141 height 44
type input "BLACK"
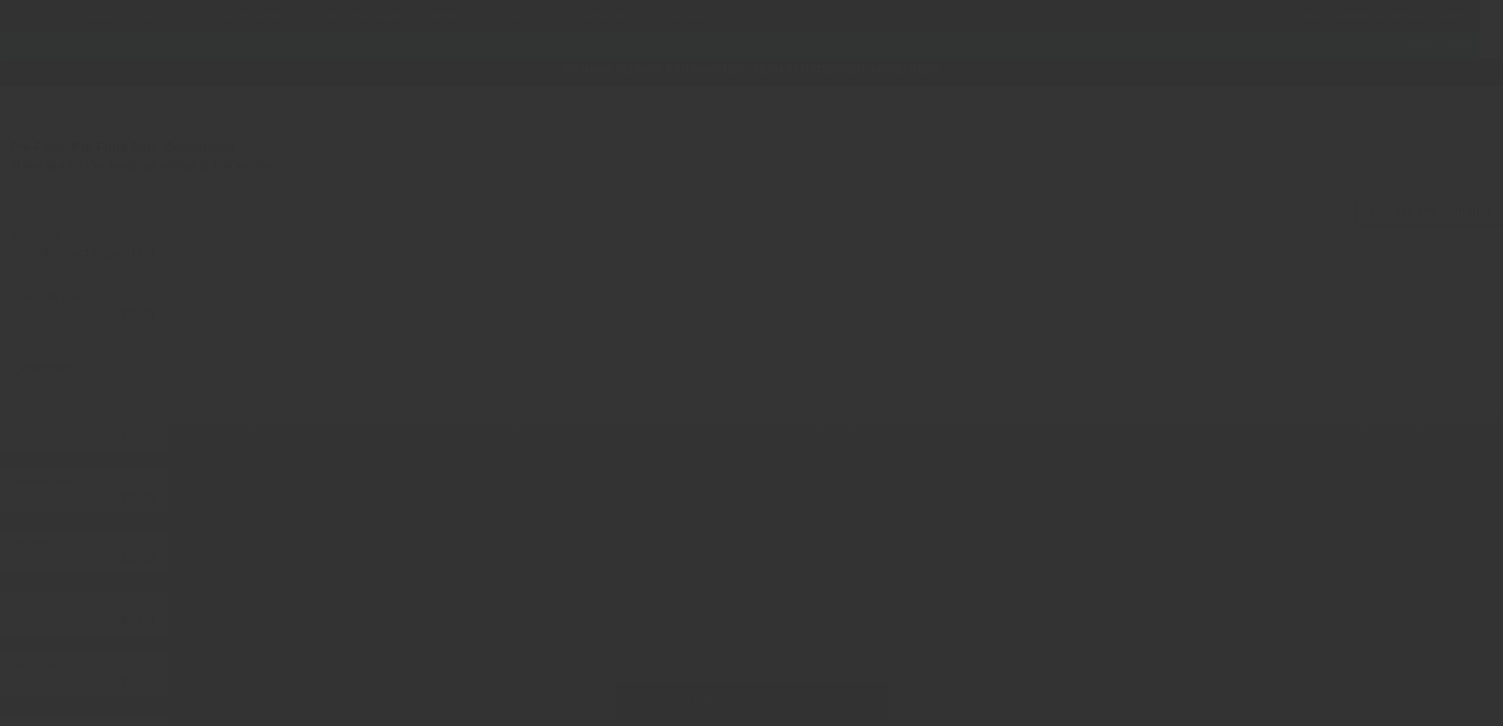
type input "$54,000.00"
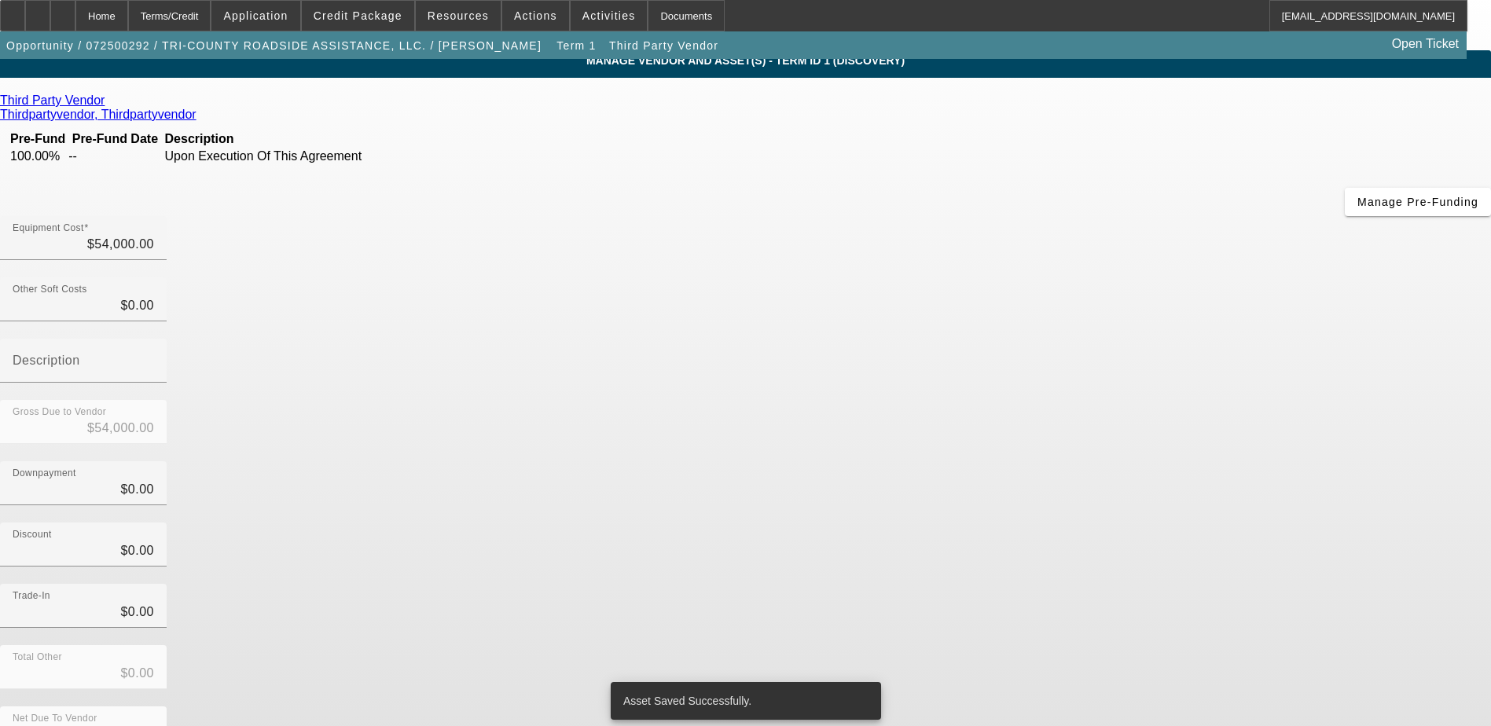
scroll to position [11, 0]
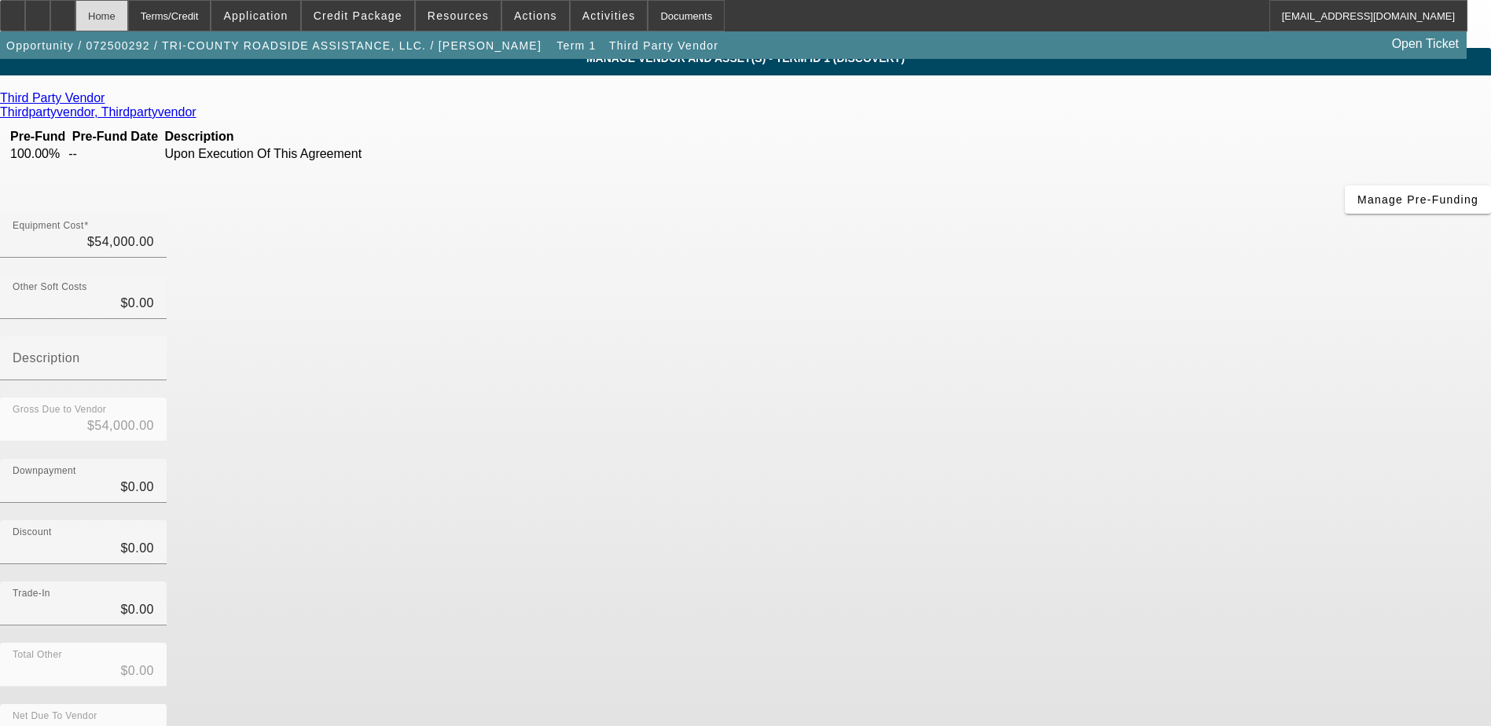
click at [128, 18] on div "Home" at bounding box center [101, 15] width 53 height 31
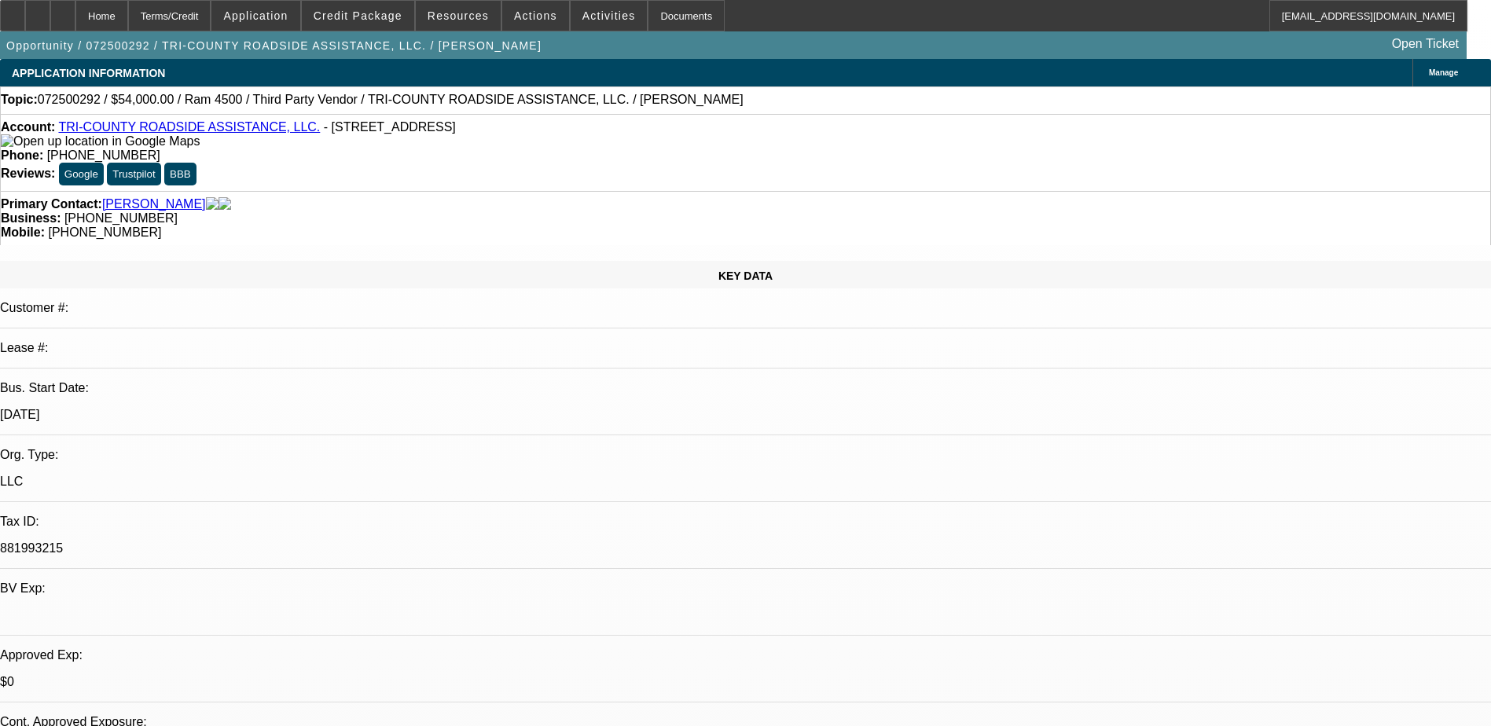
select select "0"
select select "6"
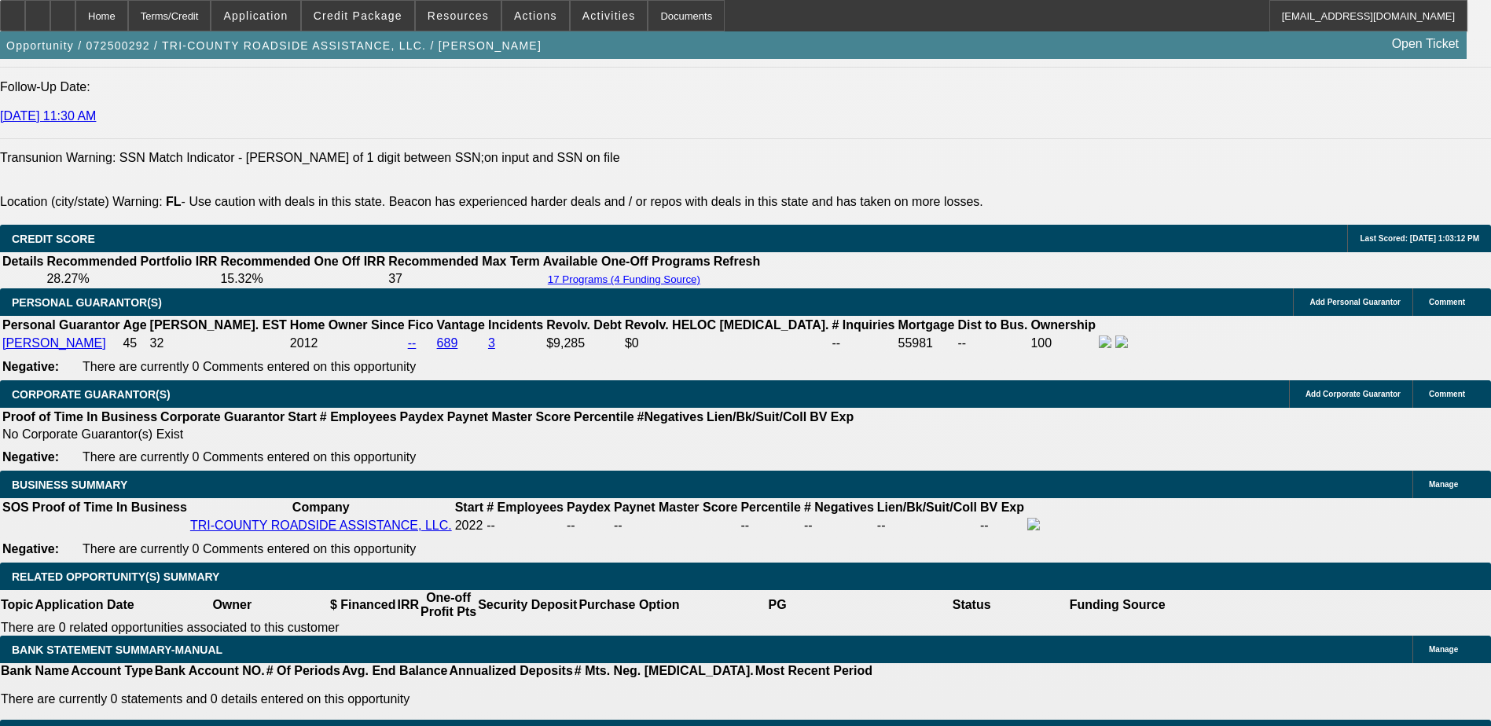
scroll to position [2200, 0]
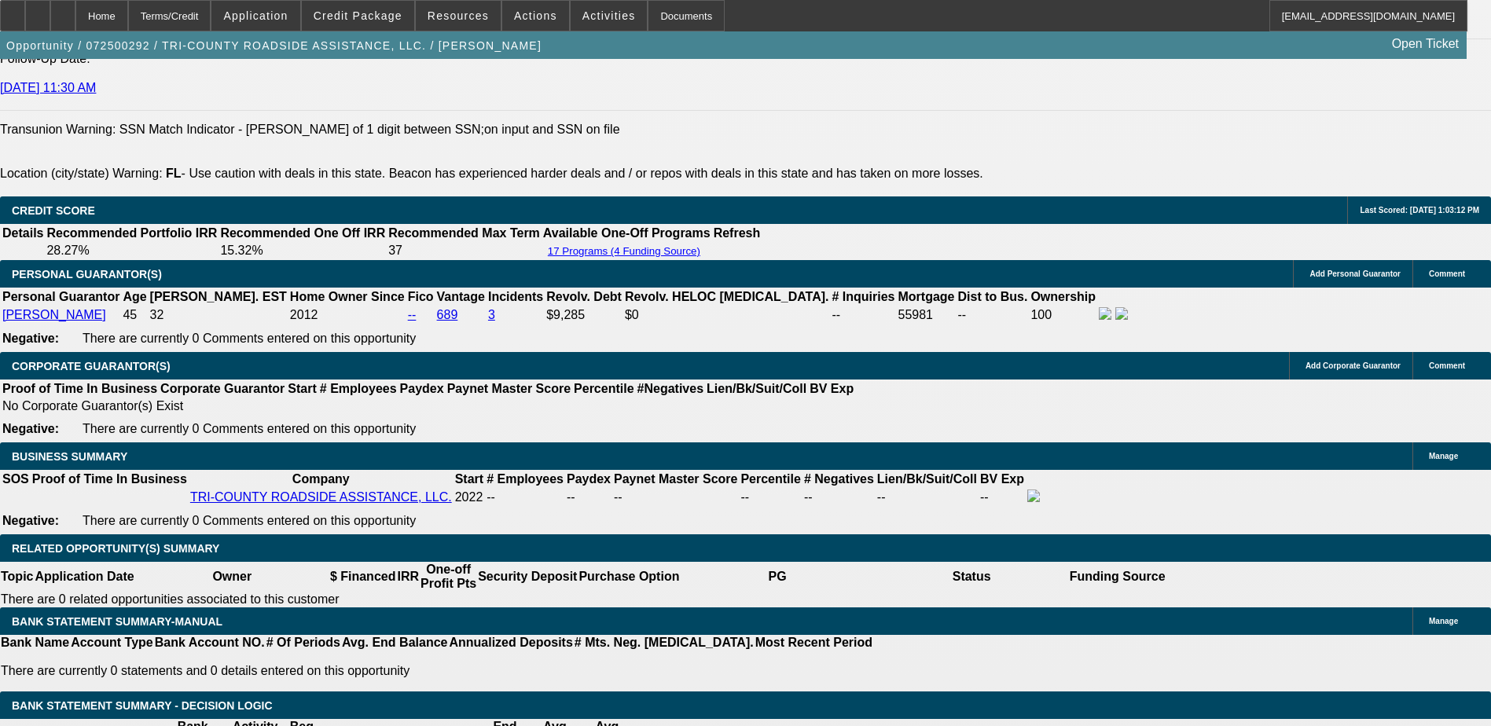
select select "2"
type input "UNKNOWN"
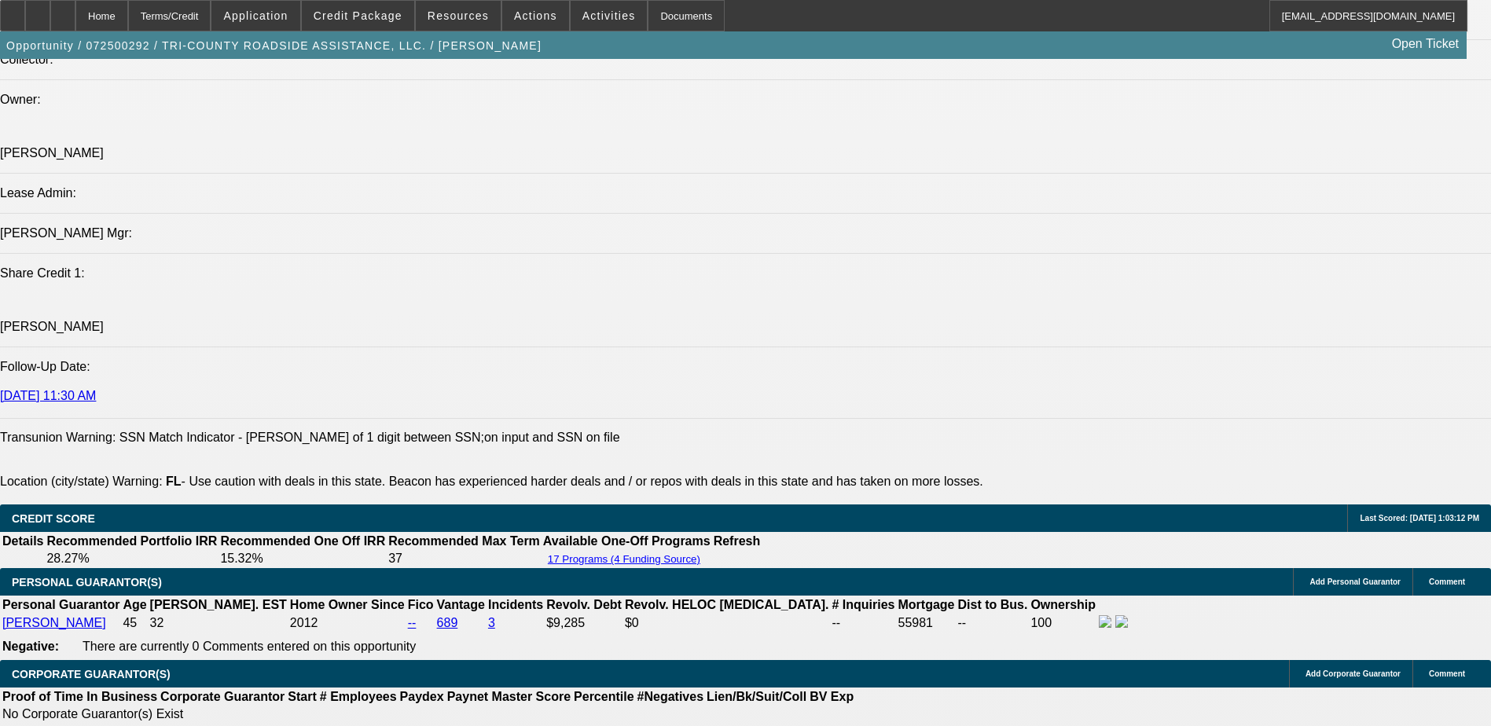
scroll to position [1886, 0]
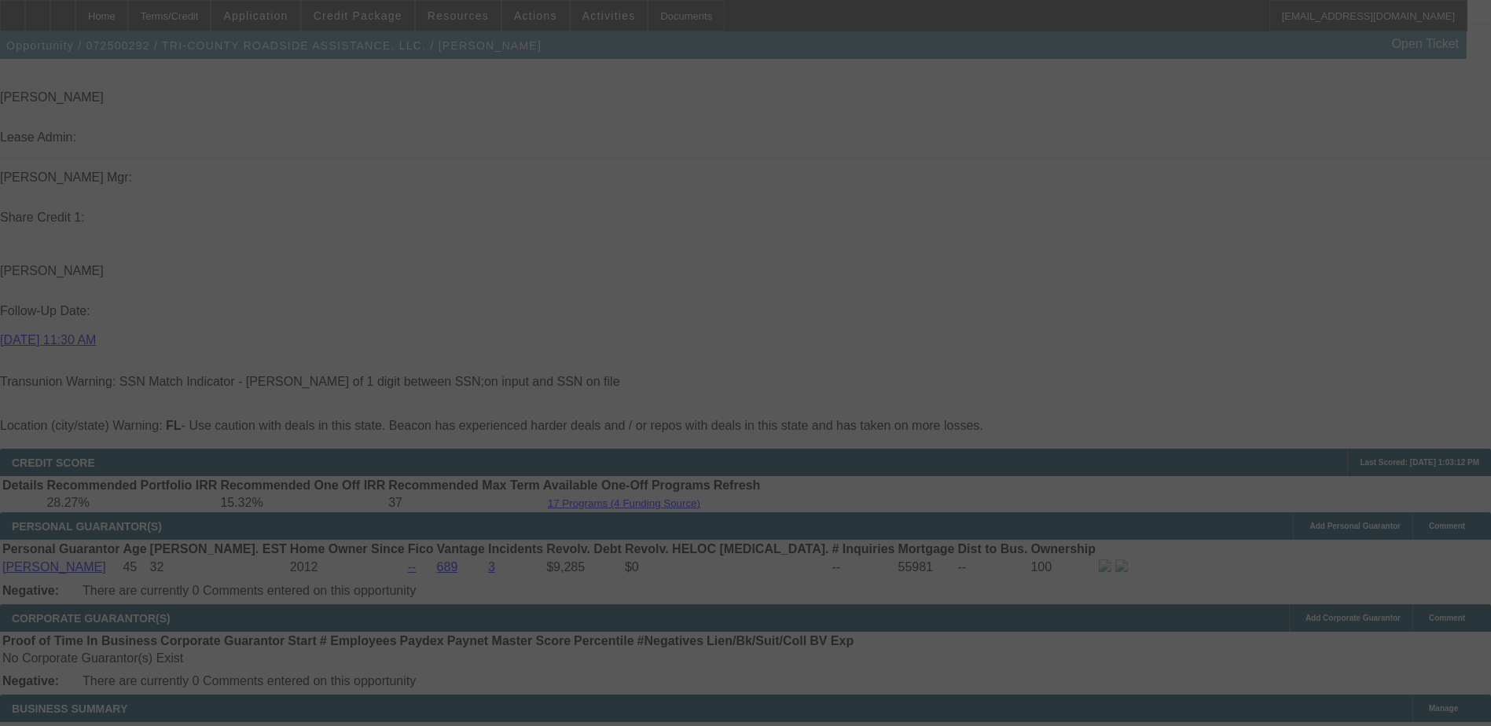
scroll to position [2358, 0]
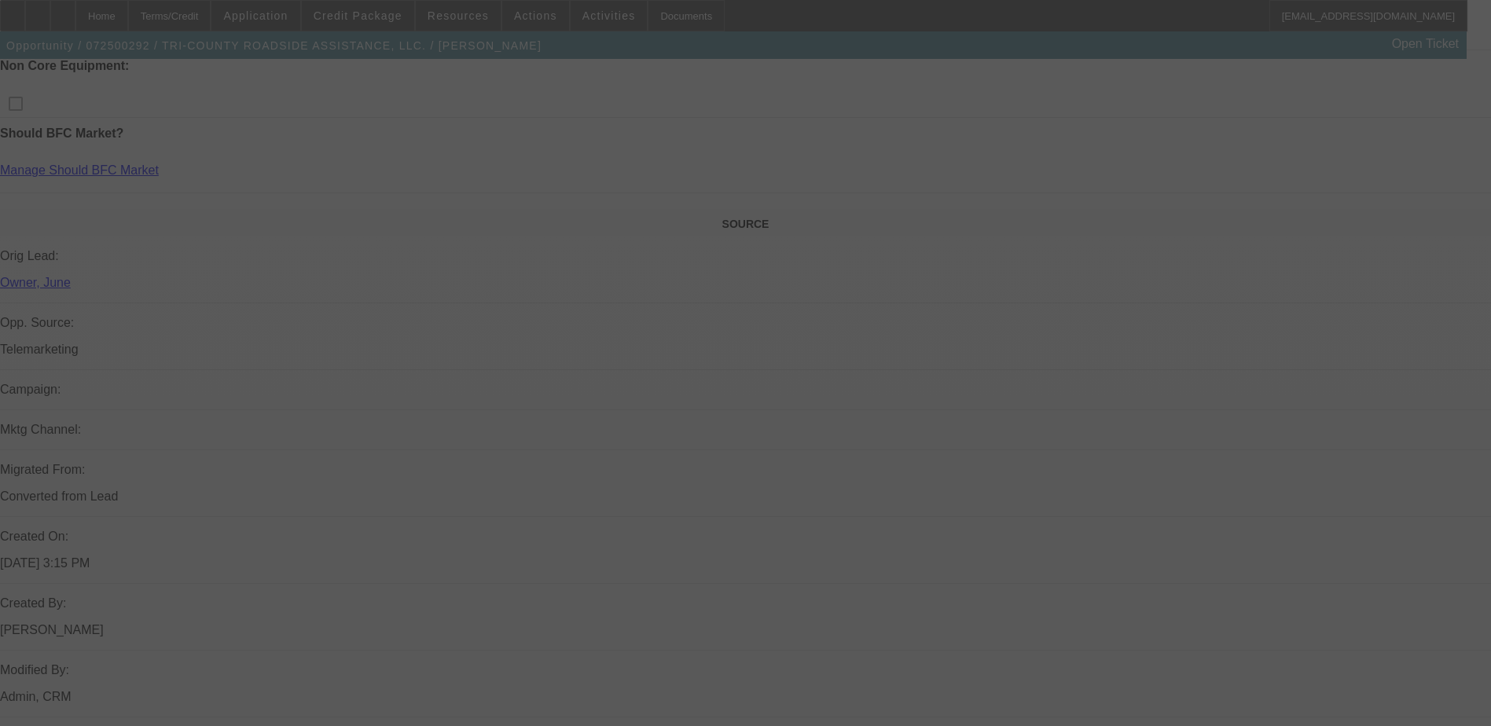
select select "0"
select select "2"
select select "0"
select select "6"
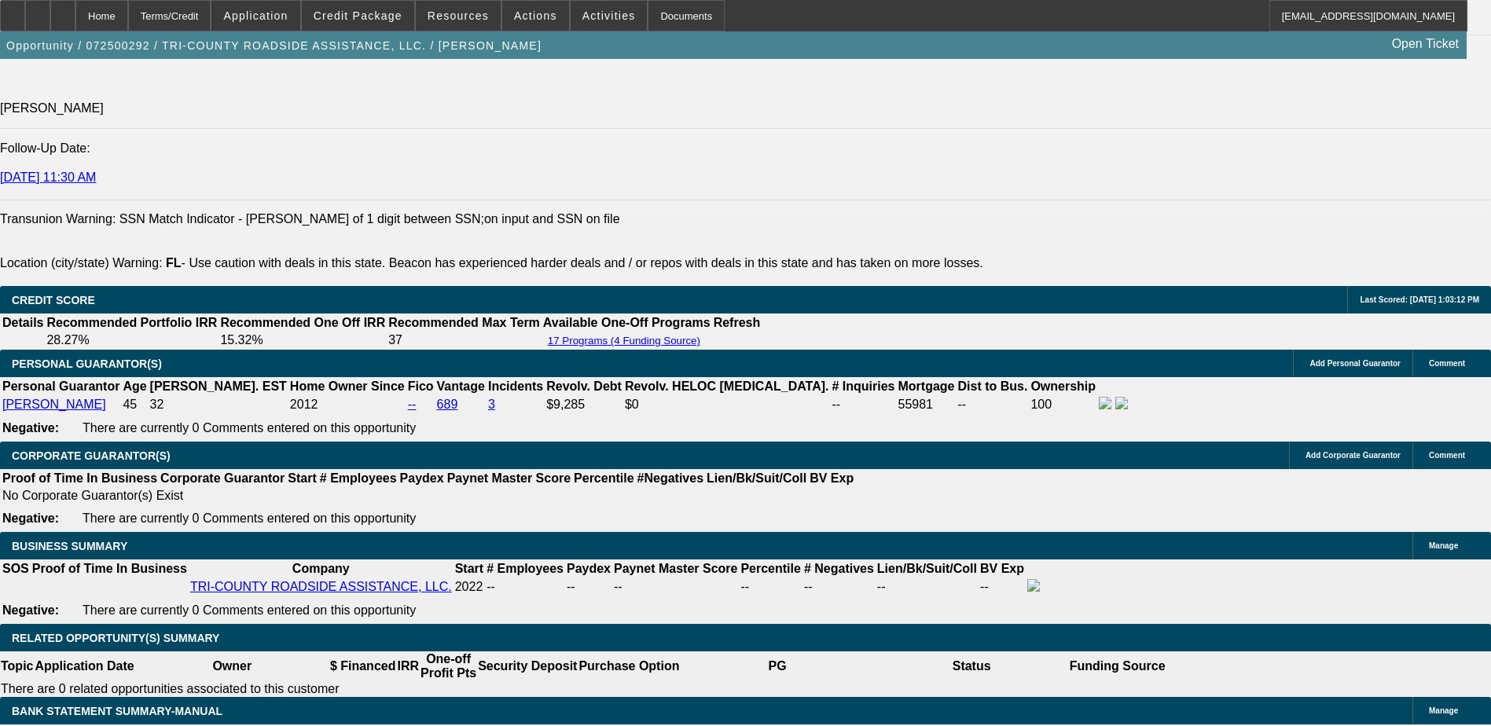
scroll to position [2122, 0]
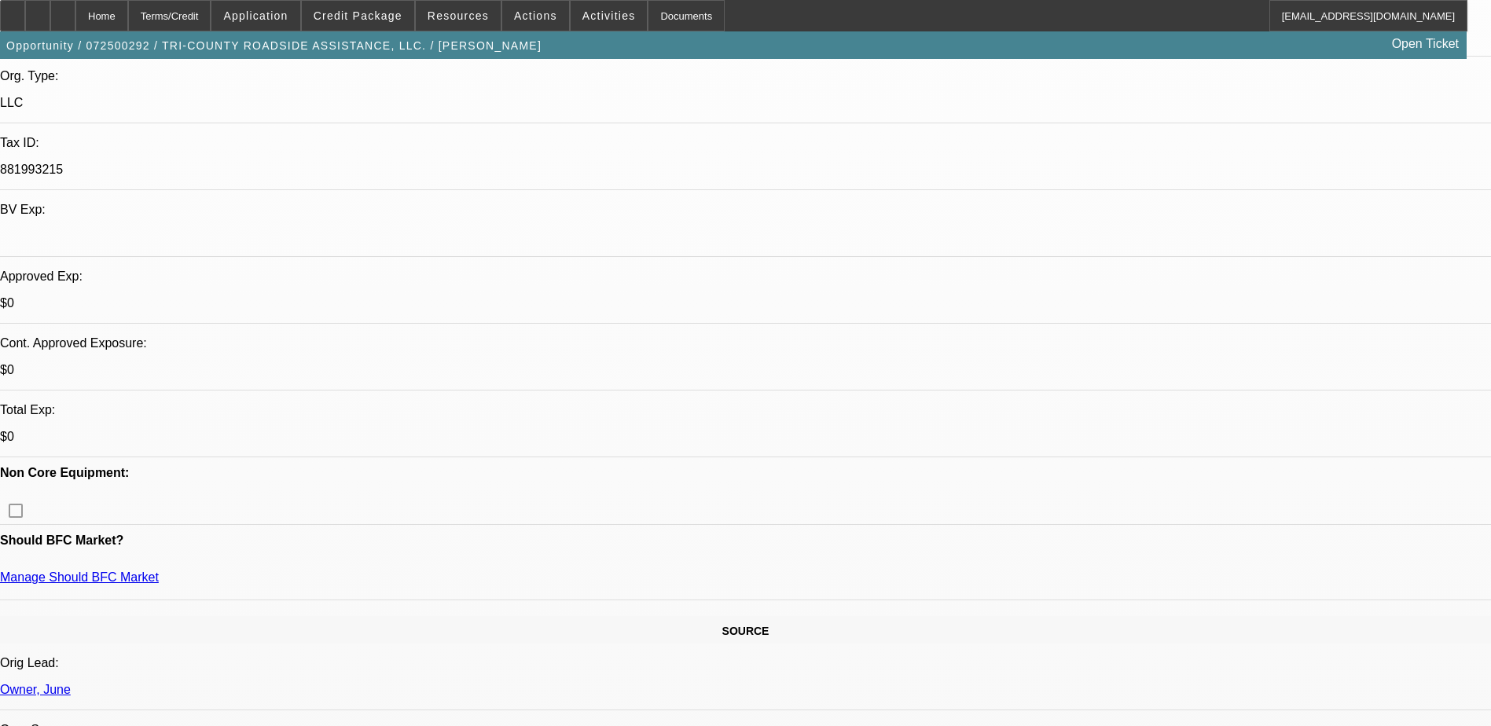
scroll to position [393, 0]
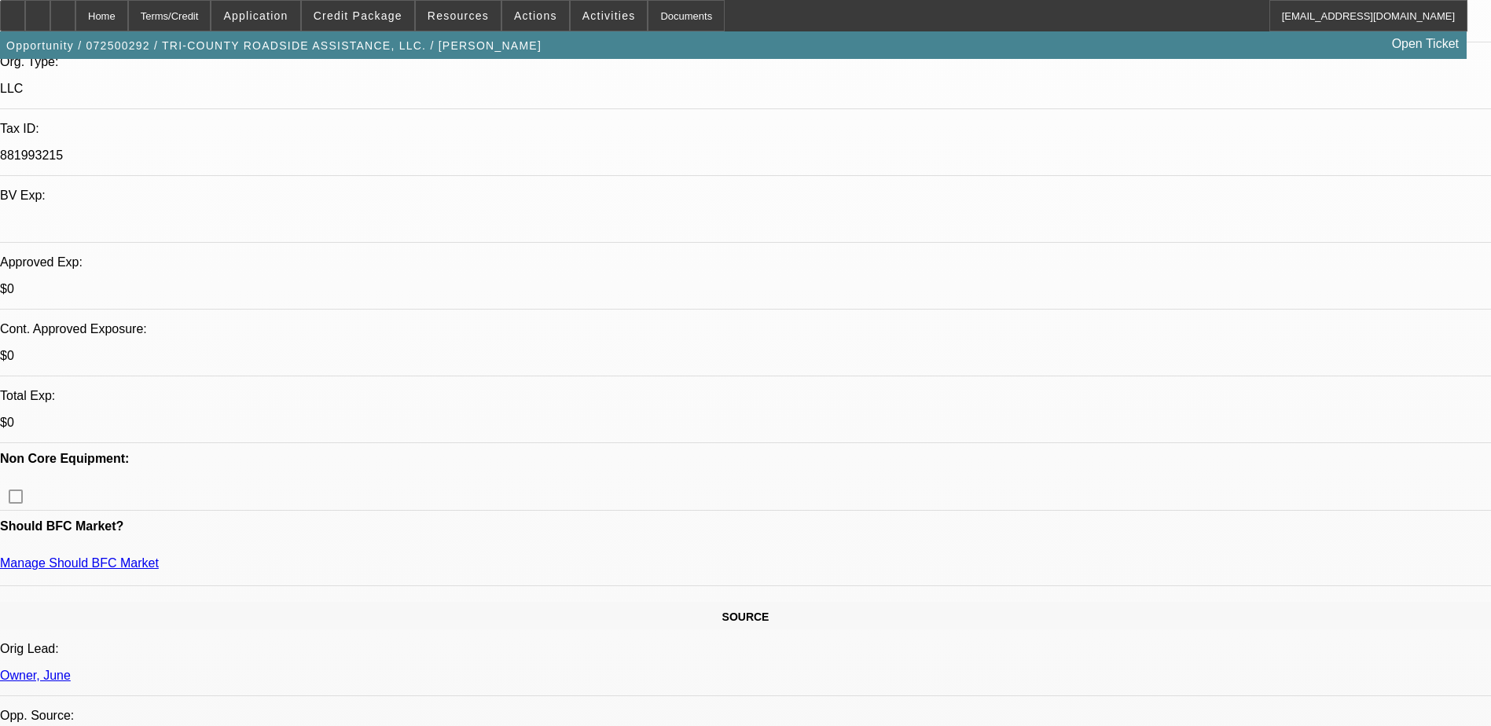
radio input "true"
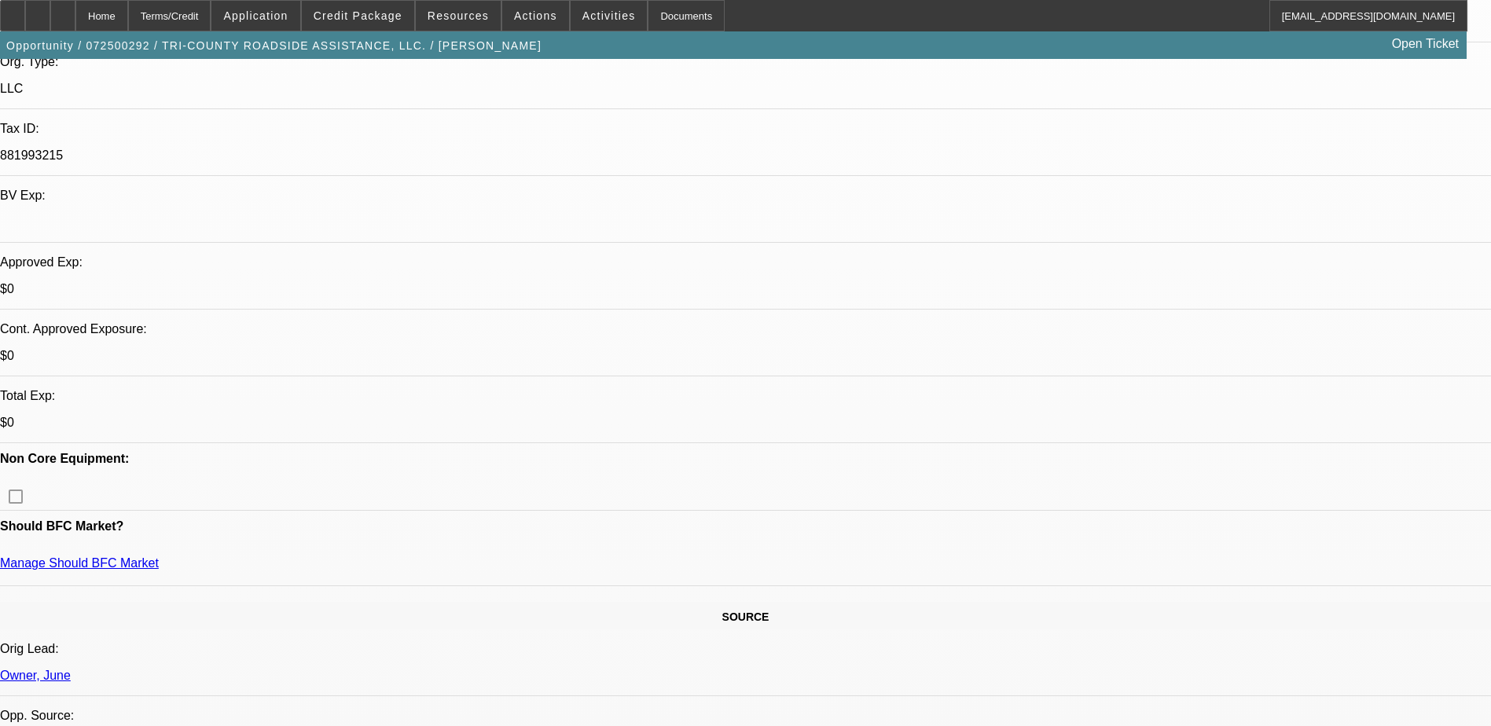
type textarea "Wants to see options on that truck, requested banks, resent filled out docusign"
radio input "true"
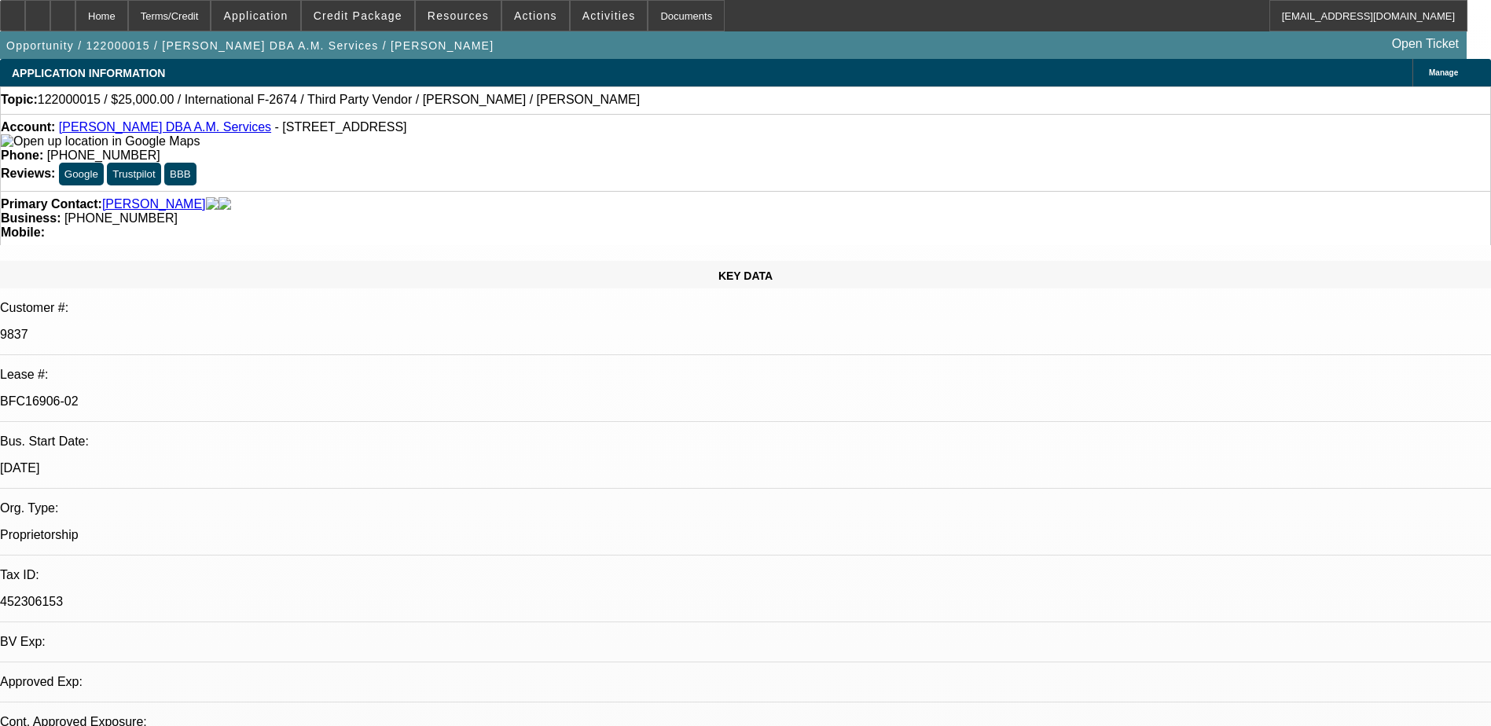
select select "0"
select select "0.1"
select select "0"
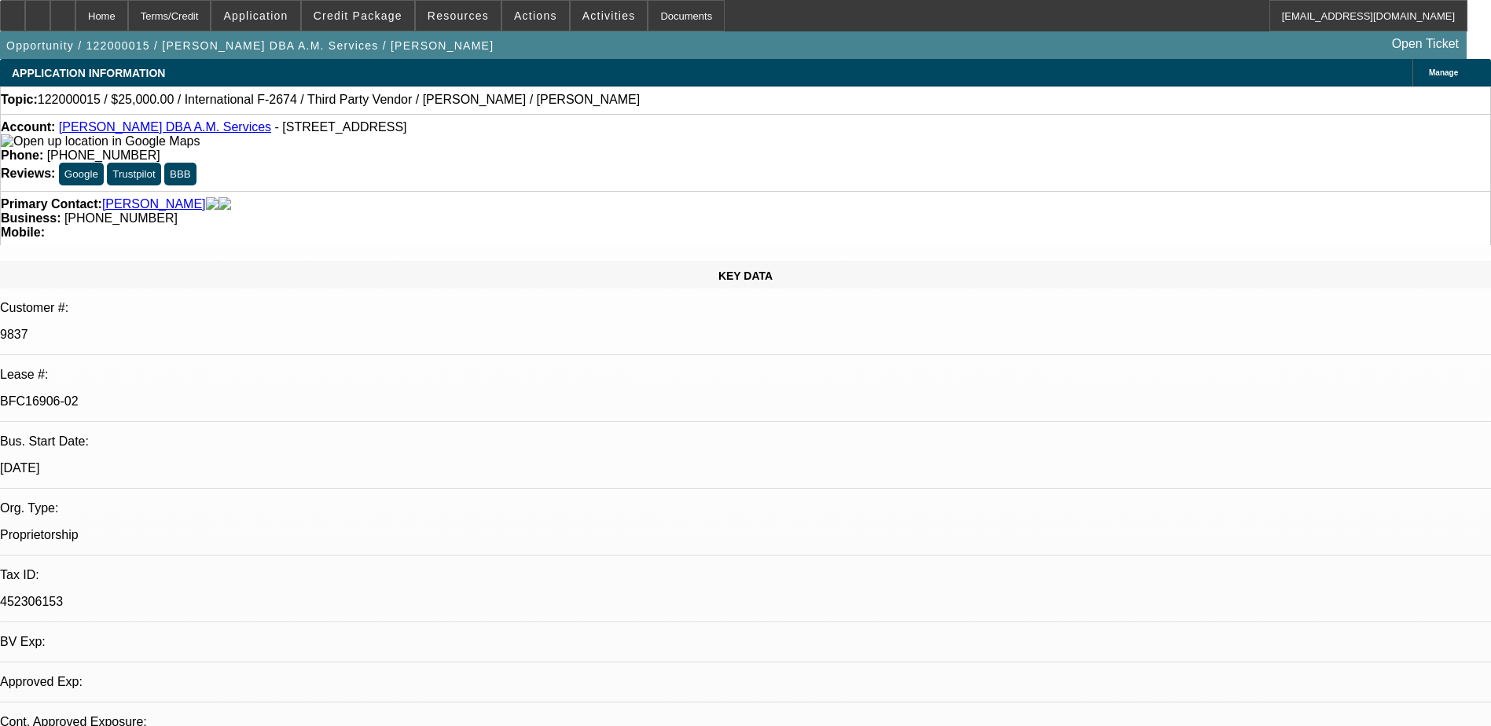
select select "0.1"
select select "1"
select select "4"
select select "1"
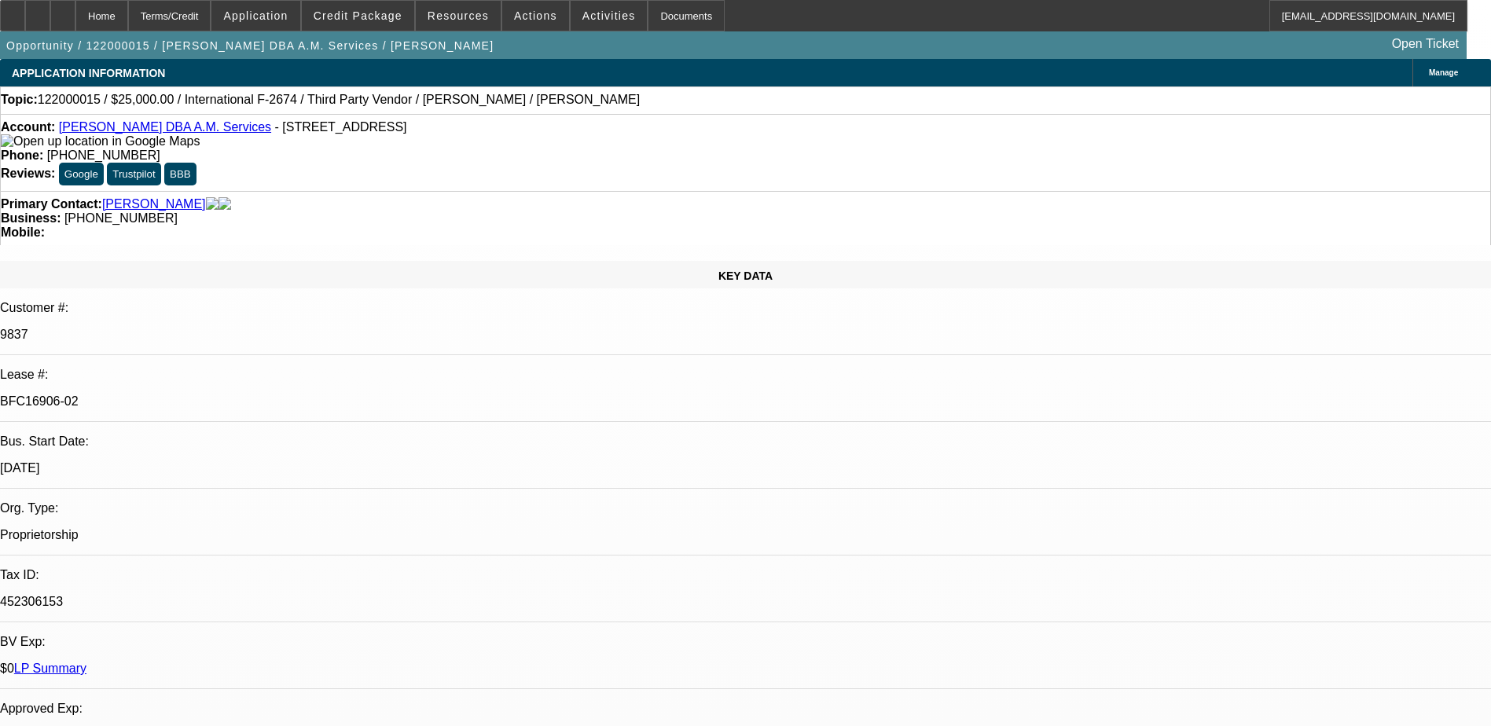
select select "1"
select select "4"
click at [382, 20] on span "Credit Package" at bounding box center [358, 15] width 89 height 13
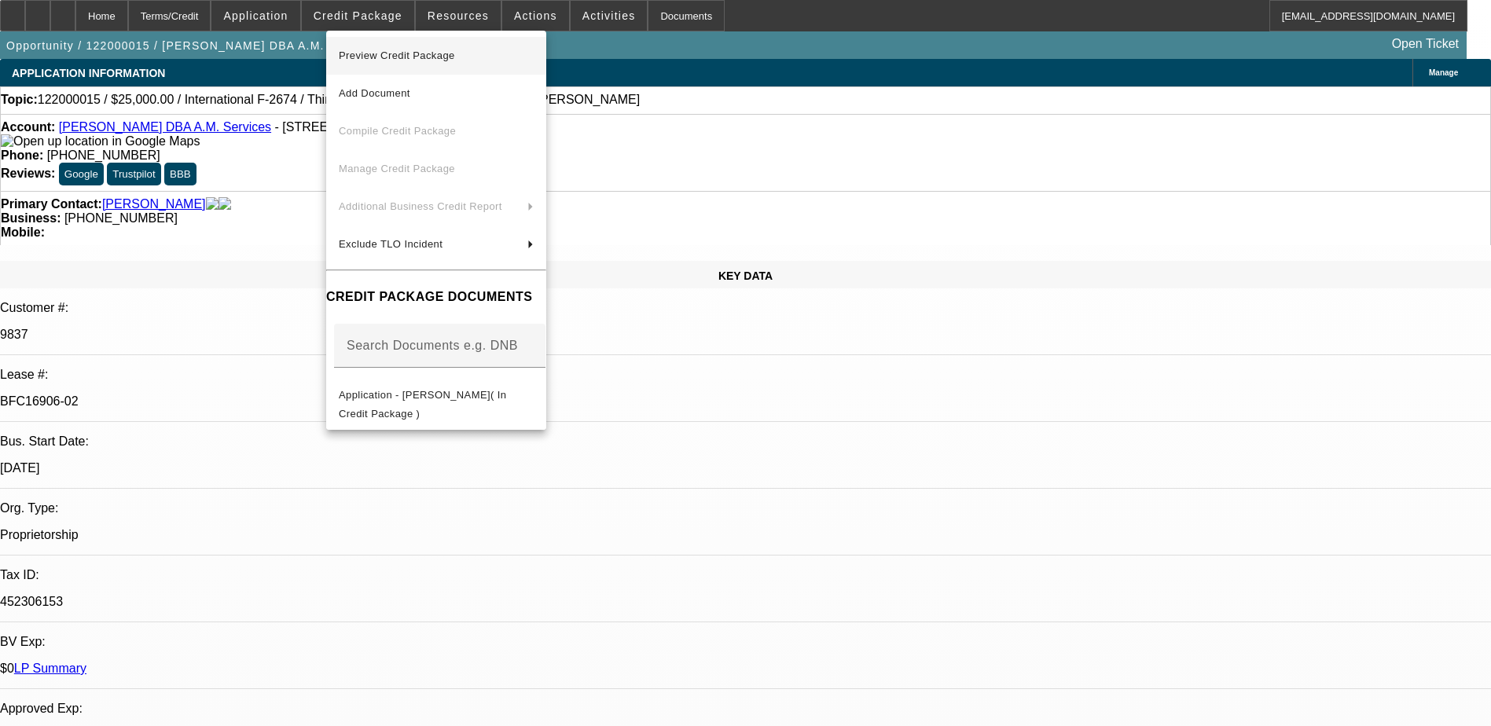
click at [414, 57] on span "Preview Credit Package" at bounding box center [397, 56] width 116 height 12
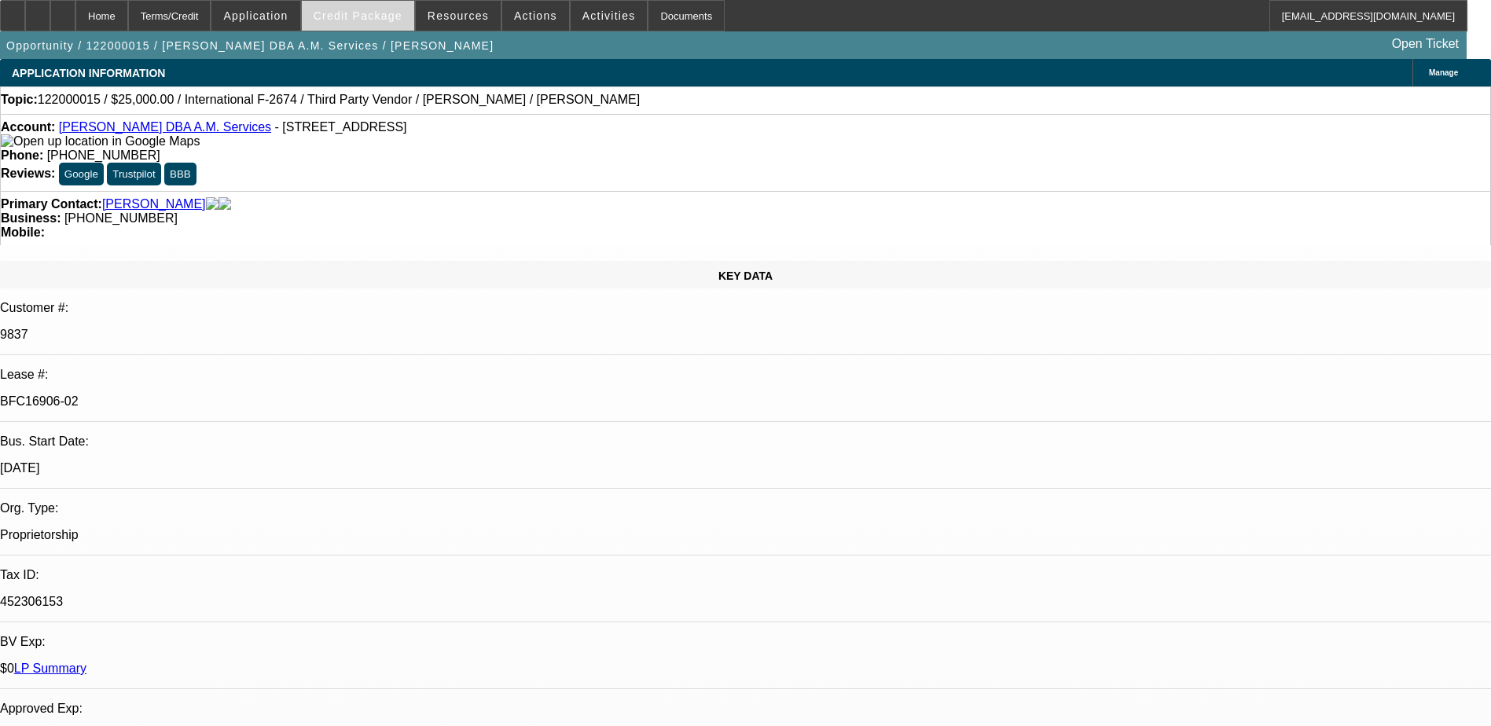
click at [377, 14] on span "Credit Package" at bounding box center [358, 15] width 89 height 13
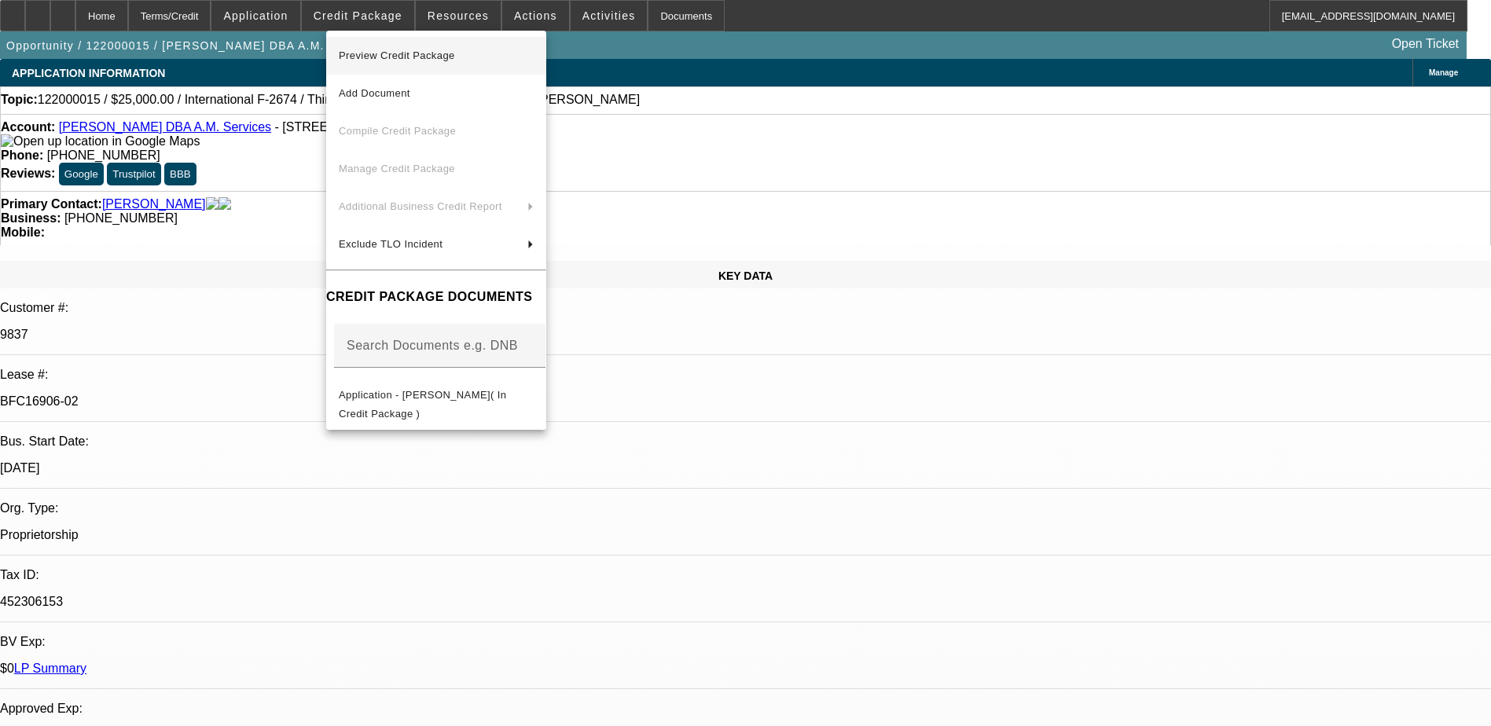
click at [381, 57] on span "Preview Credit Package" at bounding box center [397, 56] width 116 height 12
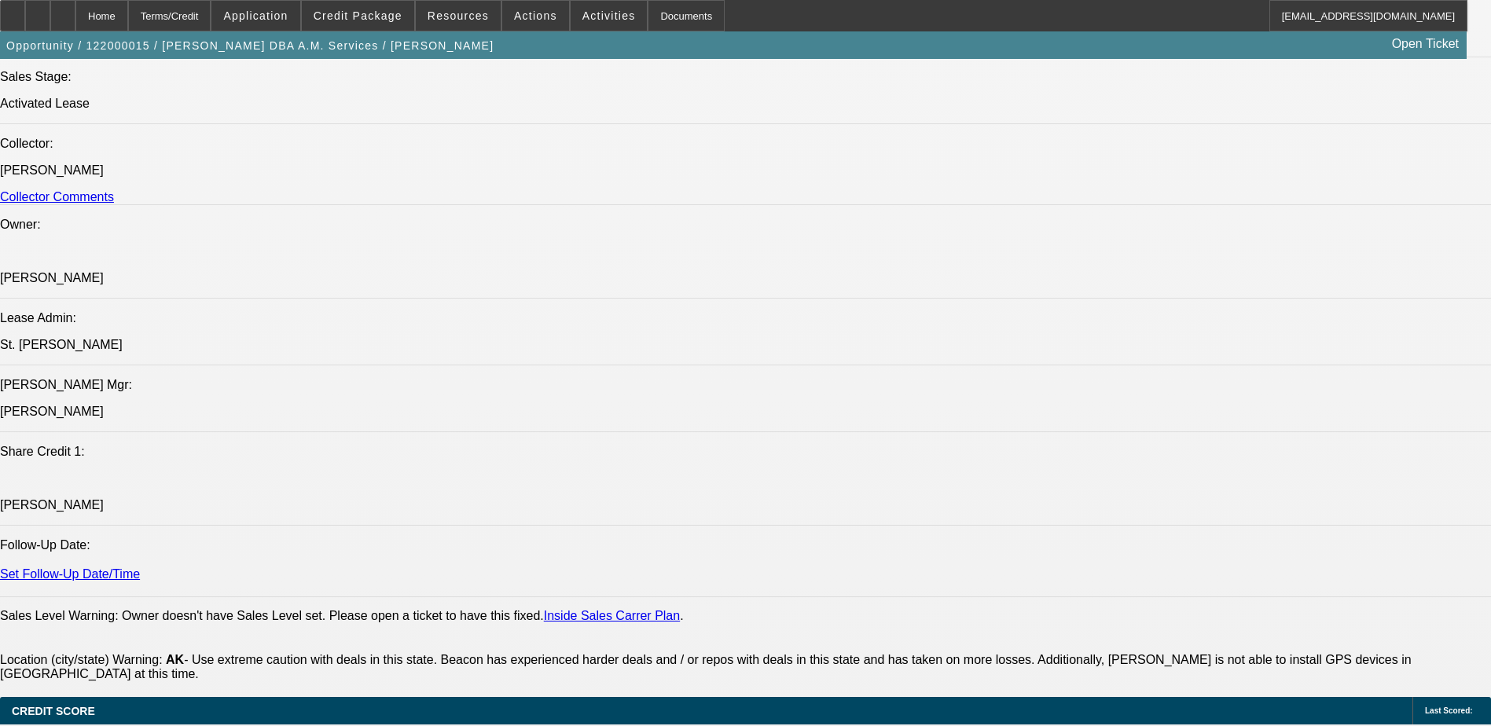
scroll to position [1965, 0]
